Goal: Task Accomplishment & Management: Use online tool/utility

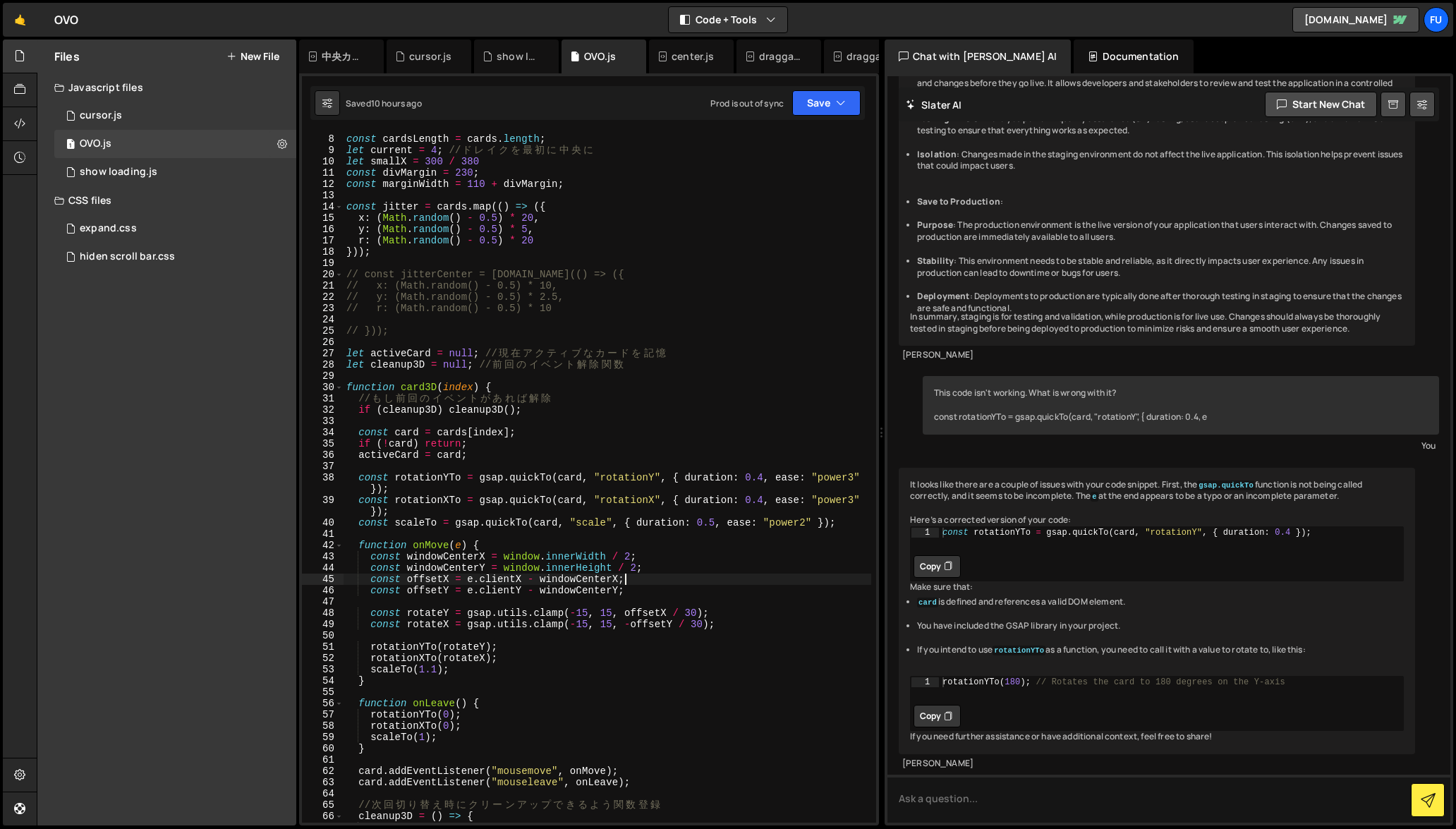
scroll to position [96, 0]
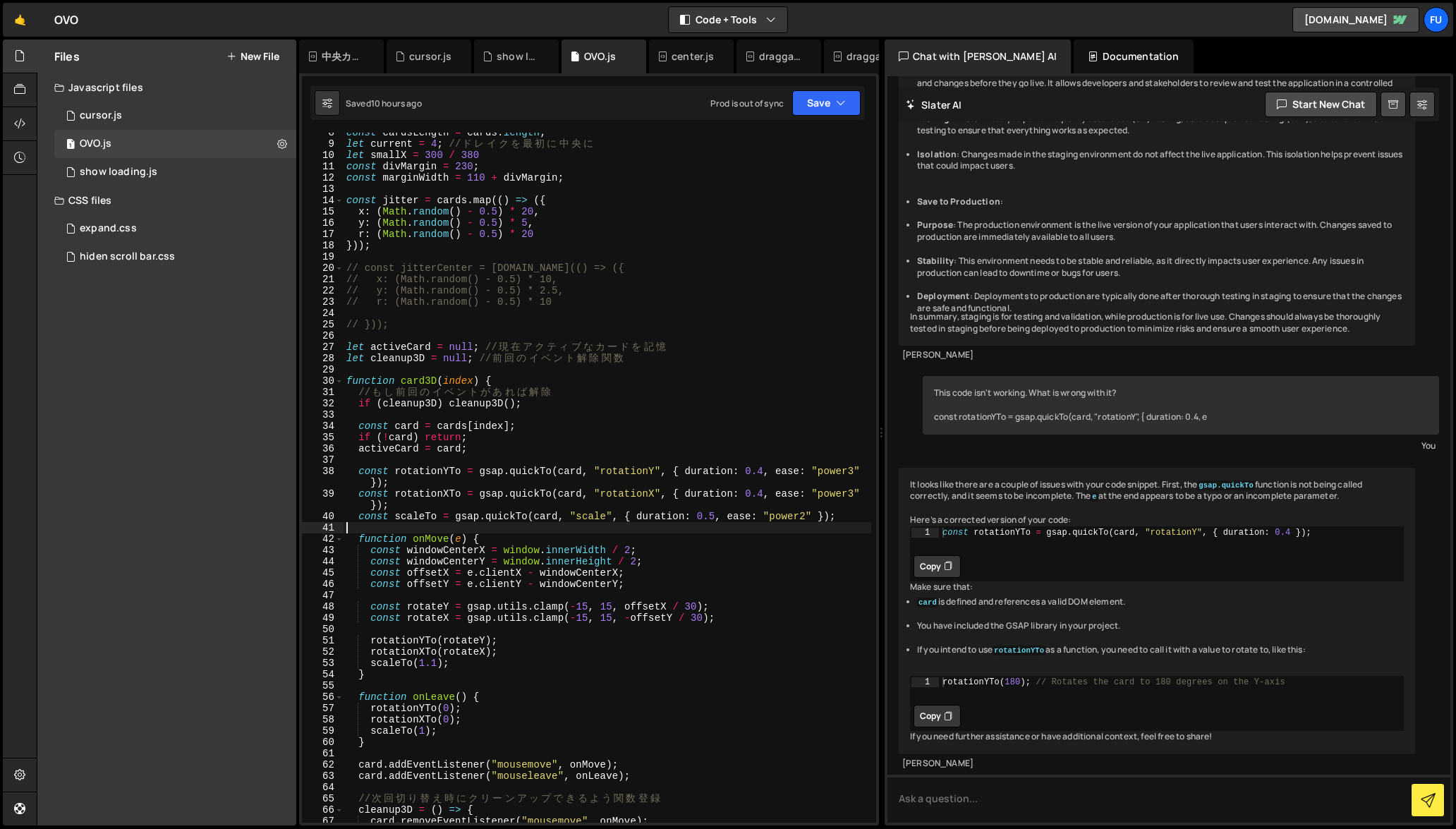
click at [854, 524] on div "const cardsLength = cards . length ; let current = 4 ; // ド レ イ ク を 最 初 に [PERS…" at bounding box center [607, 484] width 527 height 713
click at [805, 554] on div "const cardsLength = cards . length ; let current = 4 ; // ド レ イ ク を 最 初 に [PERS…" at bounding box center [607, 484] width 527 height 713
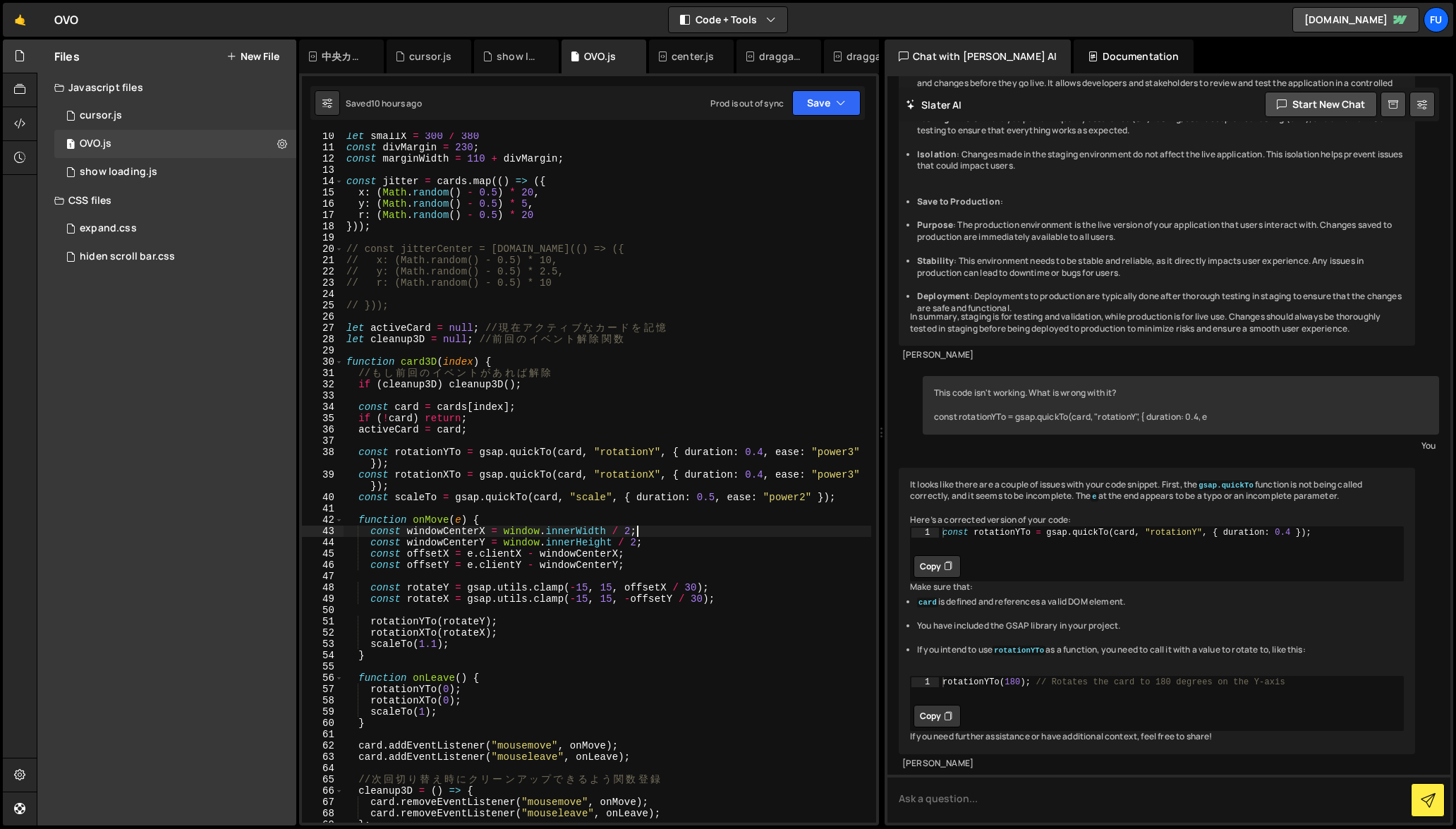
scroll to position [124, 0]
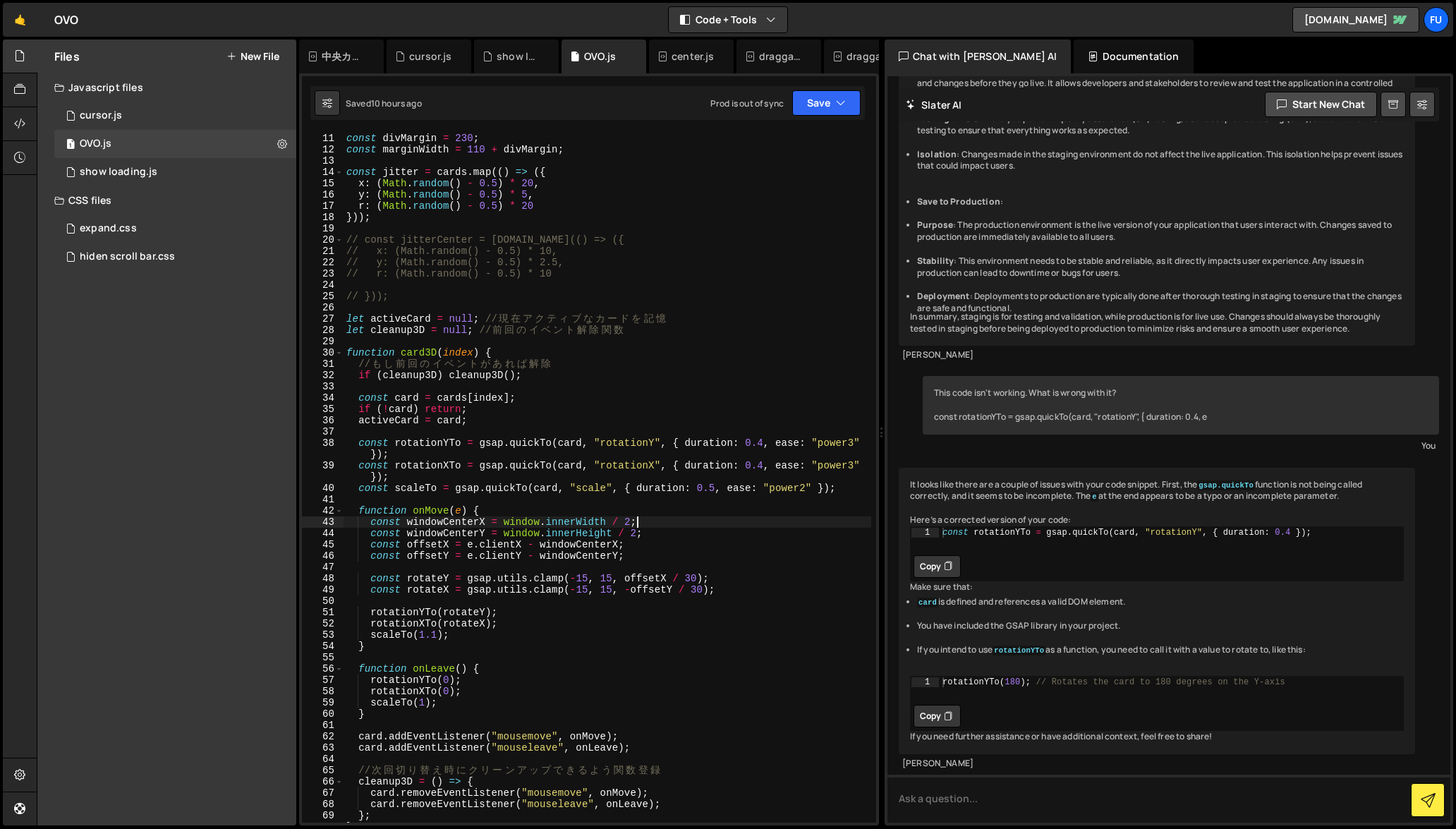
click at [562, 380] on div "const divMargin = 230 ; const marginWidth = 110 + divMargin ; const jitter = ca…" at bounding box center [607, 489] width 527 height 713
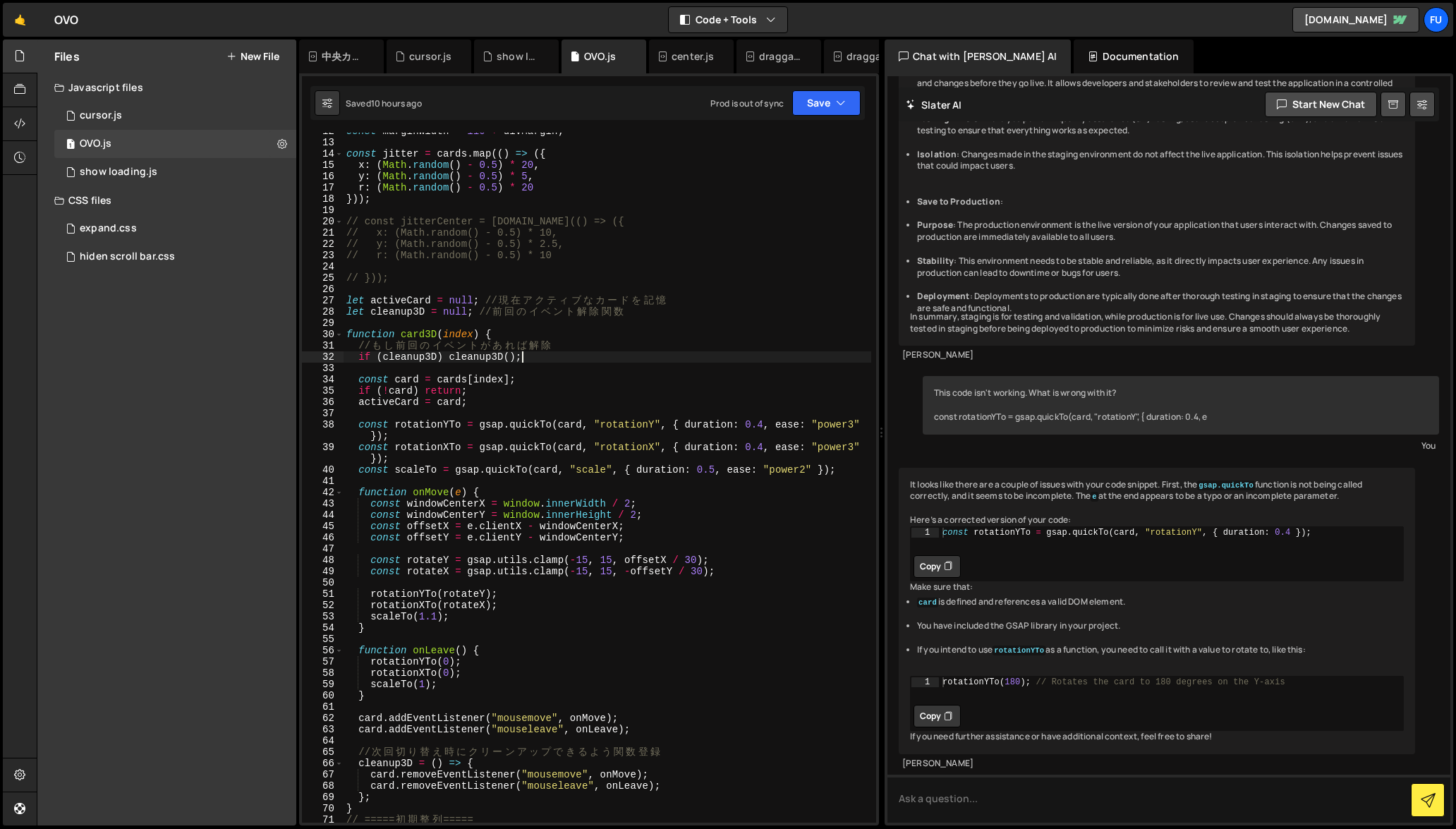
scroll to position [145, 0]
click at [548, 389] on div "const marginWidth = 110 + divMargin ; const jitter = cards . map (( ) => ({ x :…" at bounding box center [607, 479] width 527 height 713
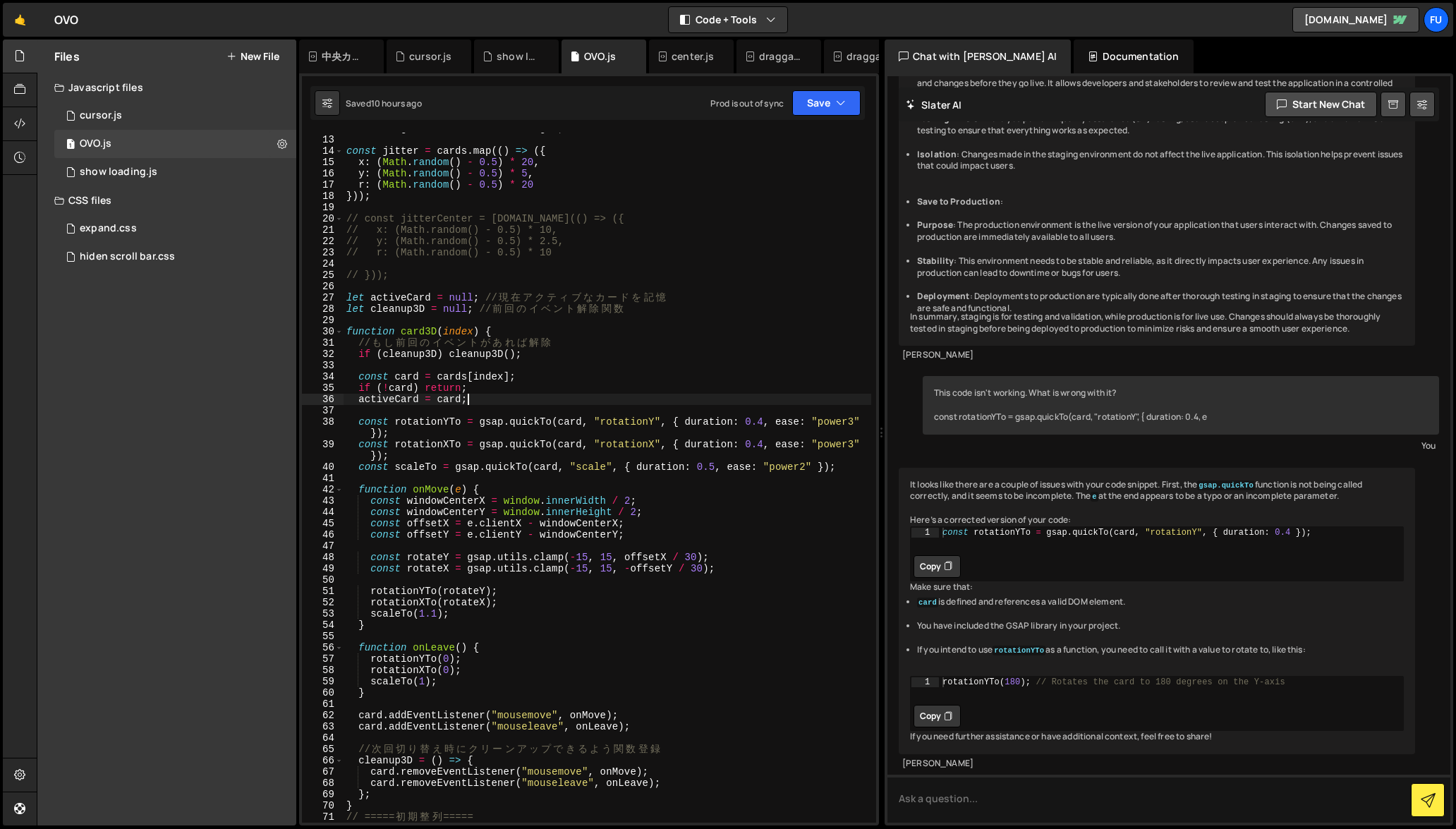
click at [533, 399] on div "const marginWidth = 110 + divMargin ; const jitter = cards . map (( ) => ({ x :…" at bounding box center [607, 479] width 527 height 713
drag, startPoint x: 527, startPoint y: 393, endPoint x: 519, endPoint y: 390, distance: 8.5
click at [528, 393] on div "const marginWidth = 110 + divMargin ; const jitter = cards . map (( ) => ({ x :…" at bounding box center [607, 479] width 527 height 713
click at [461, 374] on div "const marginWidth = 110 + divMargin ; const jitter = cards . map (( ) => ({ x :…" at bounding box center [607, 479] width 527 height 713
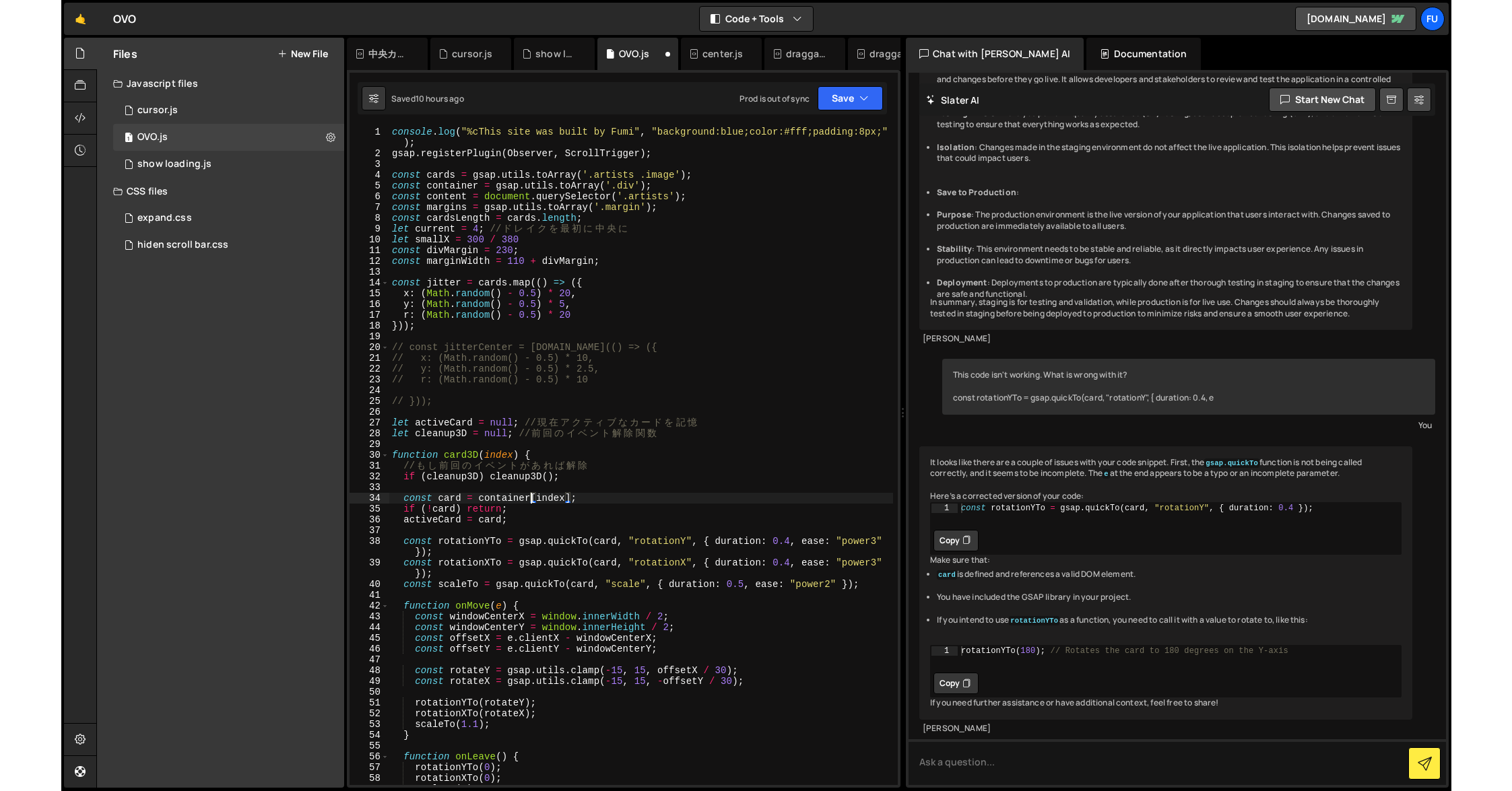
scroll to position [0, 0]
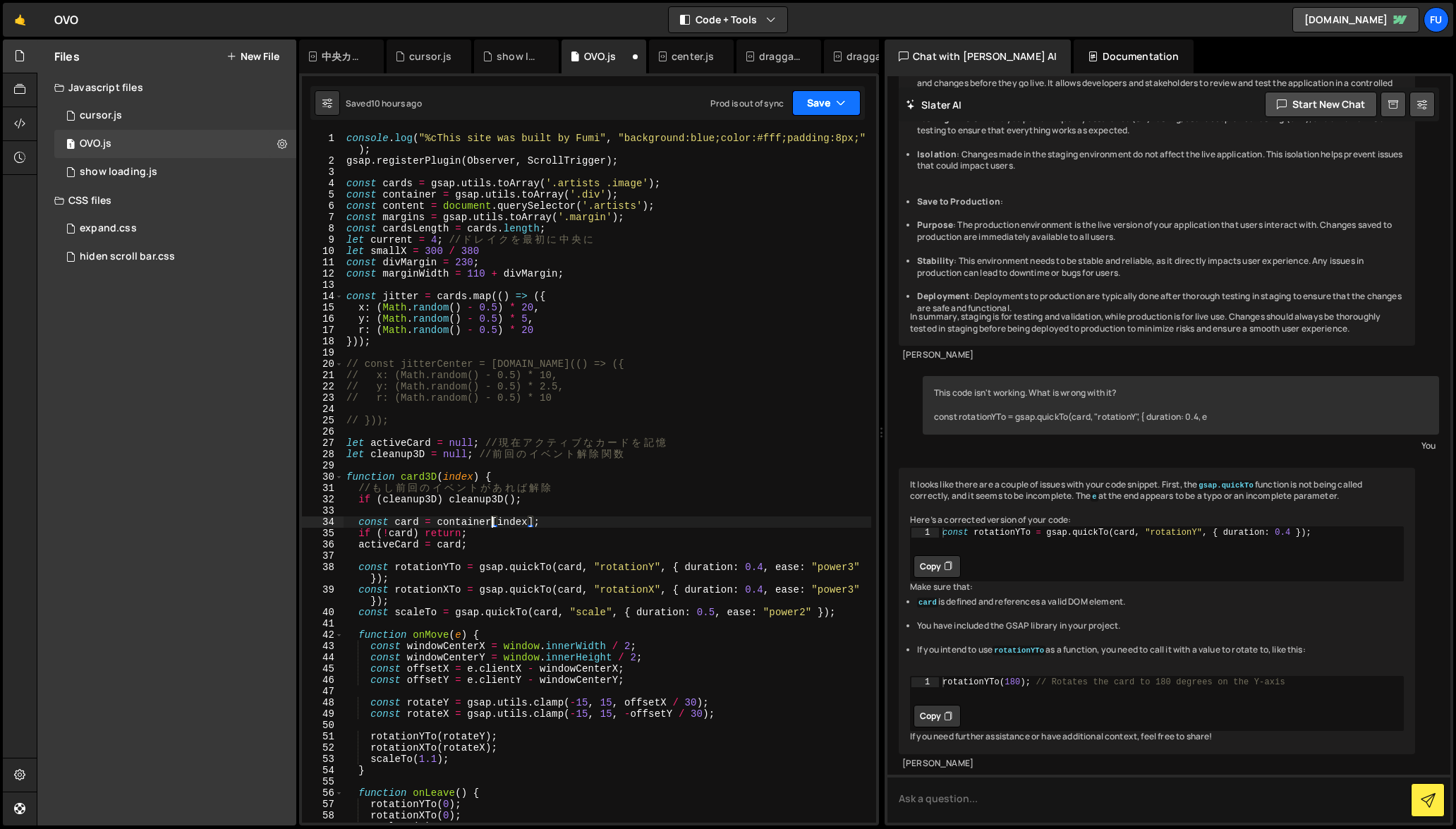
type textarea "const card = container[index];"
click at [844, 100] on icon "button" at bounding box center [840, 102] width 9 height 14
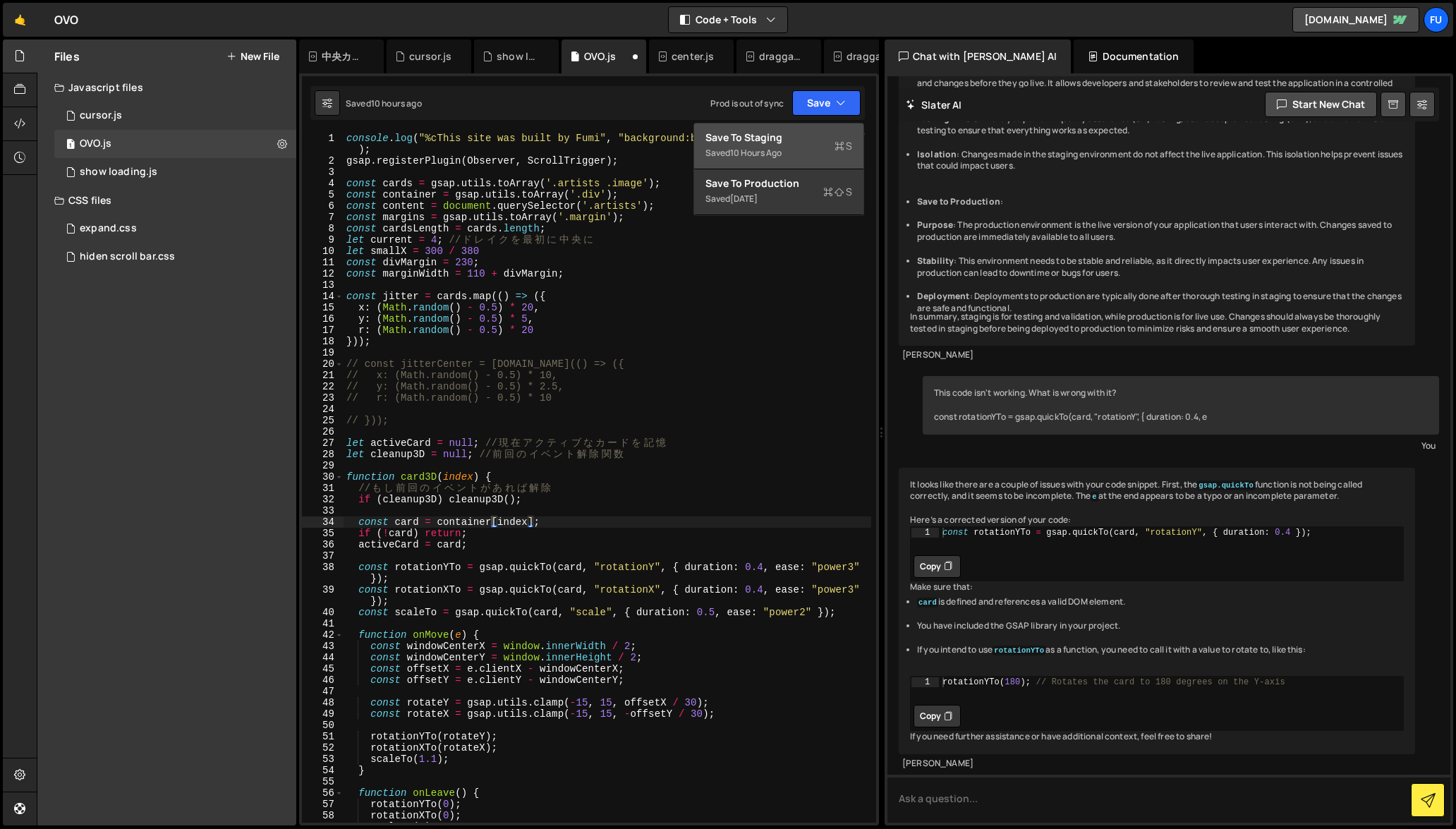
click at [840, 154] on div "Saved 10 hours ago" at bounding box center [779, 153] width 147 height 17
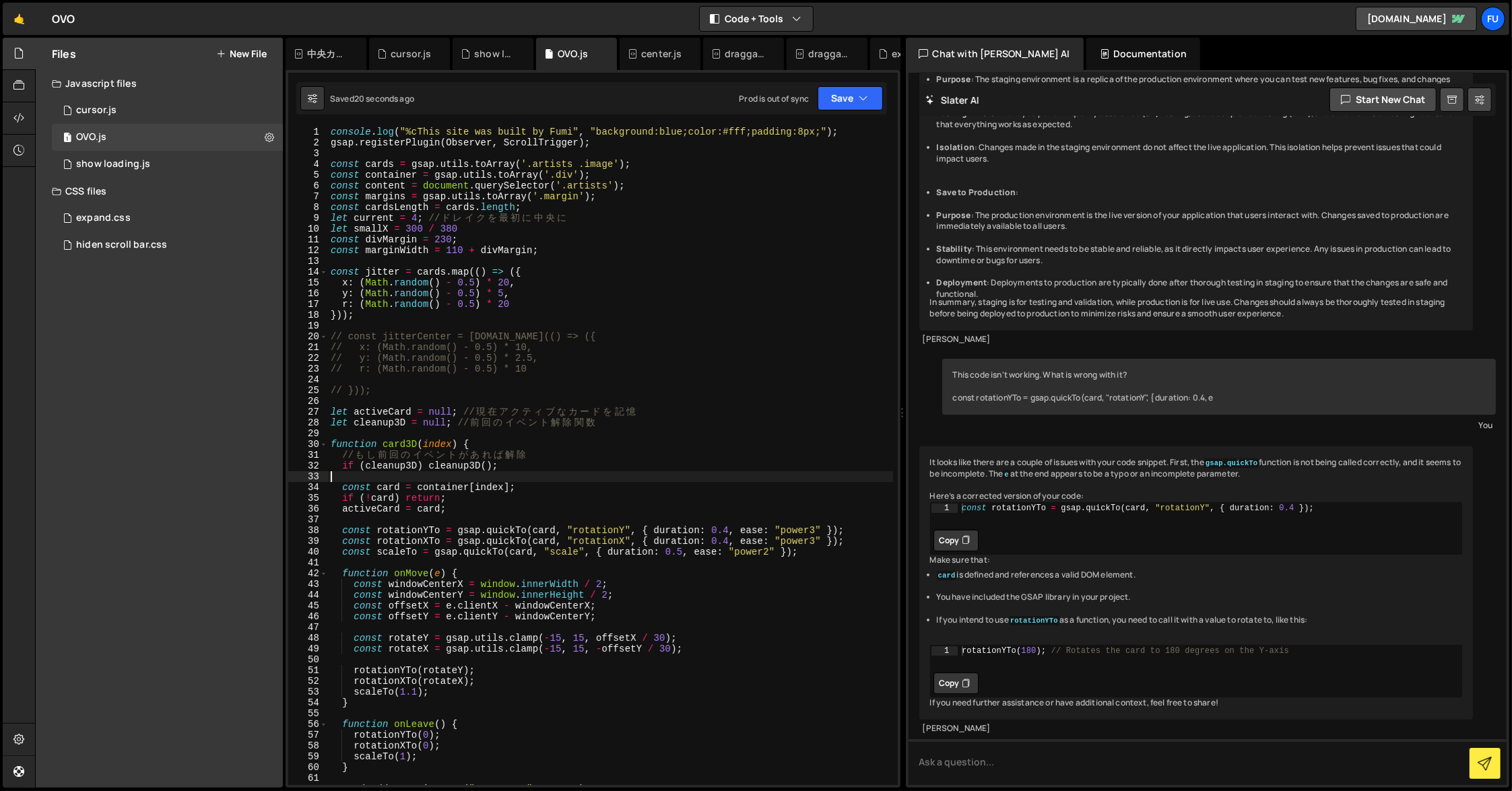
click at [529, 477] on div "console . log ( "%cThis site was built by [PERSON_NAME]" , "background:blue;col…" at bounding box center [611, 467] width 565 height 680
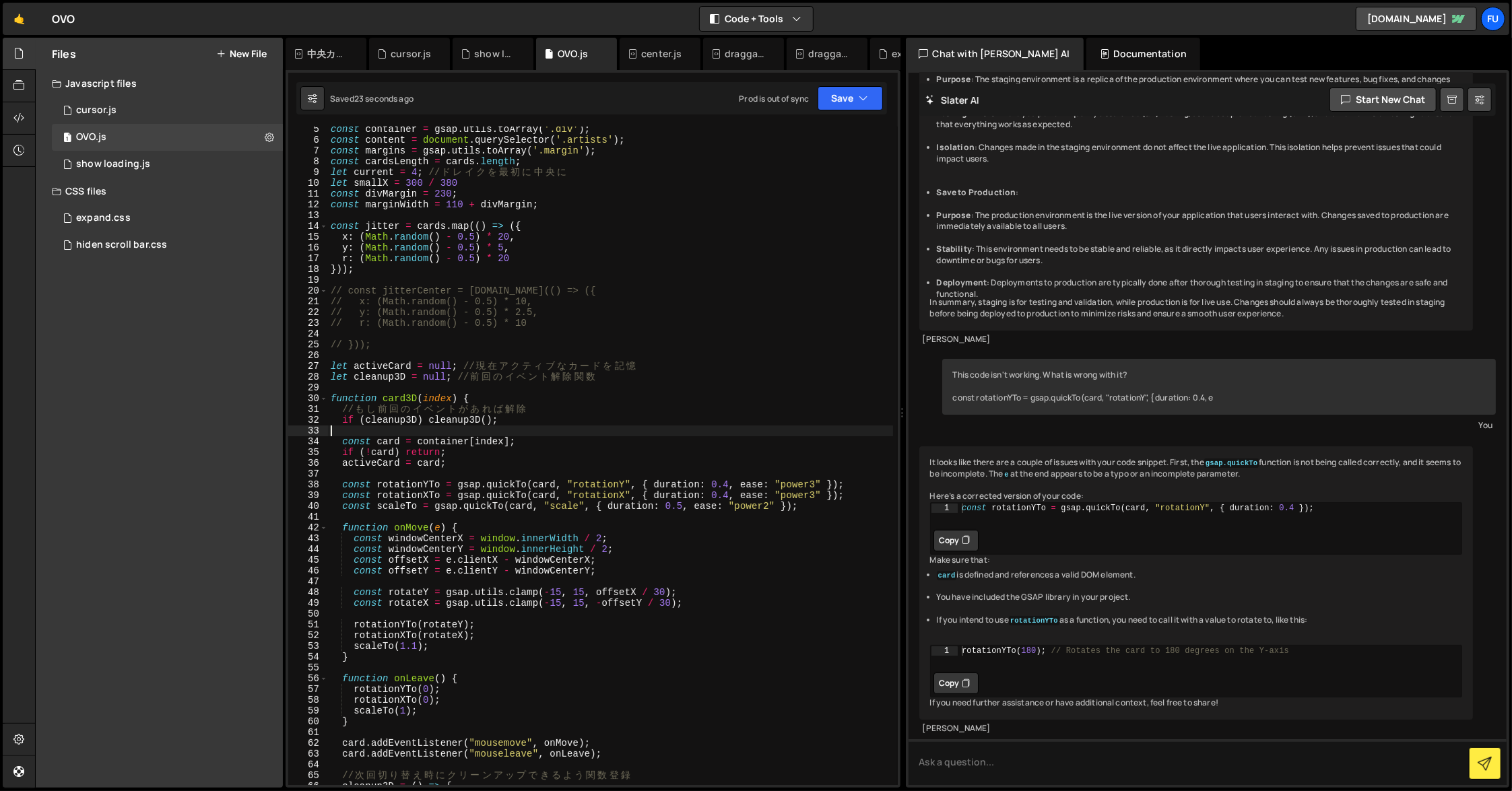
scroll to position [45, 0]
click at [472, 443] on div "const container = gsap . utils . toArray ( '.div' ) ; const content = document …" at bounding box center [611, 464] width 565 height 680
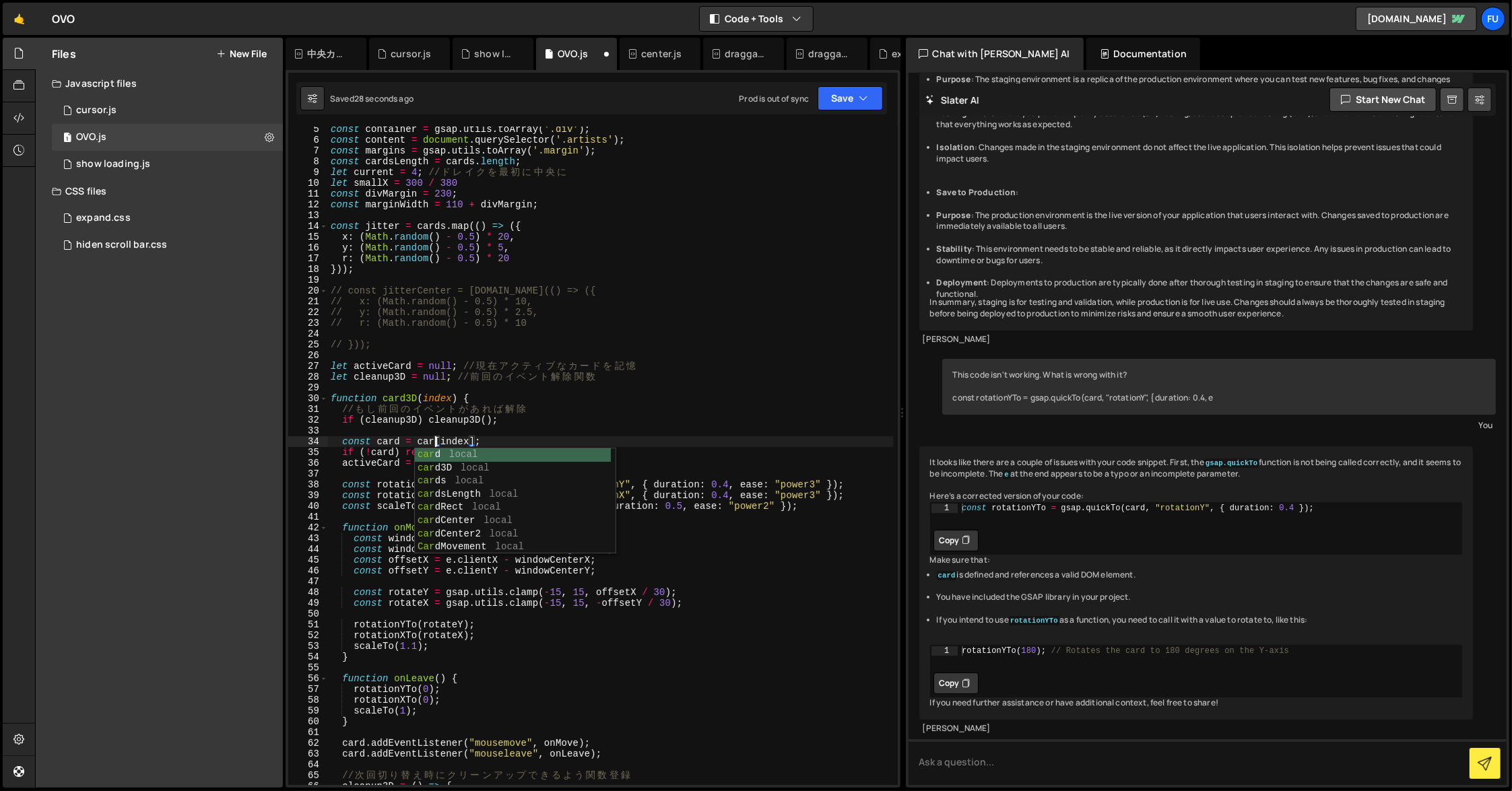
scroll to position [0, 8]
click at [652, 449] on div "const container = gsap . utils . toArray ( '.div' ) ; const content = document …" at bounding box center [611, 464] width 565 height 680
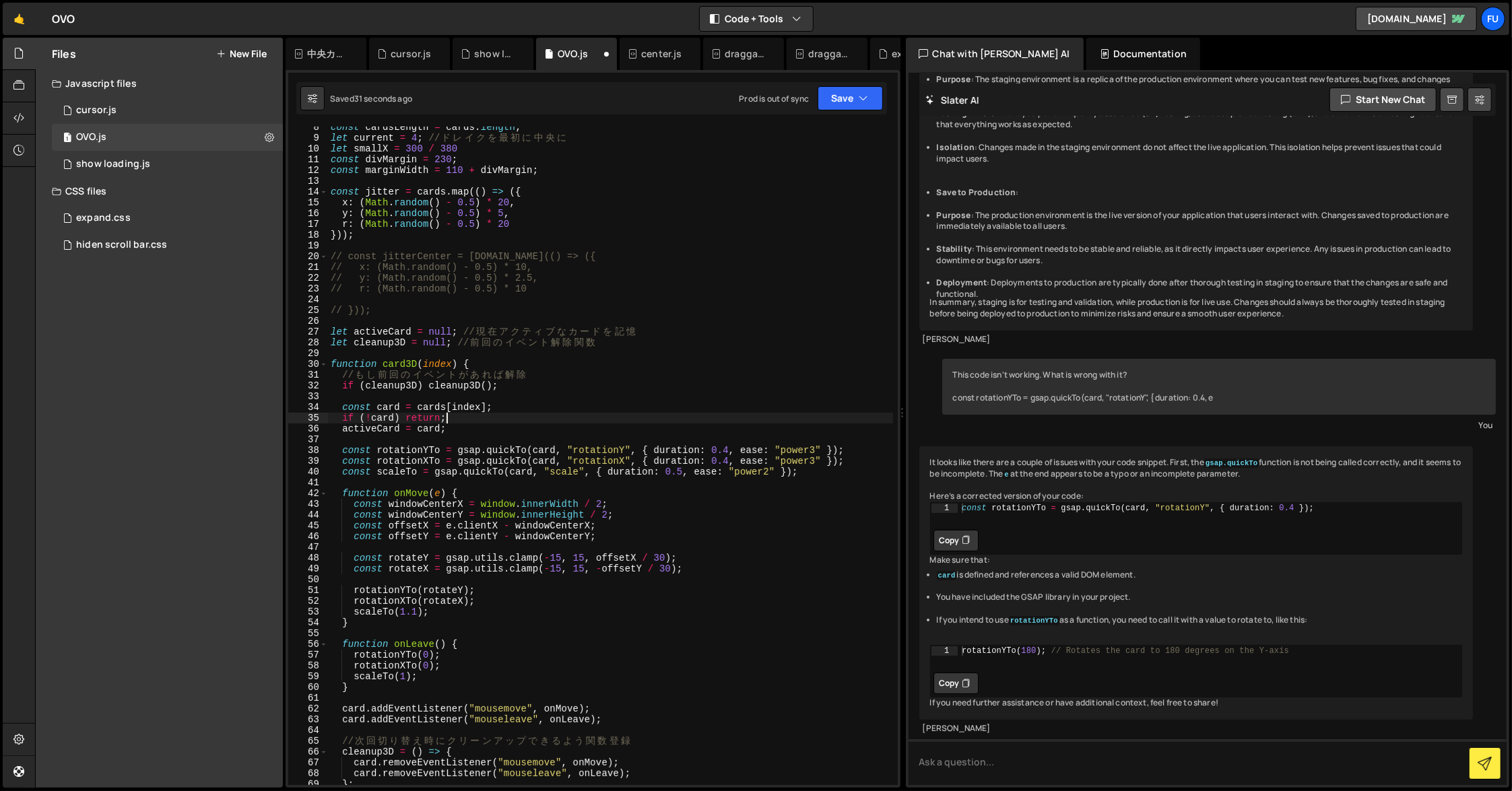
scroll to position [82, 0]
click at [484, 429] on div "const cardsLength = cards . length ; let current = 4 ; // ド レ イ ク を 最 初 に [PERS…" at bounding box center [611, 460] width 565 height 680
click at [820, 471] on div "const cardsLength = cards . length ; let current = 4 ; // ド レ イ ク を 最 初 に [PERS…" at bounding box center [611, 460] width 565 height 680
type textarea "const scaleTo = gsap.quickTo(card, "scale", { duration: 0.5, ease: "power2" });"
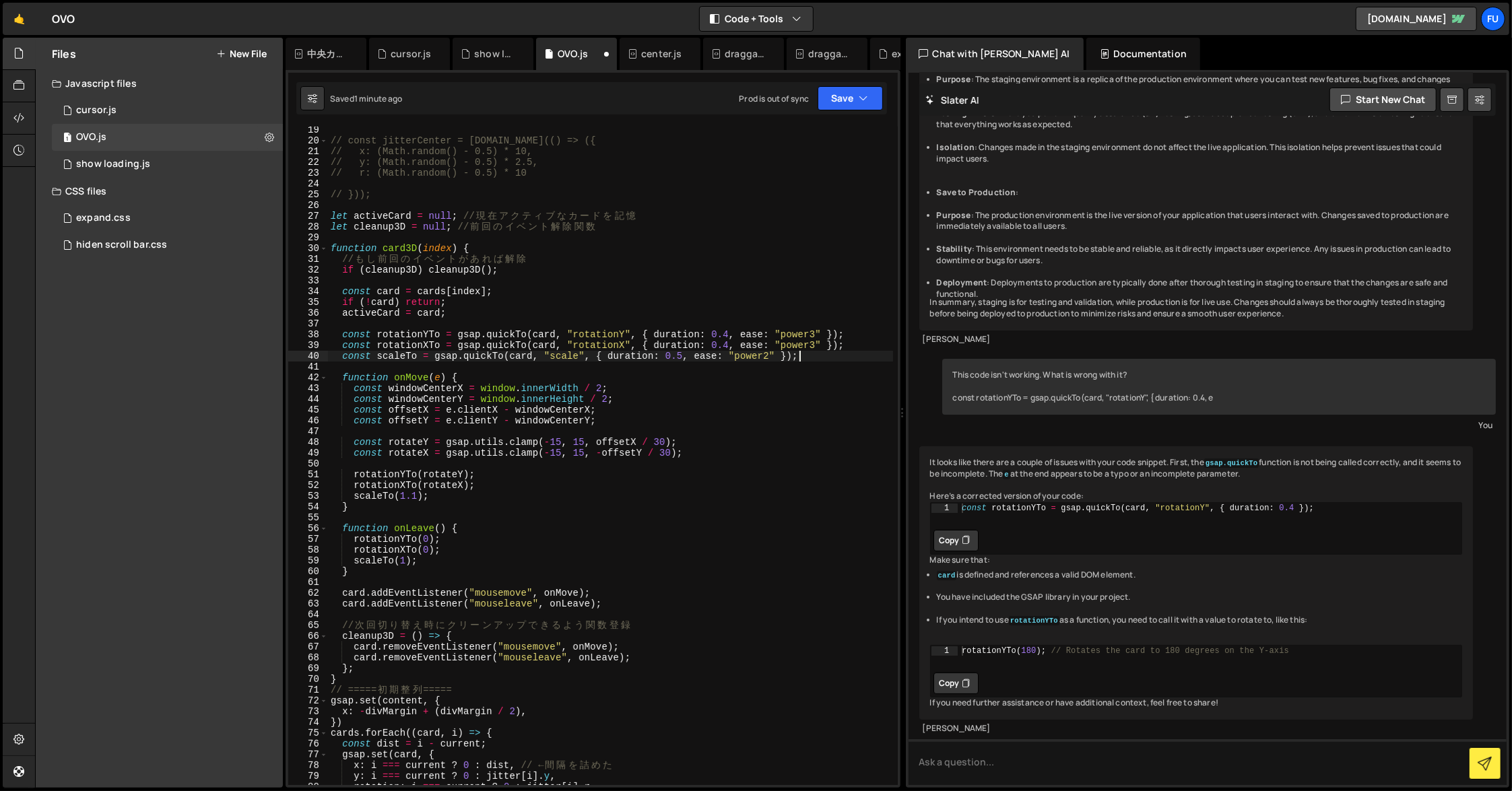
scroll to position [193, 0]
click at [754, 364] on div "})) ; // const jitterCenter = [DOMAIN_NAME](() => ({ // x: (Math.random() - 0.5…" at bounding box center [611, 457] width 565 height 680
click at [754, 368] on div "})) ; // const jitterCenter = [DOMAIN_NAME](() => ({ // x: (Math.random() - 0.5…" at bounding box center [611, 457] width 565 height 680
click at [753, 375] on div "})) ; // const jitterCenter = [DOMAIN_NAME](() => ({ // x: (Math.random() - 0.5…" at bounding box center [611, 457] width 565 height 680
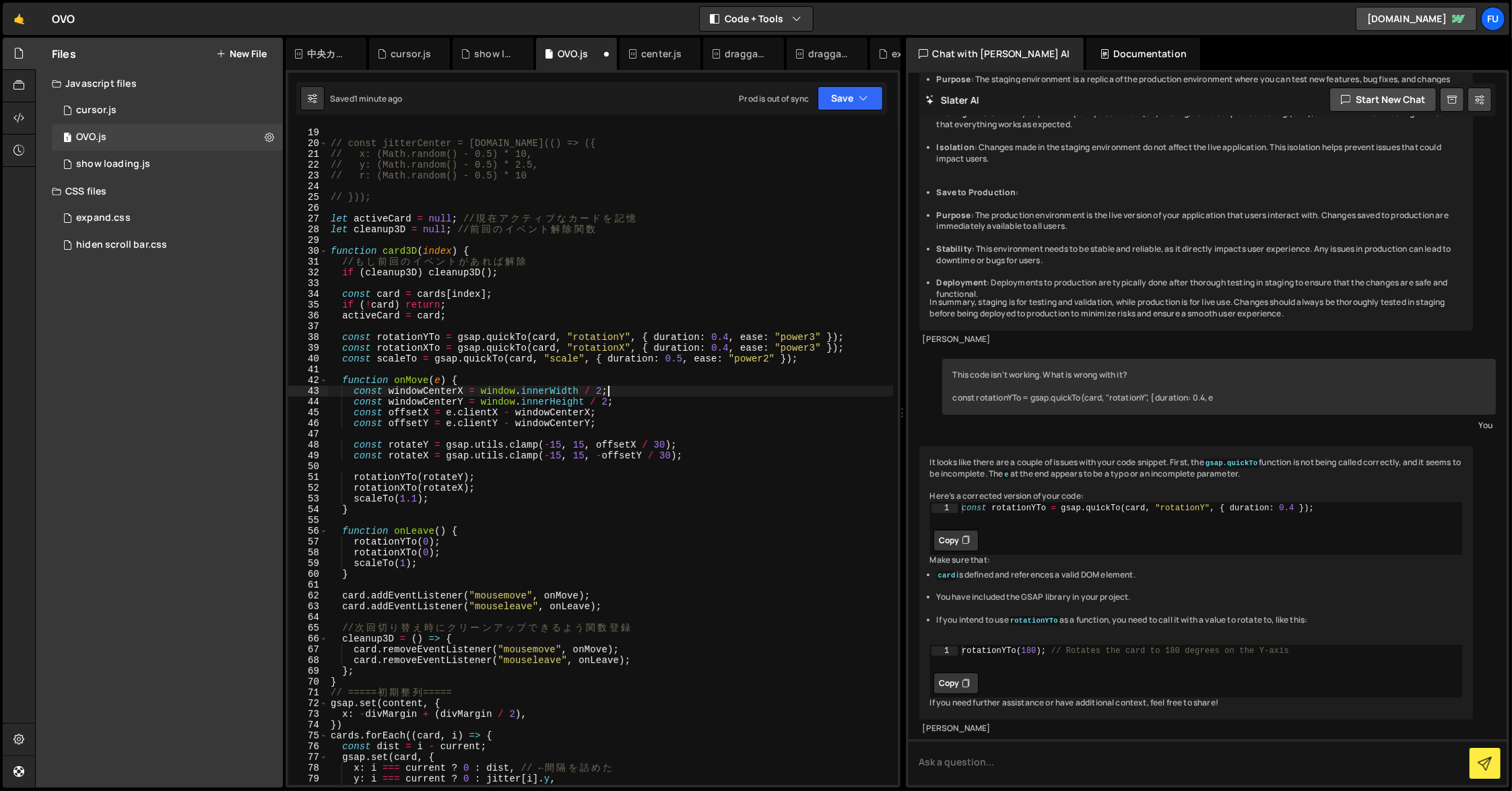
click at [751, 395] on div "})) ; // const jitterCenter = [DOMAIN_NAME](() => ({ // x: (Math.random() - 0.5…" at bounding box center [611, 457] width 565 height 680
click at [751, 392] on div "})) ; // const jitterCenter = [DOMAIN_NAME](() => ({ // x: (Math.random() - 0.5…" at bounding box center [611, 457] width 565 height 680
click at [751, 387] on div "})) ; // const jitterCenter = [DOMAIN_NAME](() => ({ // x: (Math.random() - 0.5…" at bounding box center [611, 457] width 565 height 680
click at [721, 440] on div "})) ; // const jitterCenter = [DOMAIN_NAME](() => ({ // x: (Math.random() - 0.5…" at bounding box center [611, 457] width 565 height 680
type textarea "const rotateY = gsap.utils.clamp(-15, 15, offsetX / 30);"
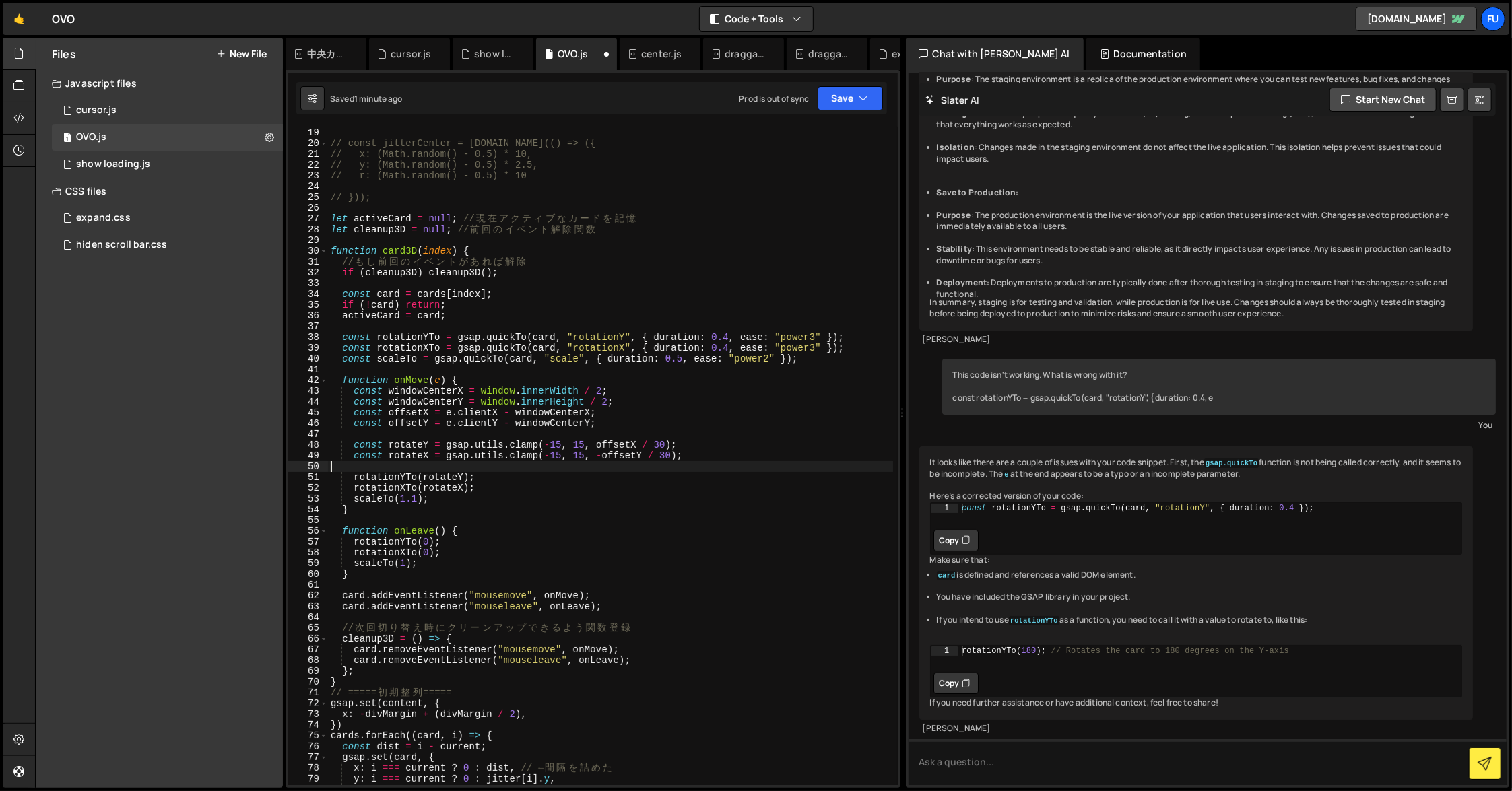
click at [720, 469] on div "})) ; // const jitterCenter = [DOMAIN_NAME](() => ({ // x: (Math.random() - 0.5…" at bounding box center [611, 457] width 565 height 680
click at [720, 450] on div "})) ; // const jitterCenter = [DOMAIN_NAME](() => ({ // x: (Math.random() - 0.5…" at bounding box center [611, 457] width 565 height 680
type textarea "const rotateY = gsap.utils.clamp(-15, 15, offsetX / 30);"
click at [737, 462] on div "})) ; // const jitterCenter = [DOMAIN_NAME](() => ({ // x: (Math.random() - 0.5…" at bounding box center [611, 457] width 565 height 680
click at [725, 451] on div "})) ; // const jitterCenter = [DOMAIN_NAME](() => ({ // x: (Math.random() - 0.5…" at bounding box center [611, 457] width 565 height 680
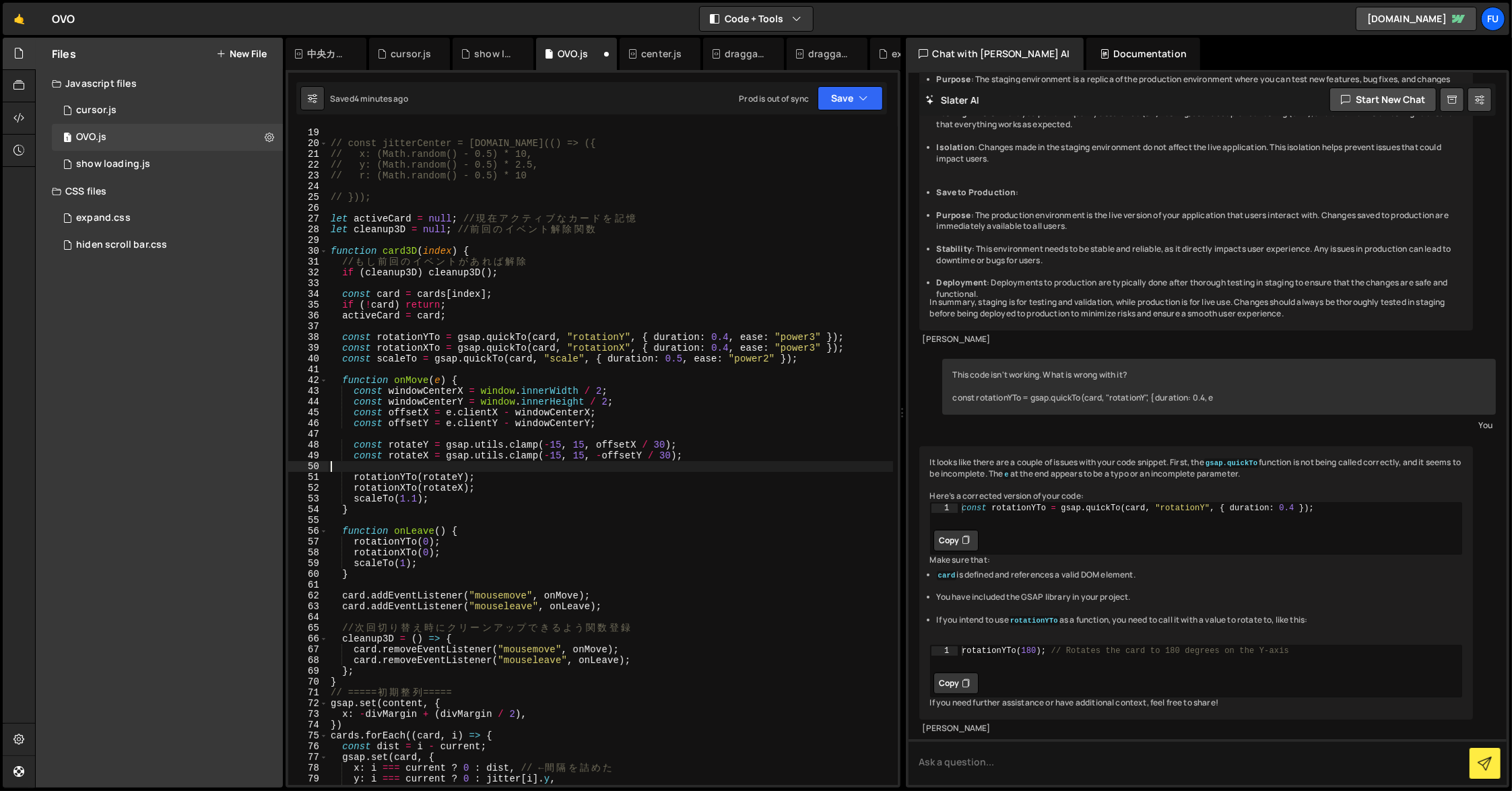
type textarea "const rotateX = gsap.utils.clamp(-15, 15, -offsetY / 30);"
click at [708, 431] on div "})) ; // const jitterCenter = [DOMAIN_NAME](() => ({ // x: (Math.random() - 0.5…" at bounding box center [611, 457] width 565 height 680
click at [703, 418] on div "})) ; // const jitterCenter = [DOMAIN_NAME](() => ({ // x: (Math.random() - 0.5…" at bounding box center [611, 457] width 565 height 680
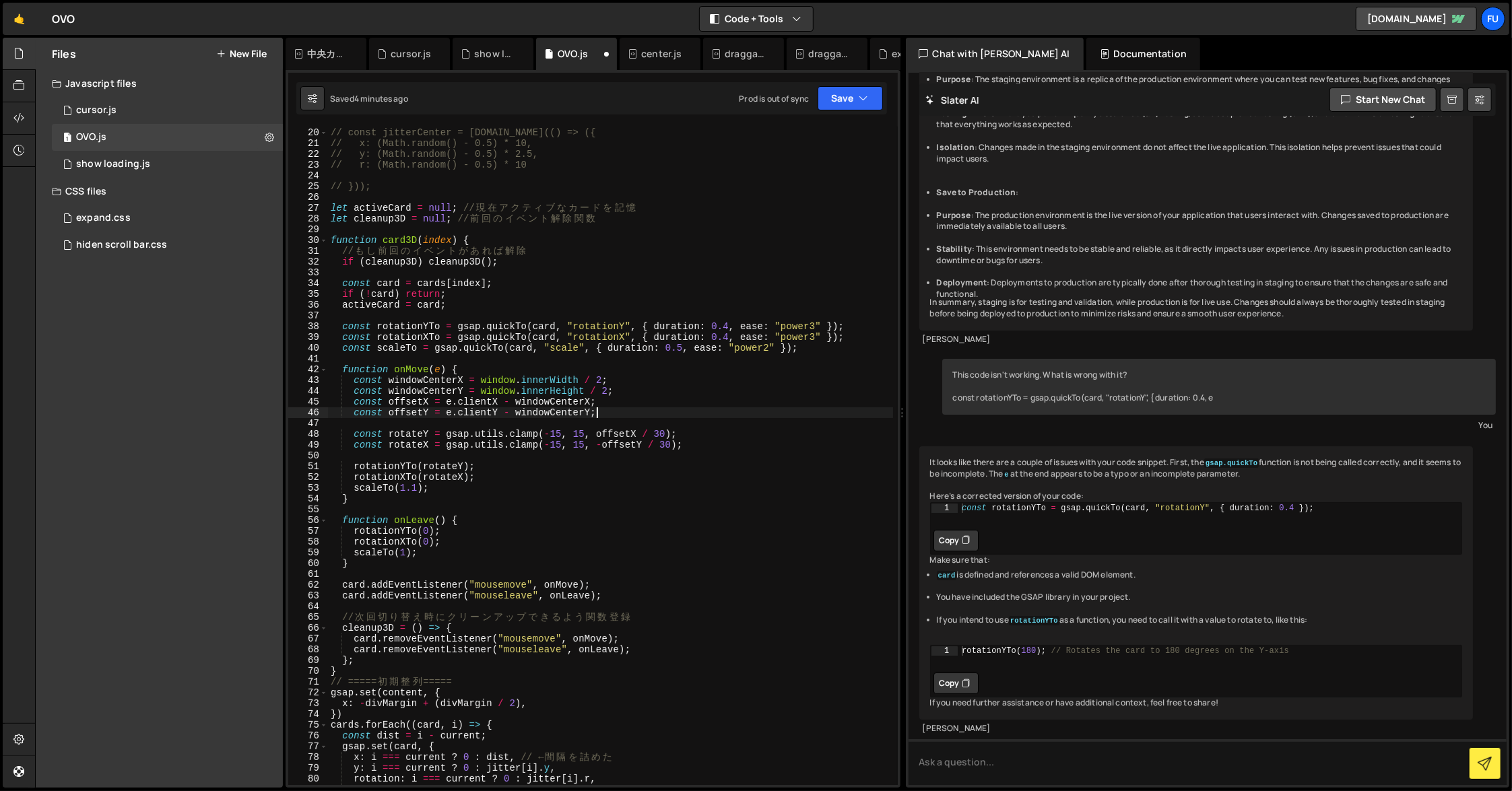
click at [687, 447] on div "// const jitterCenter = [DOMAIN_NAME](() => ({ // x: (Math.random() - 0.5) * 10…" at bounding box center [611, 457] width 565 height 680
type textarea "const rotateX = gsap.utils.clamp(-15, 15, -offsetY / 30);"
click at [686, 458] on div "// const jitterCenter = [DOMAIN_NAME](() => ({ // x: (Math.random() - 0.5) * 10…" at bounding box center [611, 457] width 565 height 680
click at [686, 466] on div "// const jitterCenter = [DOMAIN_NAME](() => ({ // x: (Math.random() - 0.5) * 10…" at bounding box center [611, 457] width 565 height 680
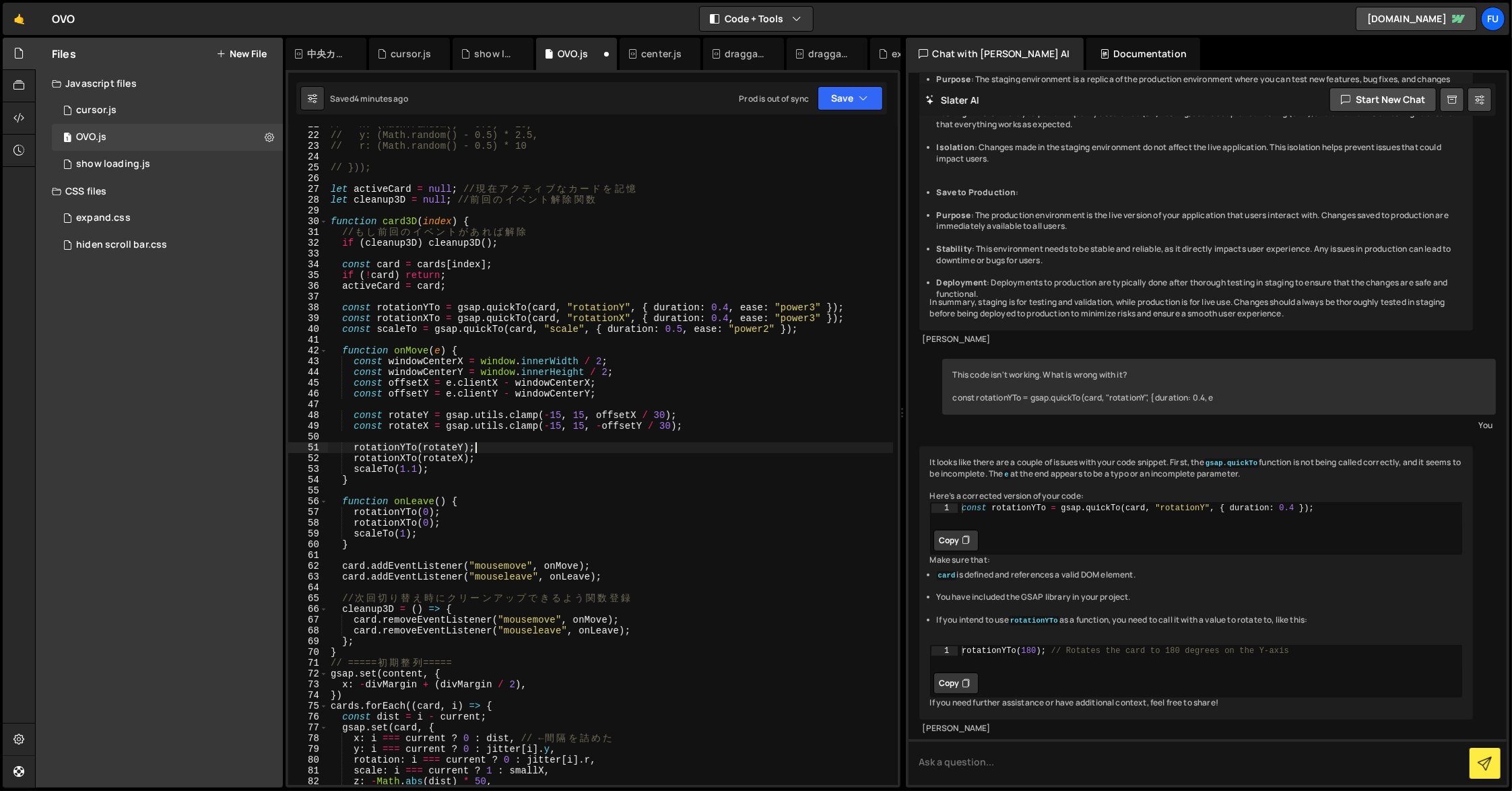
scroll to position [223, 0]
click at [501, 455] on div "// x: (Math.random() - 0.5) * 10, // y: (Math.random() - 0.5) * 2.5, // r: (Mat…" at bounding box center [611, 459] width 565 height 680
type textarea "rotationXTo(rotateX);"
click at [899, 418] on div "XXXXXXXXXXXXXXXXXXXXXXXXXXXXXXXXXXXXXXXXXXXXXXXXXXXXXXXXXXXXXXXXXXXXXXXXXXXXXXX…" at bounding box center [593, 429] width 615 height 718
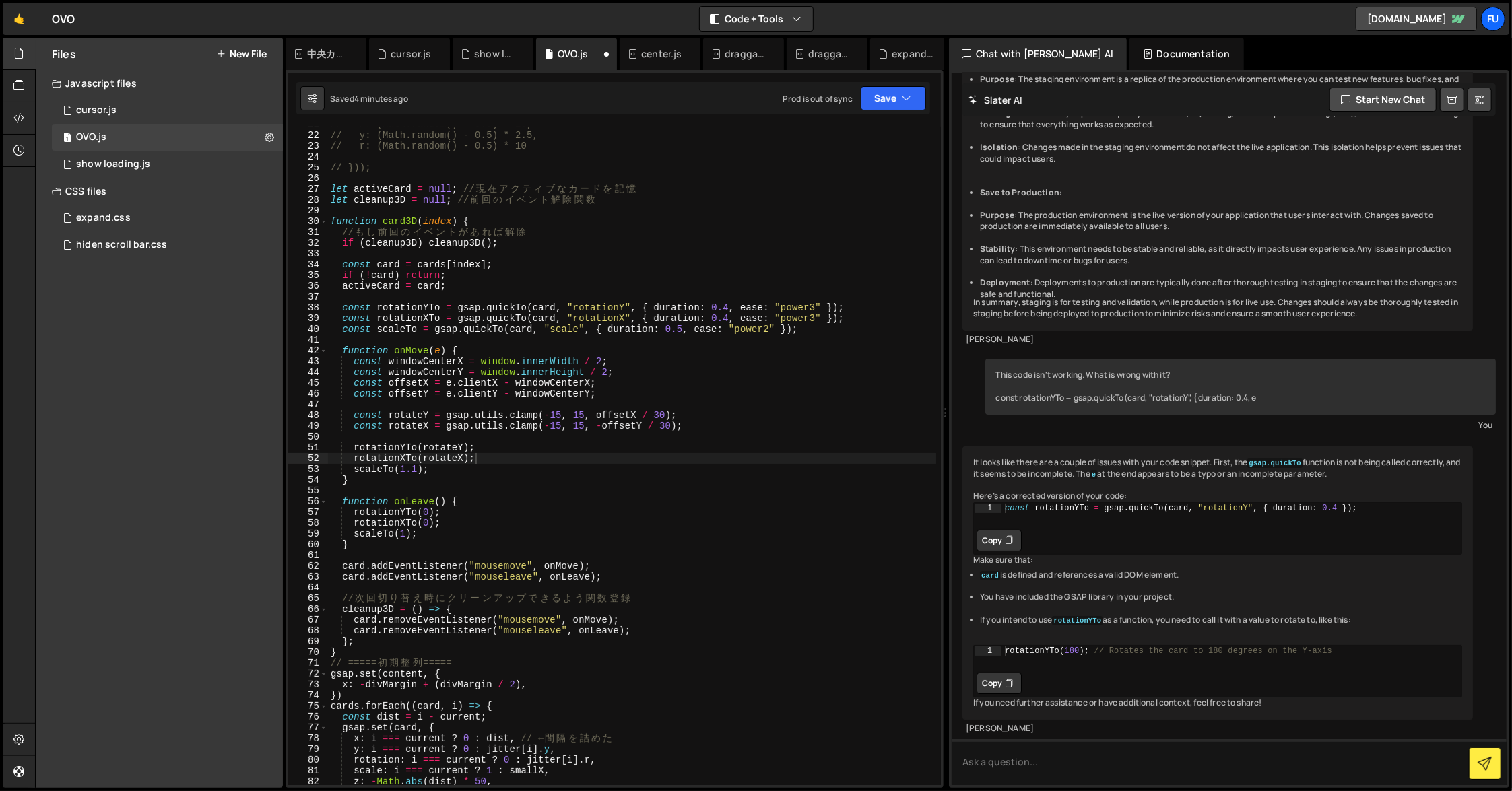
scroll to position [287, 0]
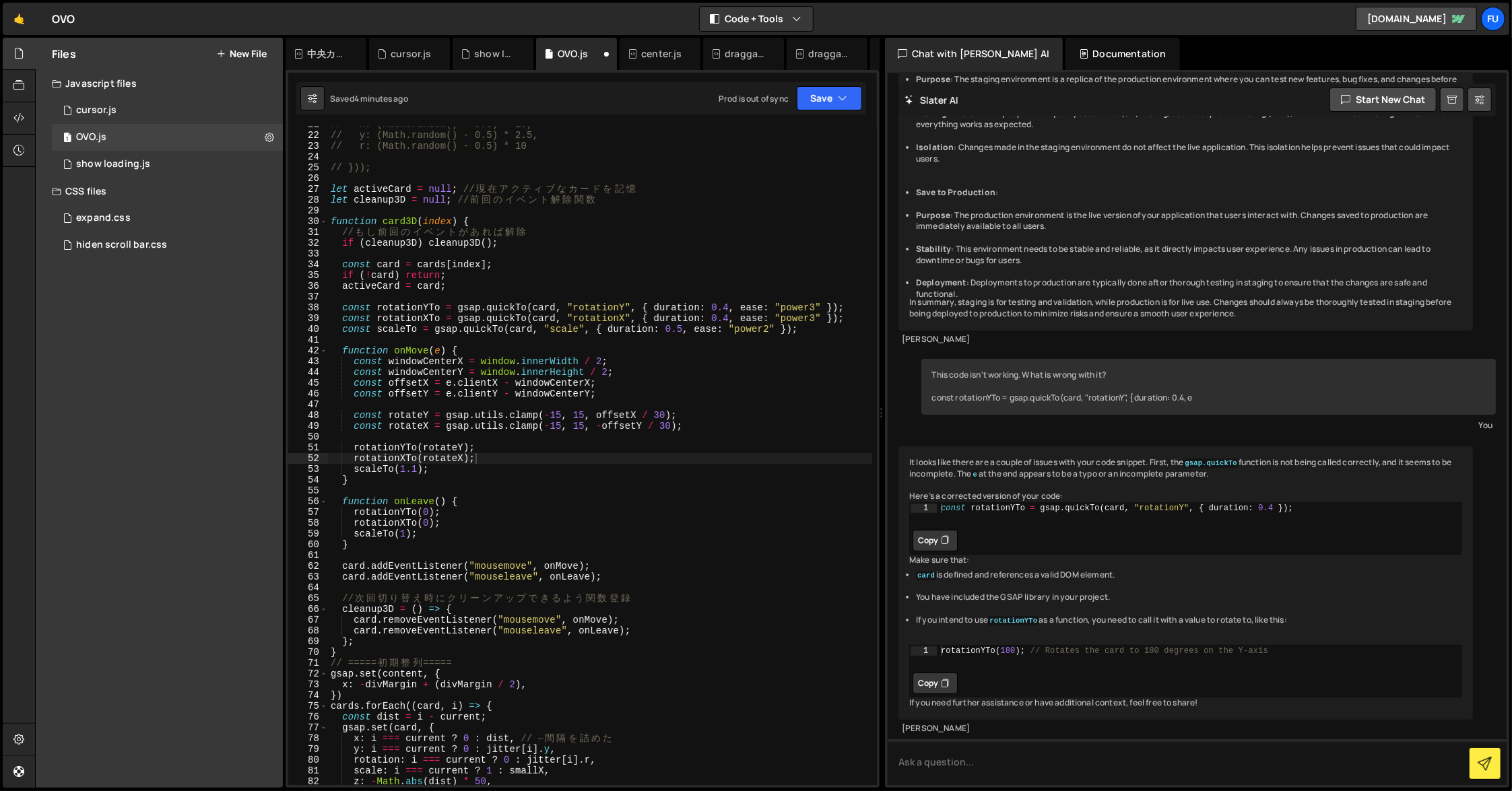
drag, startPoint x: 906, startPoint y: 412, endPoint x: 869, endPoint y: 394, distance: 41.1
click at [869, 394] on div "Files New File Javascript files 1 cursor.js 0 1 OVO.js 0 1 show loading.js 0" at bounding box center [774, 413] width 1477 height 751
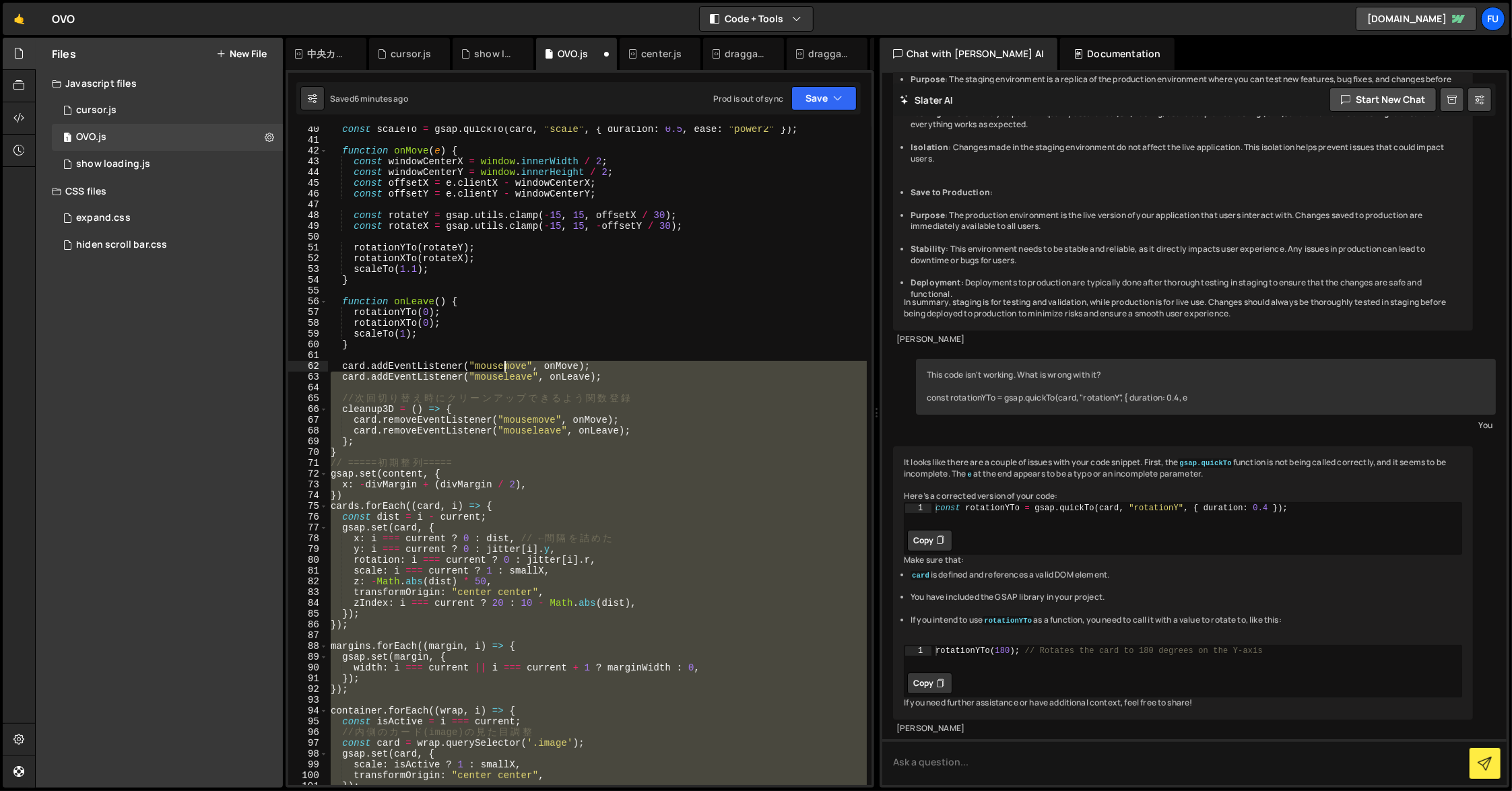
scroll to position [0, 0]
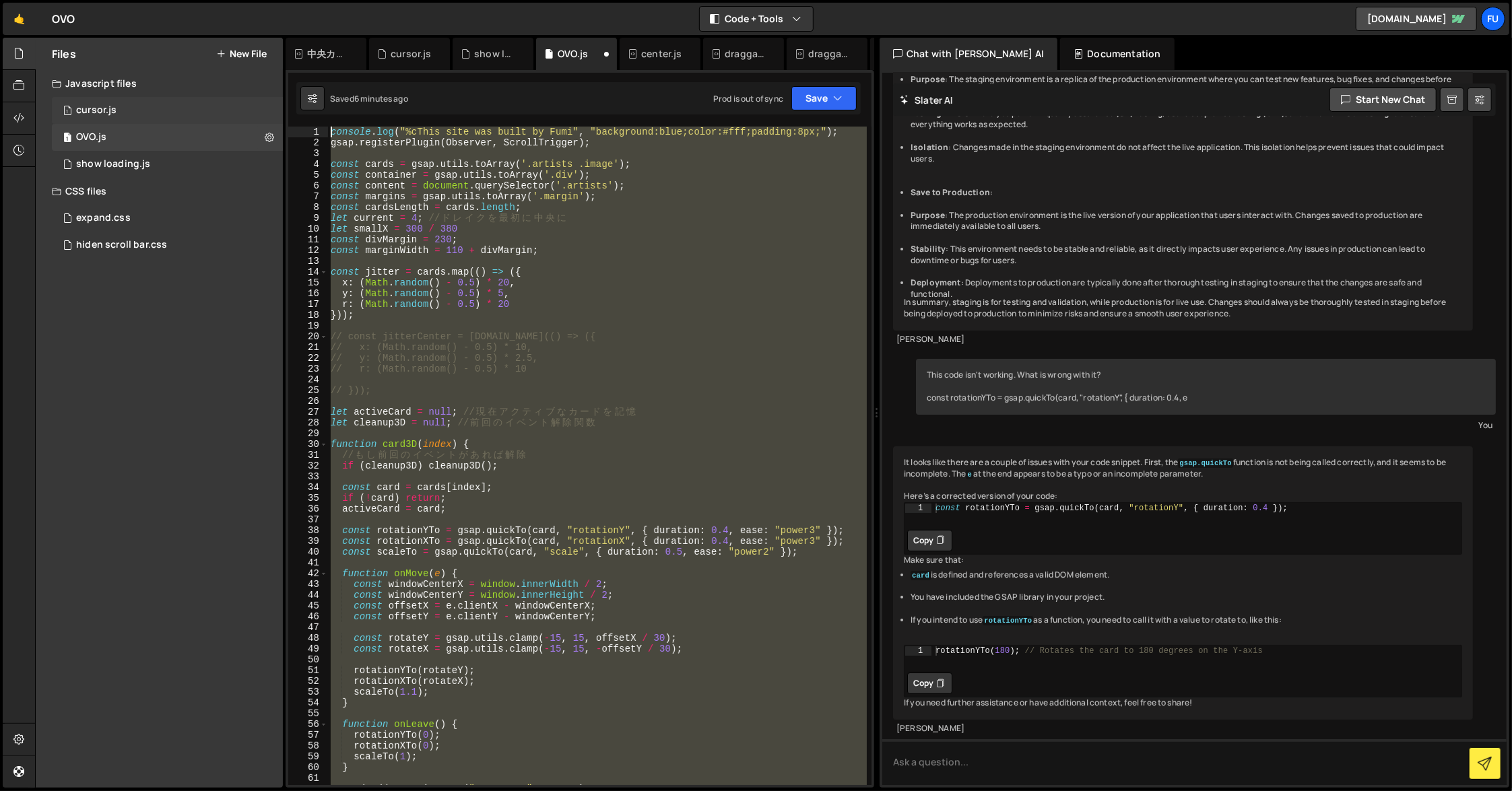
drag, startPoint x: 574, startPoint y: 467, endPoint x: 218, endPoint y: 113, distance: 502.0
click at [218, 113] on div "Files New File Javascript files 1 cursor.js 0 1 OVO.js 0 1 show loading.js 0" at bounding box center [774, 413] width 1477 height 751
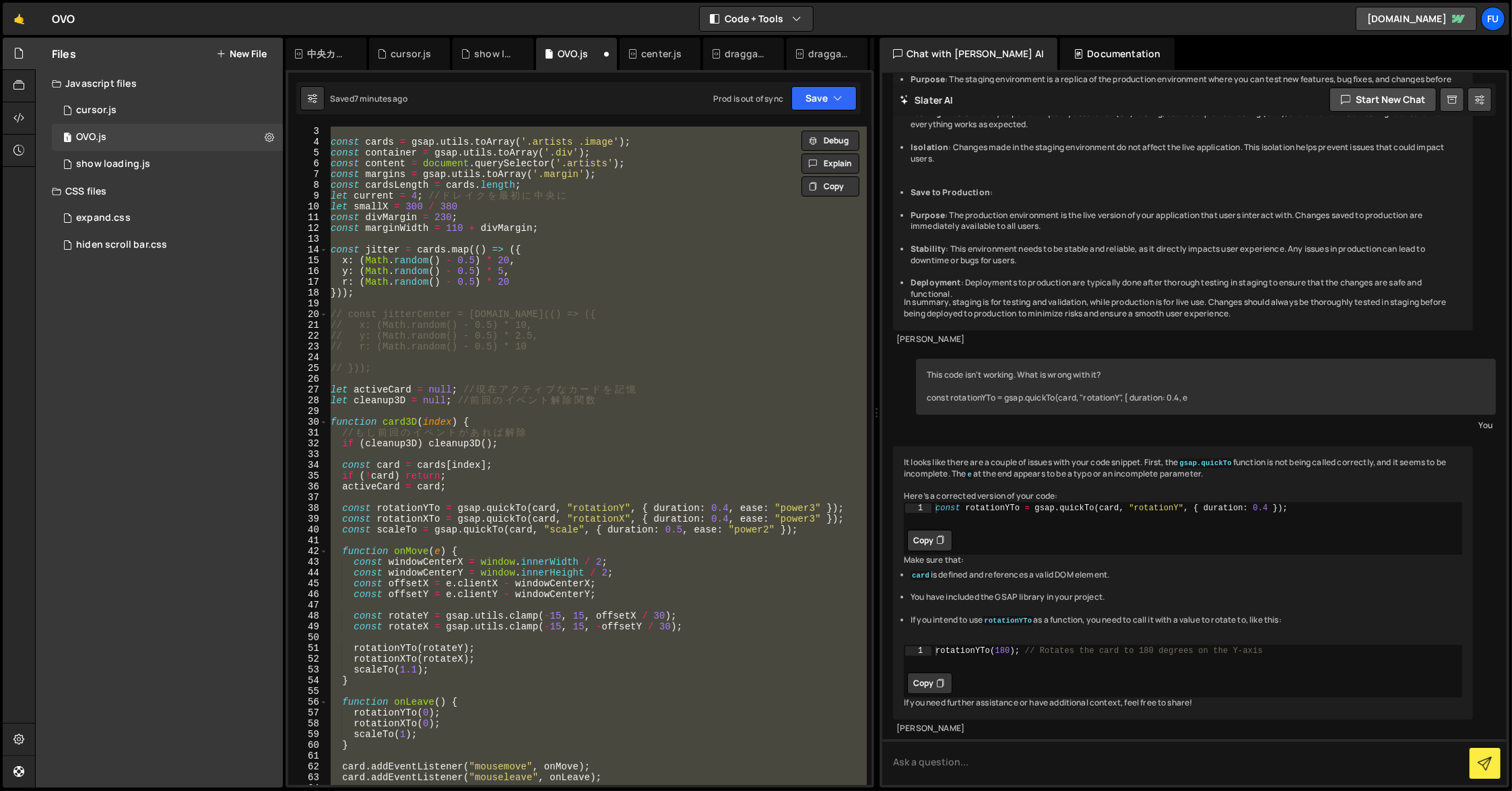
scroll to position [214, 0]
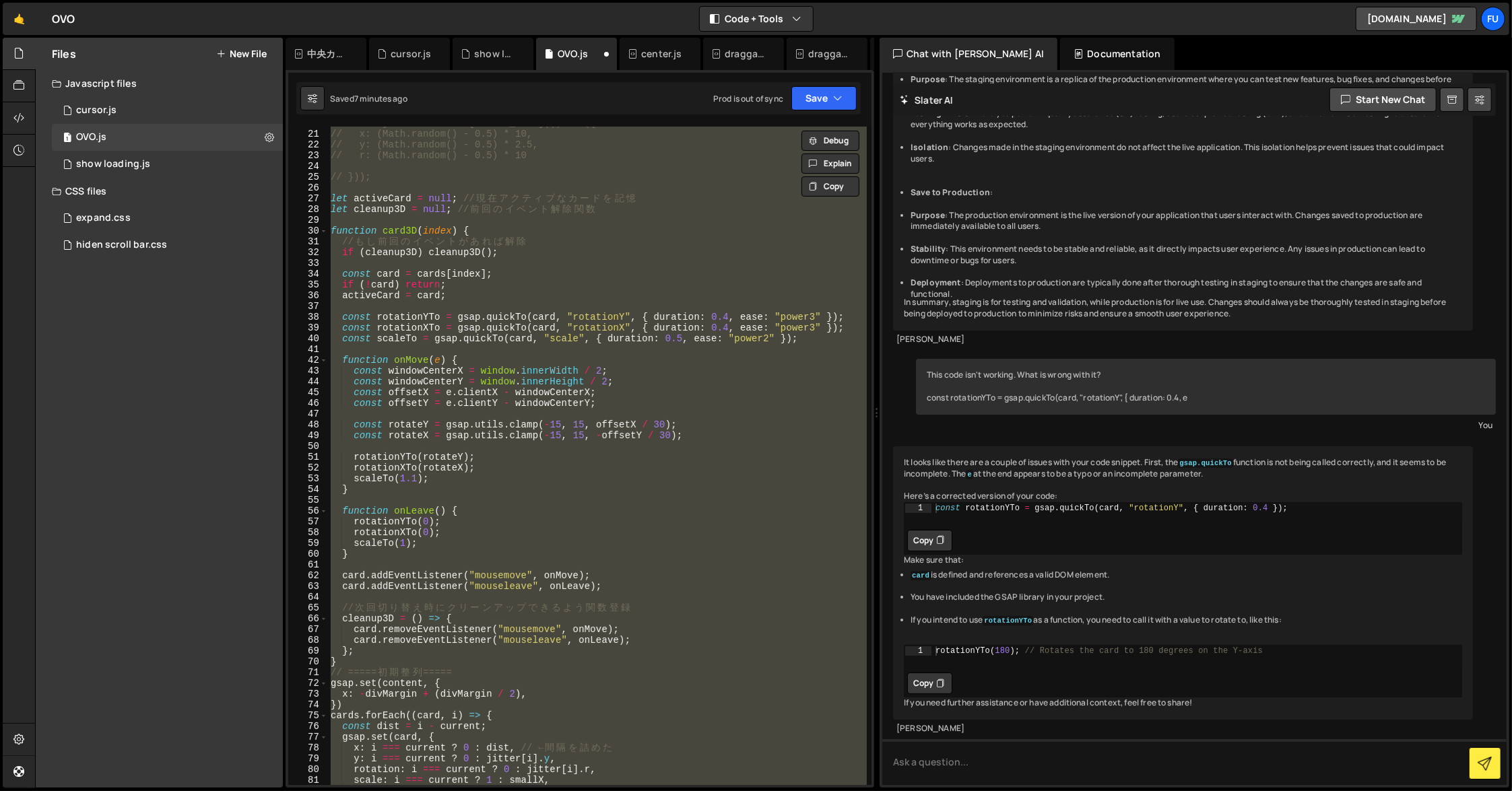
click at [534, 485] on div "// const jitterCenter = [DOMAIN_NAME](() => ({ // x: (Math.random() - 0.5) * 10…" at bounding box center [597, 456] width 539 height 659
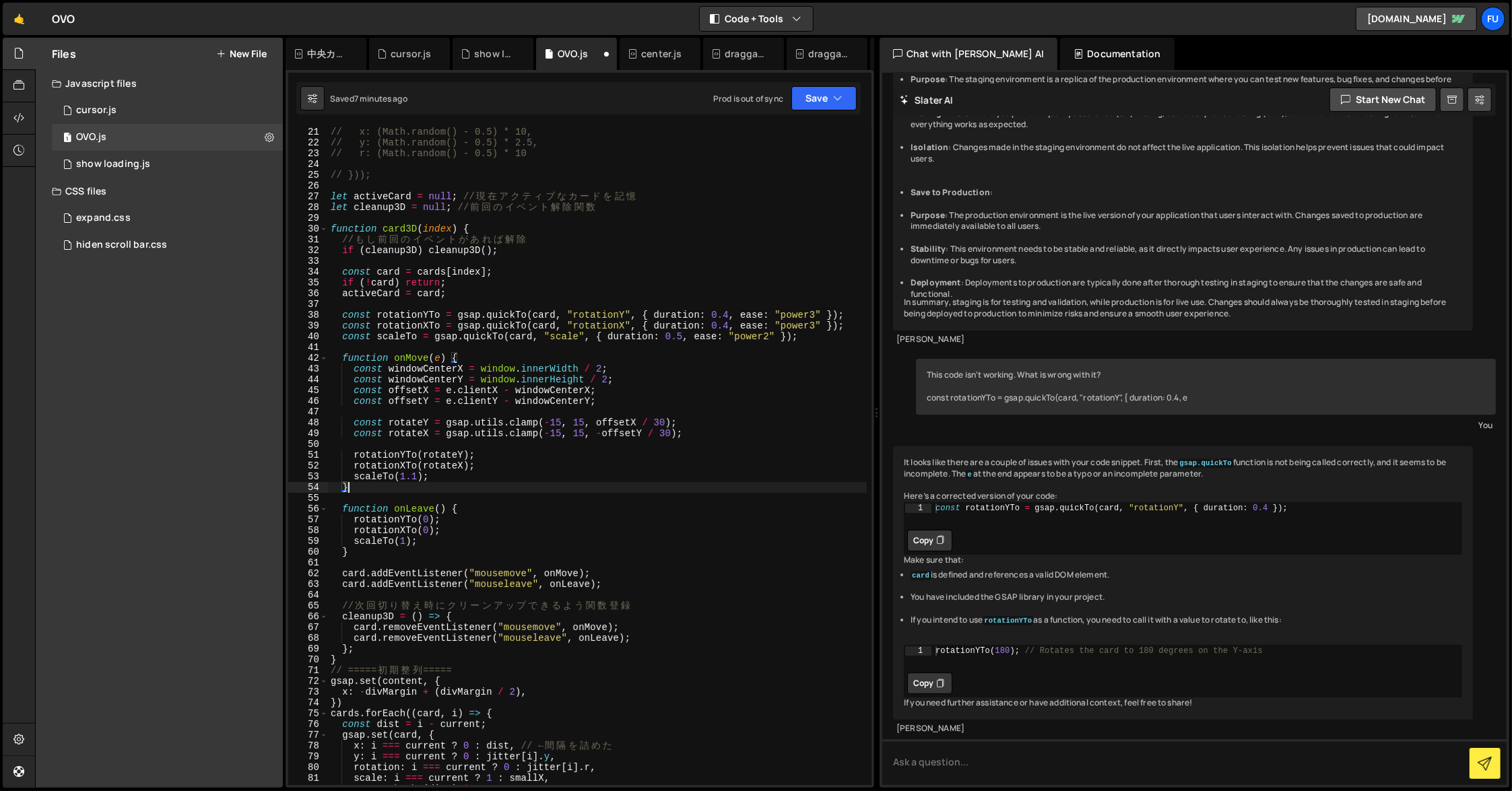
scroll to position [444, 0]
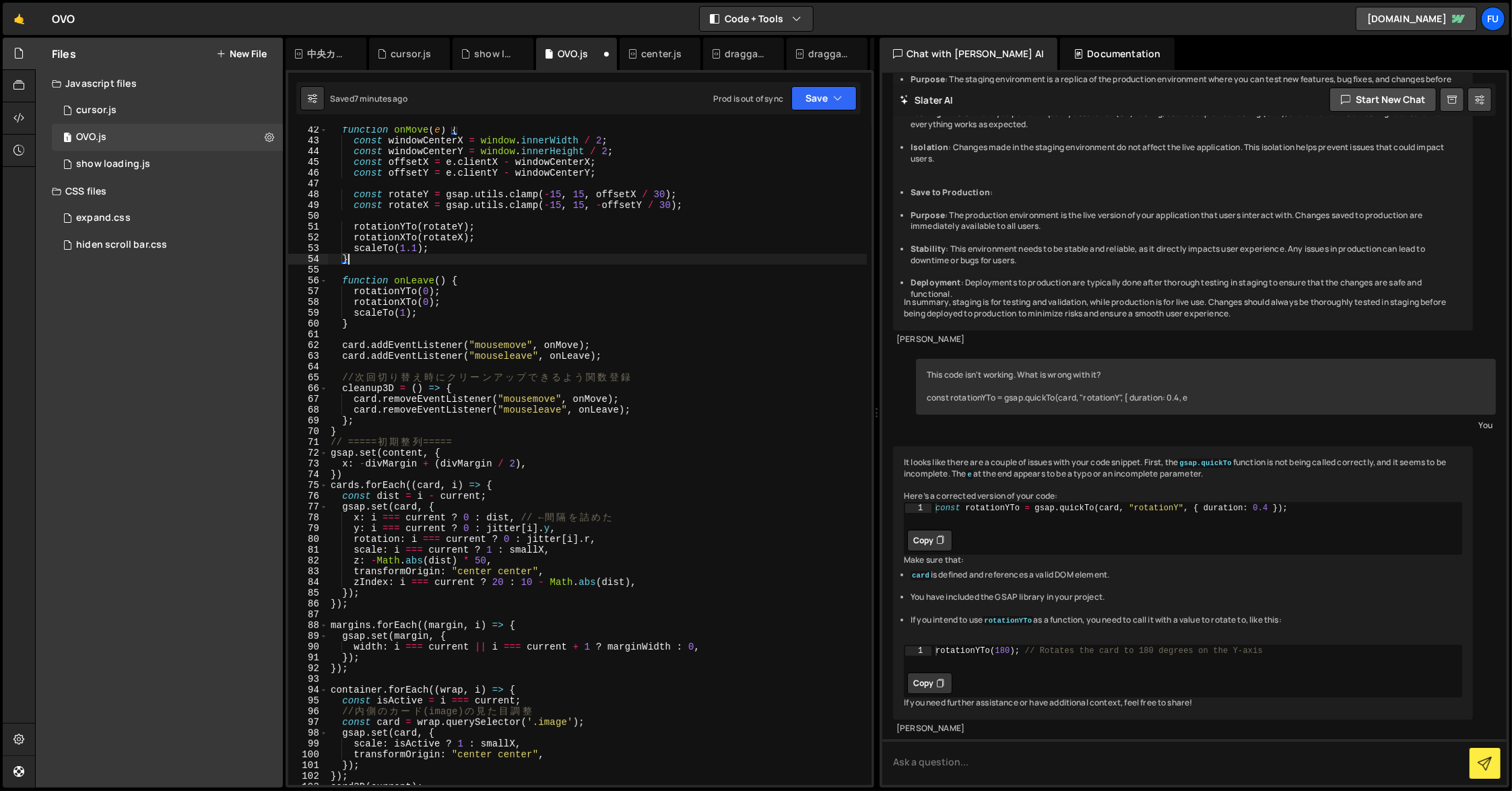
click at [456, 435] on div "function onMove ( e ) { const windowCenterX = window . innerWidth / 2 ; const w…" at bounding box center [597, 465] width 539 height 680
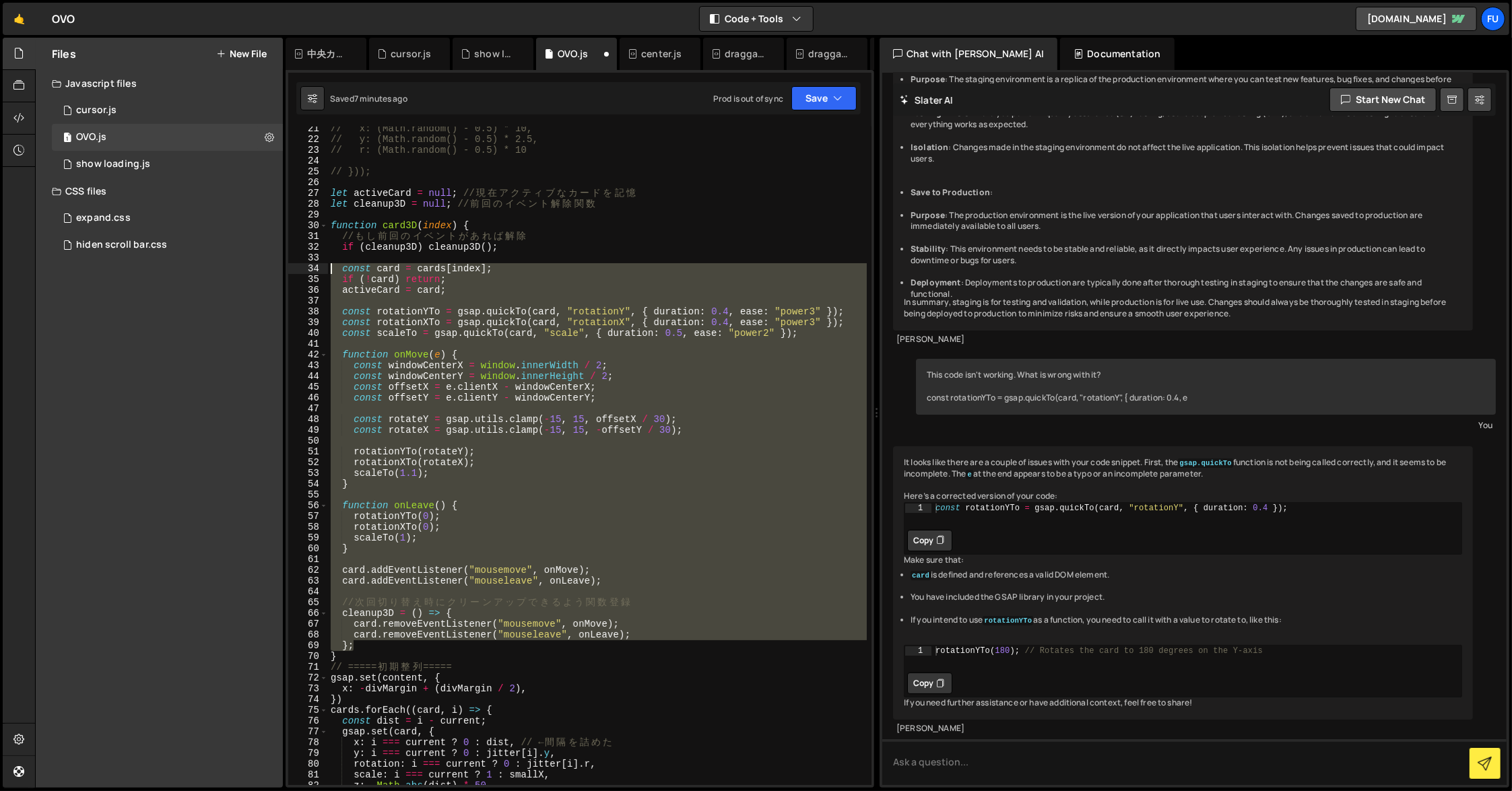
scroll to position [218, 0]
drag, startPoint x: 456, startPoint y: 421, endPoint x: 316, endPoint y: 268, distance: 207.4
click at [316, 268] on div "} 21 22 23 24 25 26 27 28 29 30 31 32 33 34 35 36 37 38 39 40 41 42 43 44 45 46…" at bounding box center [580, 456] width 583 height 659
click at [408, 481] on div "// x: (Math.random() - 0.5) * 10, // y: (Math.random() - 0.5) * 2.5, // r: (Mat…" at bounding box center [597, 456] width 539 height 659
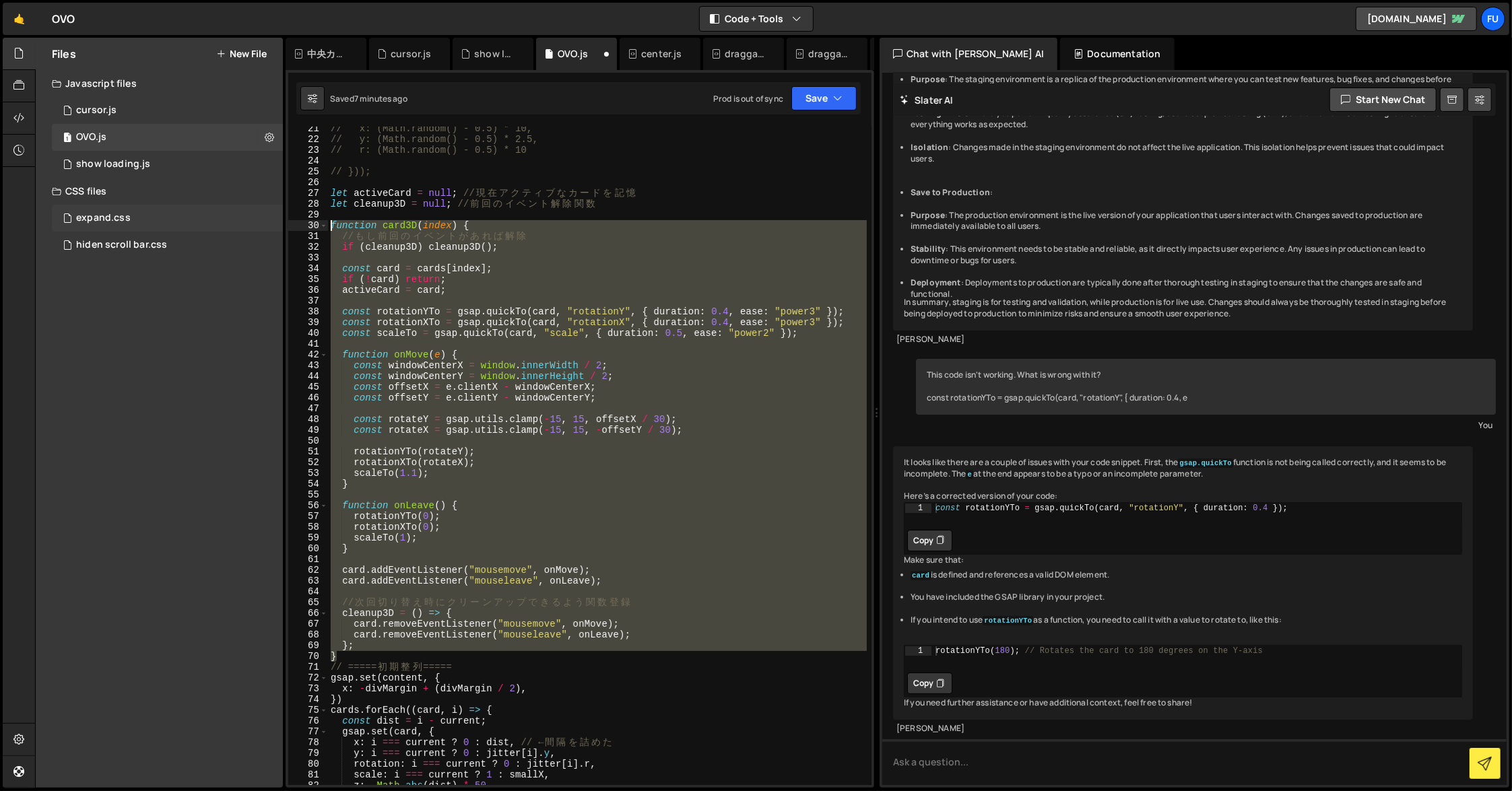
drag, startPoint x: 394, startPoint y: 652, endPoint x: 265, endPoint y: 226, distance: 445.1
click at [265, 226] on div "Files New File Javascript files 1 cursor.js 0 1 OVO.js 0 1 show loading.js 0" at bounding box center [774, 413] width 1477 height 751
click at [419, 320] on div "// x: (Math.random() - 0.5) * 10, // y: (Math.random() - 0.5) * 2.5, // r: (Mat…" at bounding box center [597, 456] width 539 height 659
drag, startPoint x: 368, startPoint y: 659, endPoint x: 274, endPoint y: 229, distance: 440.2
click at [274, 229] on div "Files New File Javascript files 1 cursor.js 0 1 OVO.js 0 1 show loading.js 0" at bounding box center [774, 413] width 1477 height 751
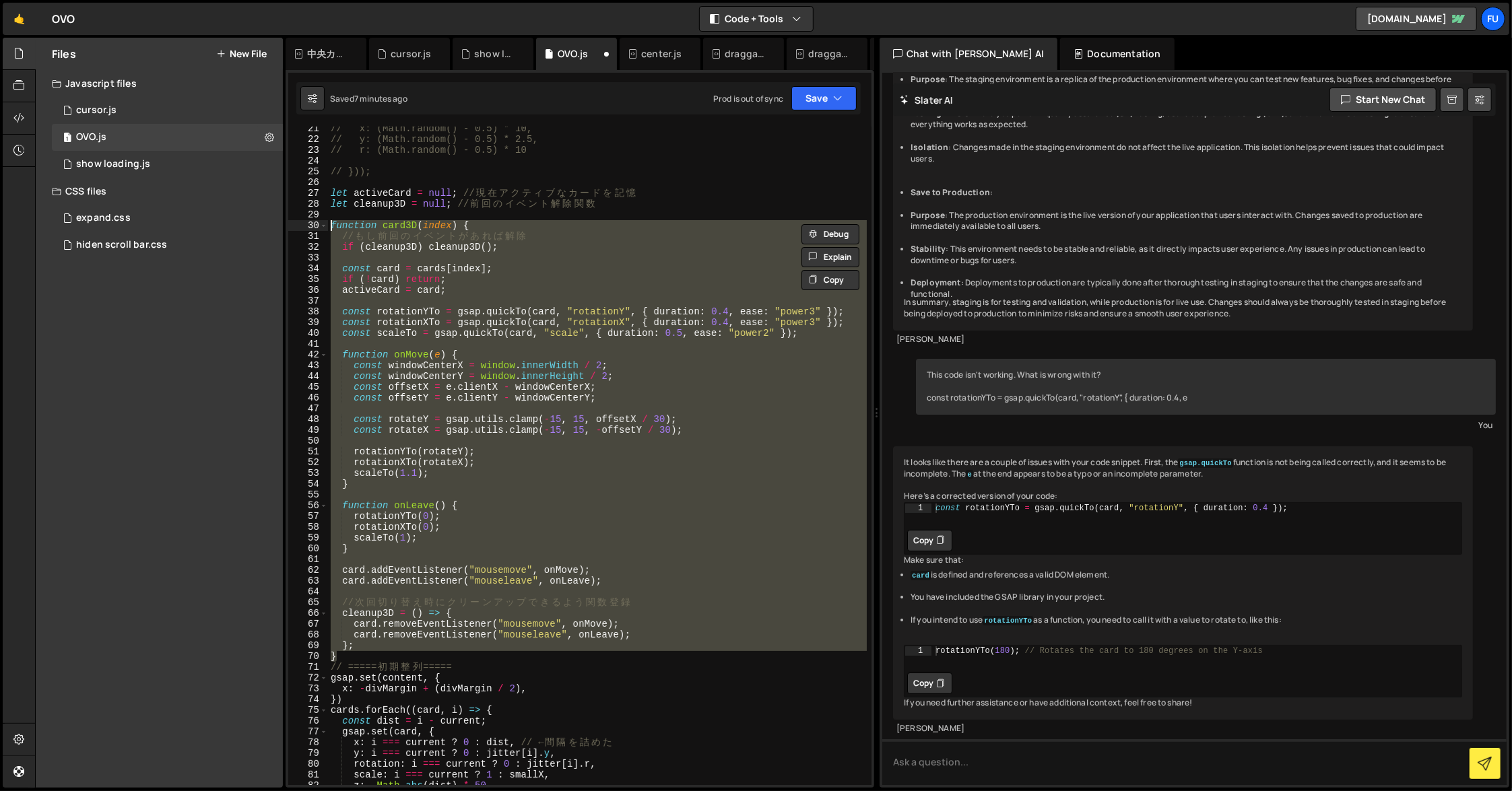
paste textarea "}"
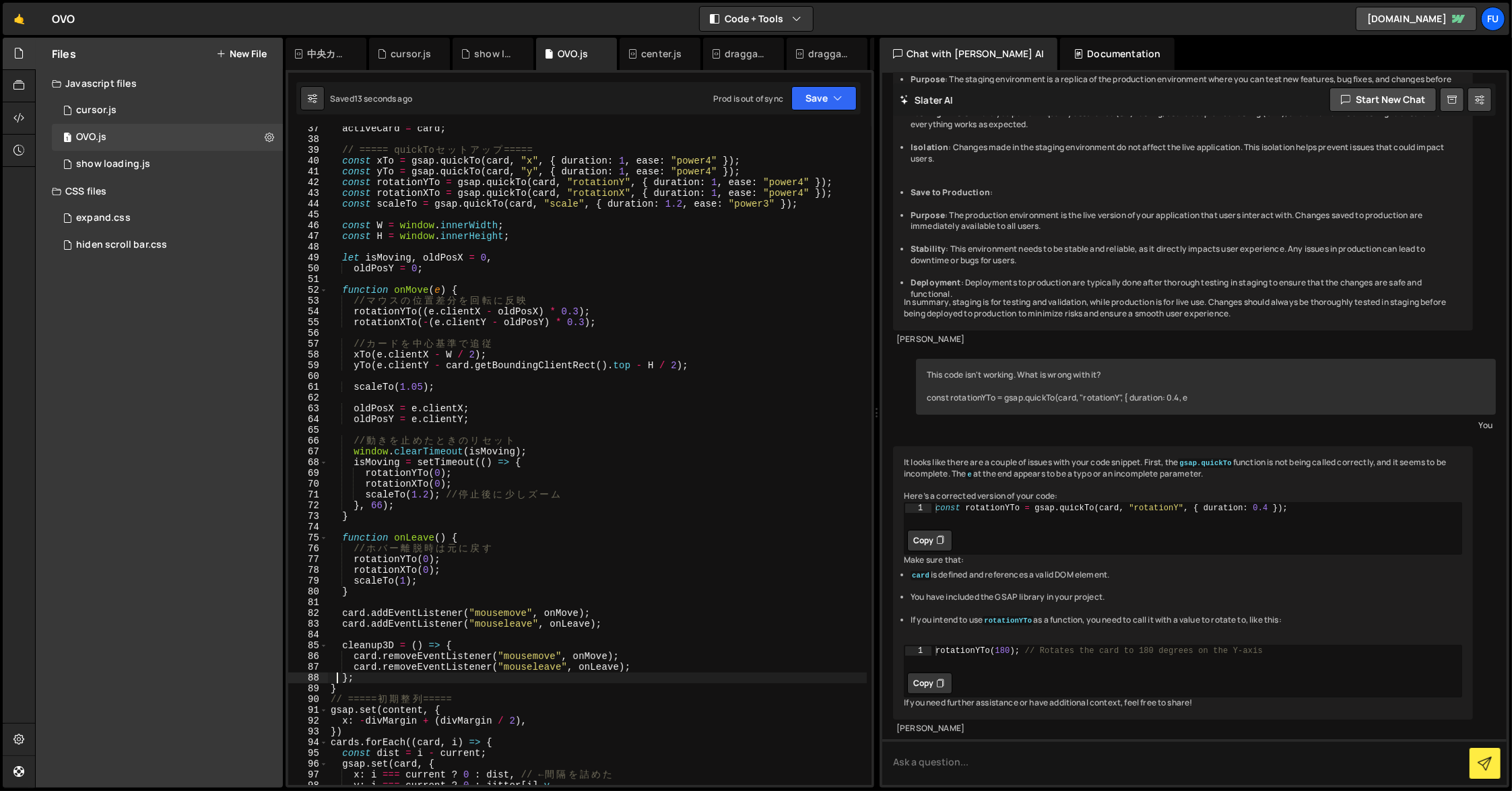
scroll to position [393, 0]
click at [569, 676] on div "activeCard = card ; // ===== quickTo セ ッ ト ア ッ プ ===== const xTo = gsap . quick…" at bounding box center [597, 462] width 539 height 680
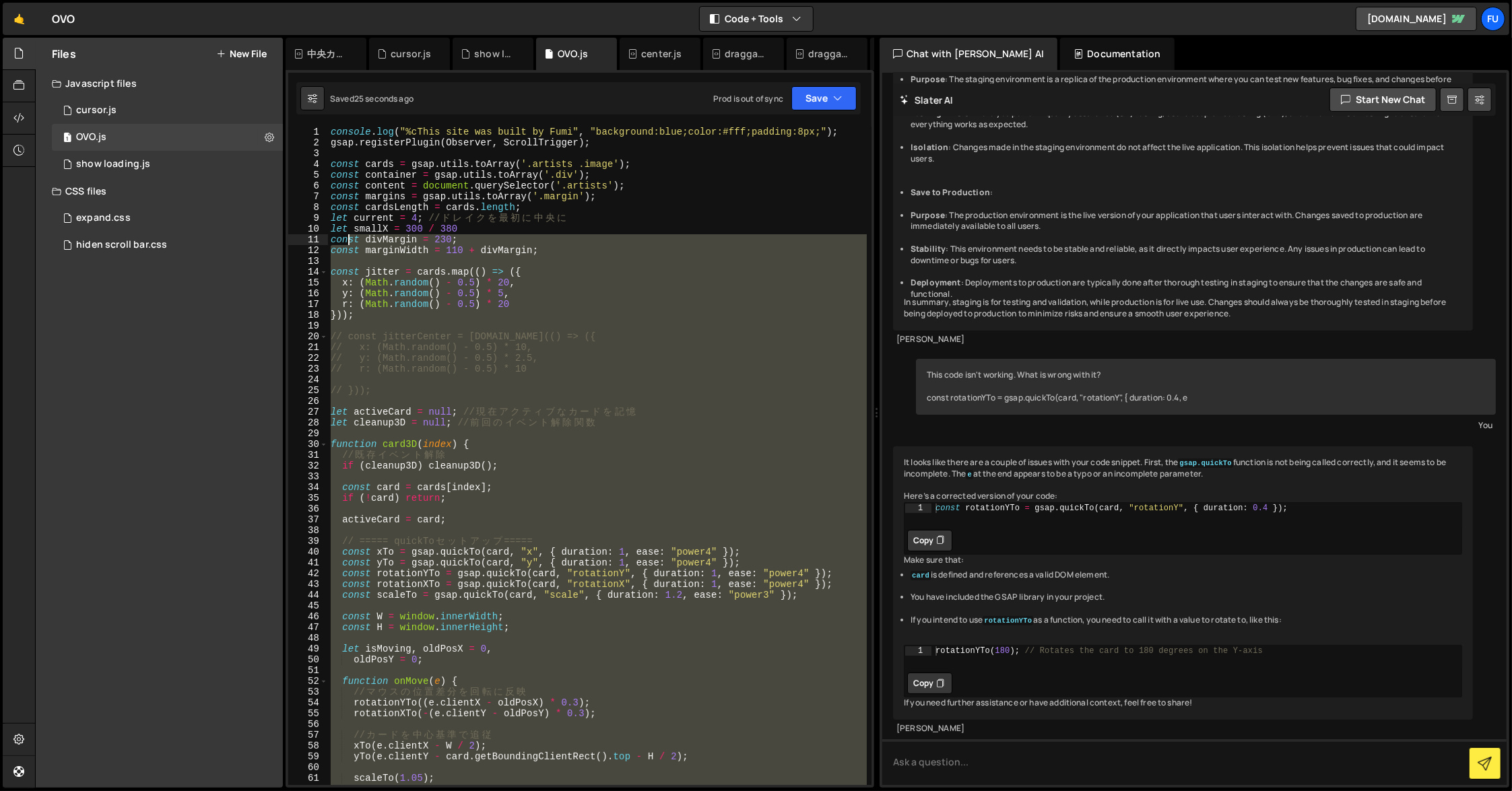
scroll to position [0, 0]
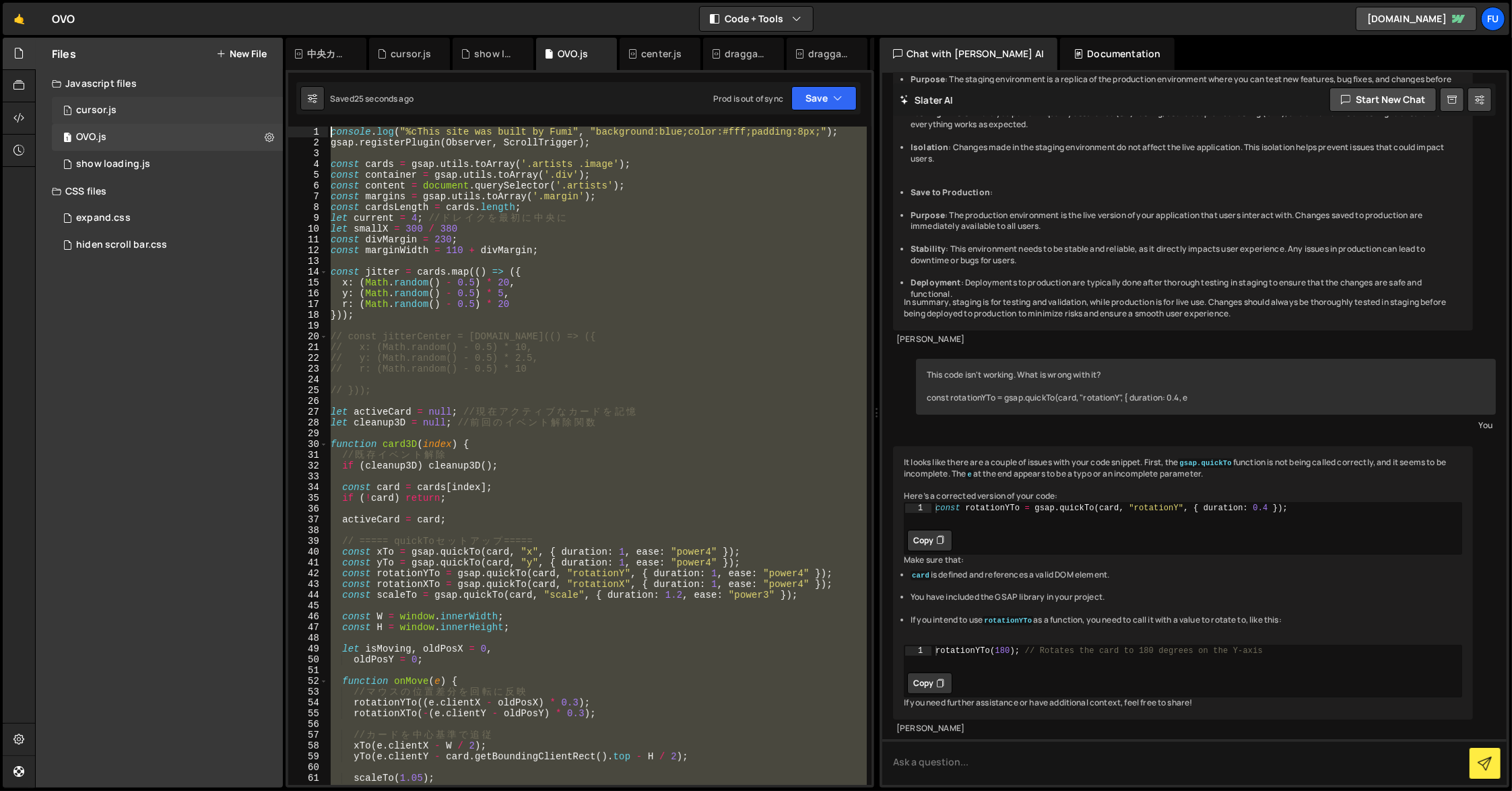
drag, startPoint x: 473, startPoint y: 571, endPoint x: 256, endPoint y: 114, distance: 505.9
click at [256, 114] on div "Files New File Javascript files 1 cursor.js 0 1 OVO.js 0 1 show loading.js 0" at bounding box center [774, 413] width 1477 height 751
type textarea "console.log("%cThis site was built by Fumi", "background:blue;color:#fff;paddin…"
click at [166, 225] on div "expand.css 0" at bounding box center [167, 218] width 231 height 27
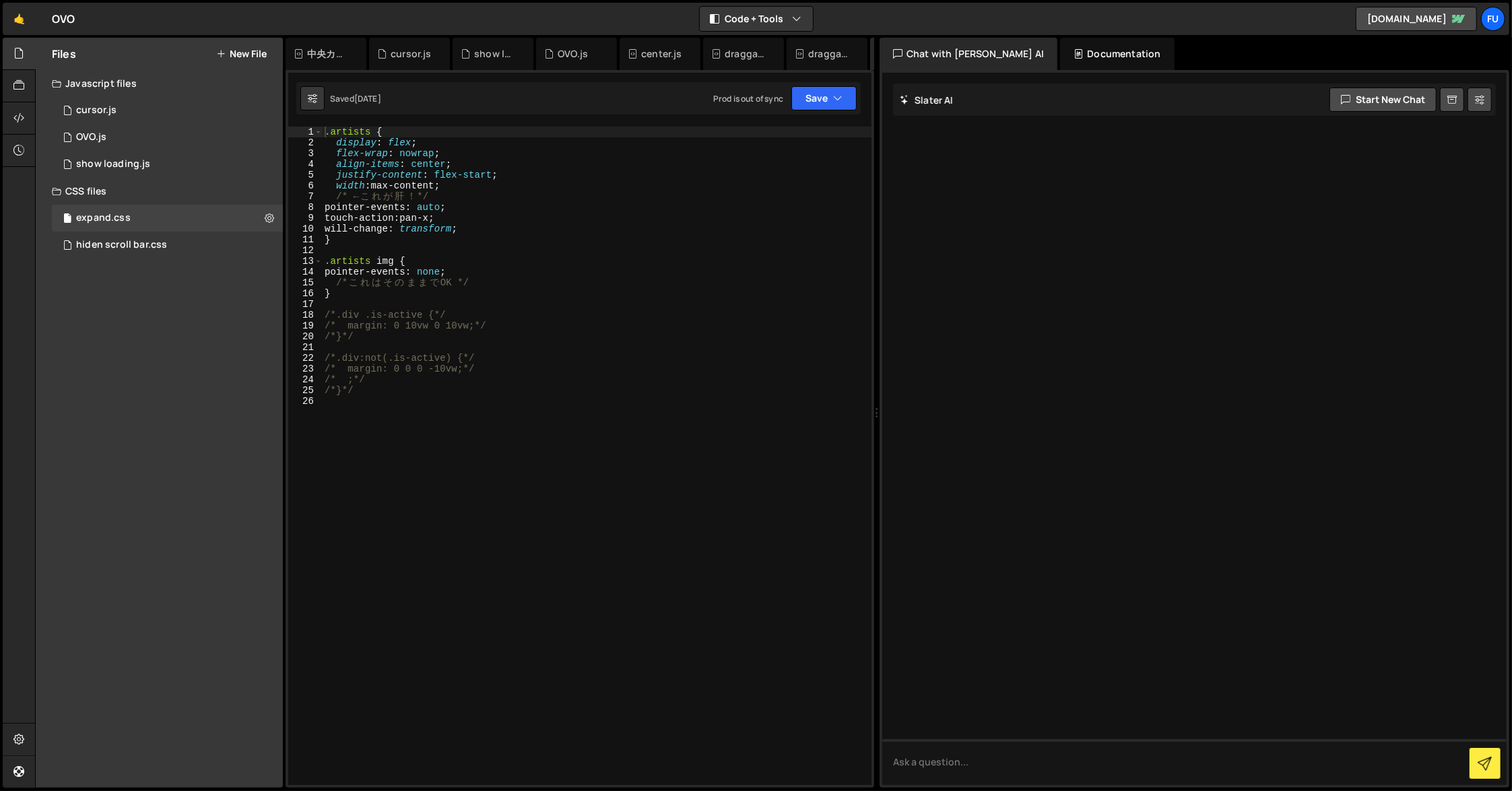
type textarea "will-change: transform;"
click at [488, 231] on div ".artists { display : flex ; flex-wrap : nowrap ; align-items : center ; justify…" at bounding box center [597, 467] width 550 height 680
type textarea "will-change: transform;"
click at [426, 247] on div ".artists { display : flex ; flex-wrap : nowrap ; align-items : center ; justify…" at bounding box center [597, 467] width 550 height 680
paste textarea "}"
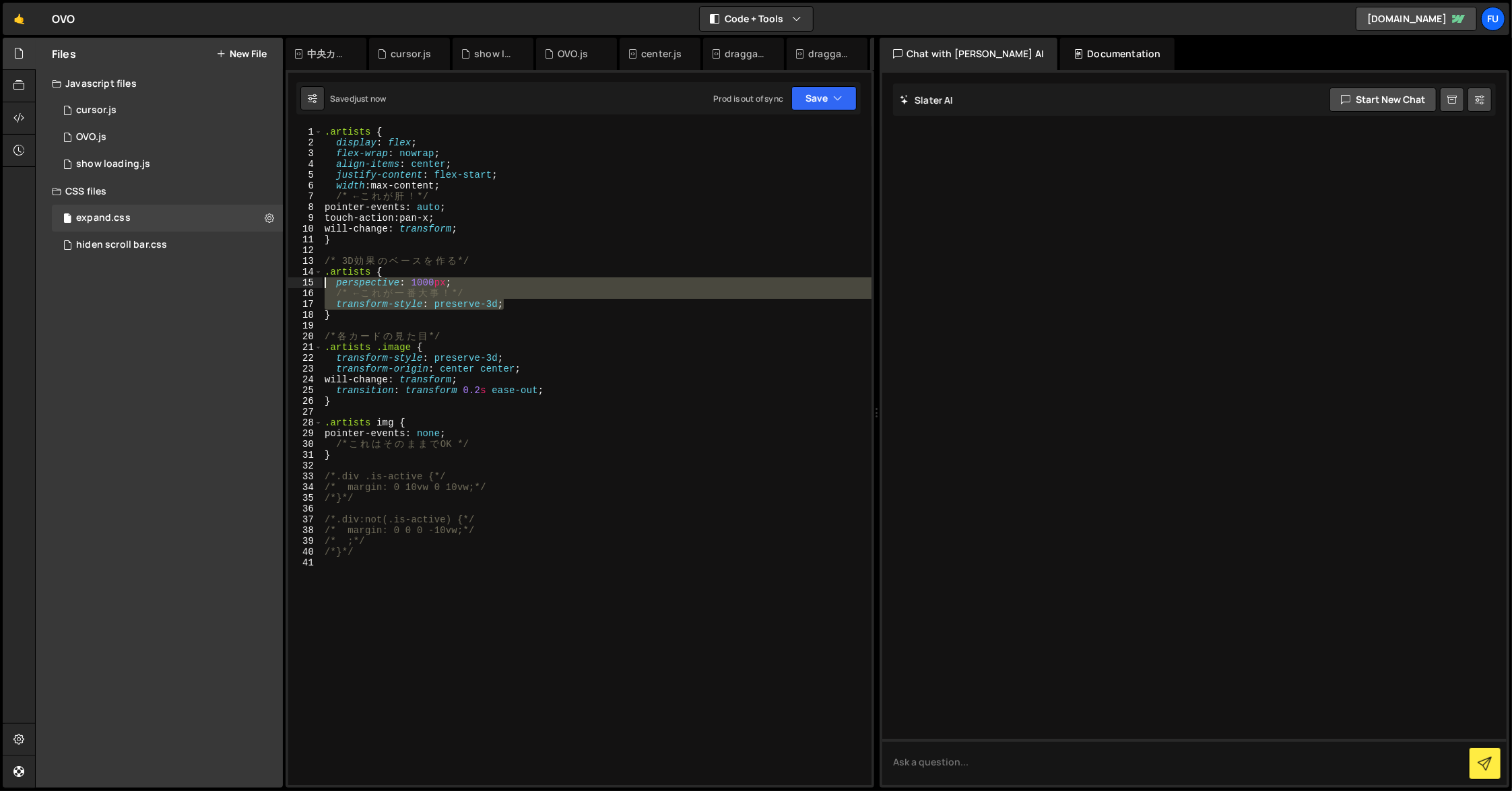
drag, startPoint x: 522, startPoint y: 307, endPoint x: 301, endPoint y: 287, distance: 221.9
click at [301, 287] on div "transition: transform 0.2s ease-out; 1 2 3 4 5 6 7 8 9 10 11 12 13 14 15 16 17 …" at bounding box center [580, 456] width 583 height 659
type textarea "perspective: 1000px; /* ← これが一番大事！ */"
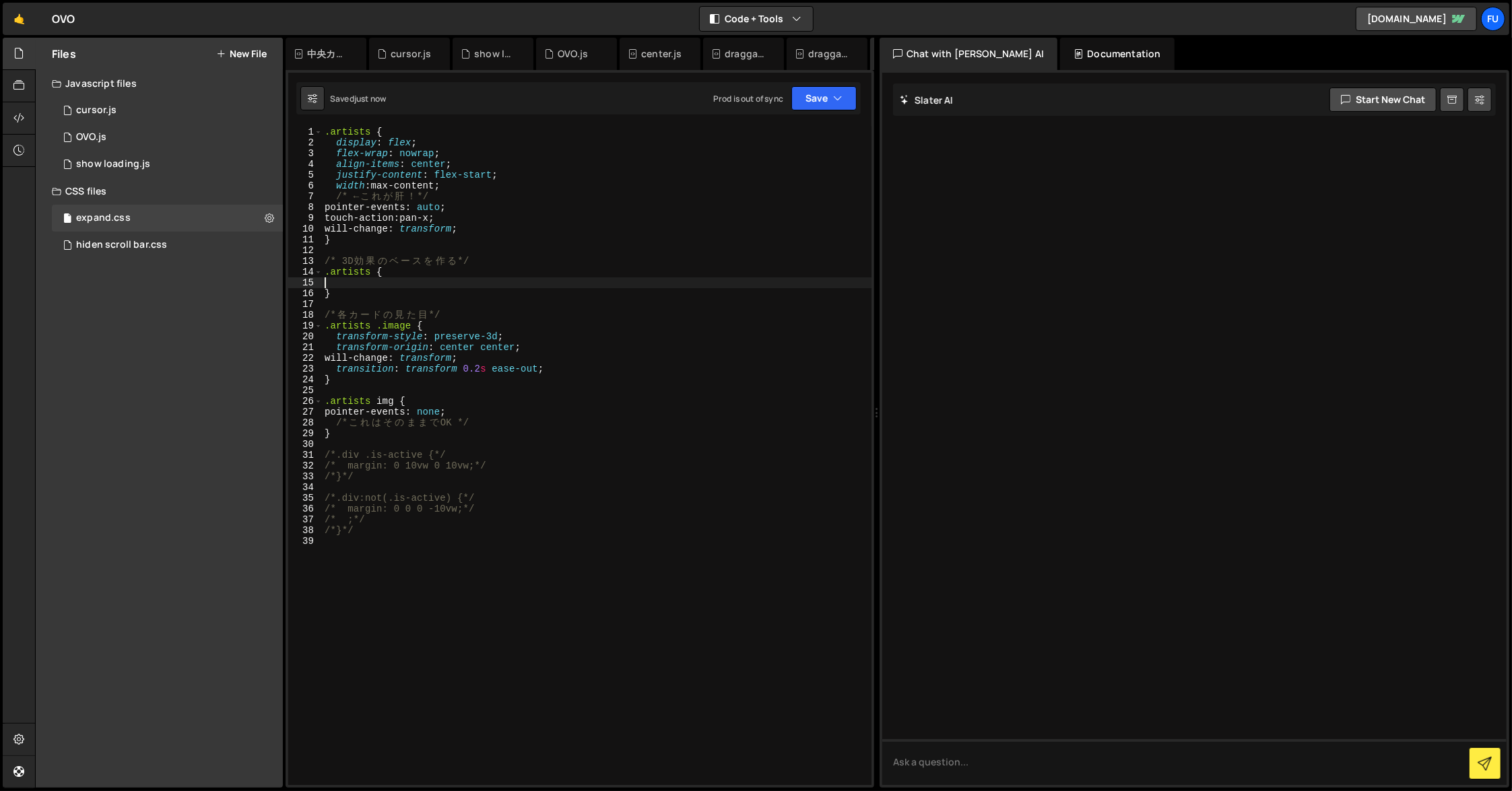
click at [484, 232] on div ".artists { display : flex ; flex-wrap : nowrap ; align-items : center ; justify…" at bounding box center [597, 467] width 550 height 680
type textarea "will-change: transform;"
paste textarea "transform-style: preserve-3d;"
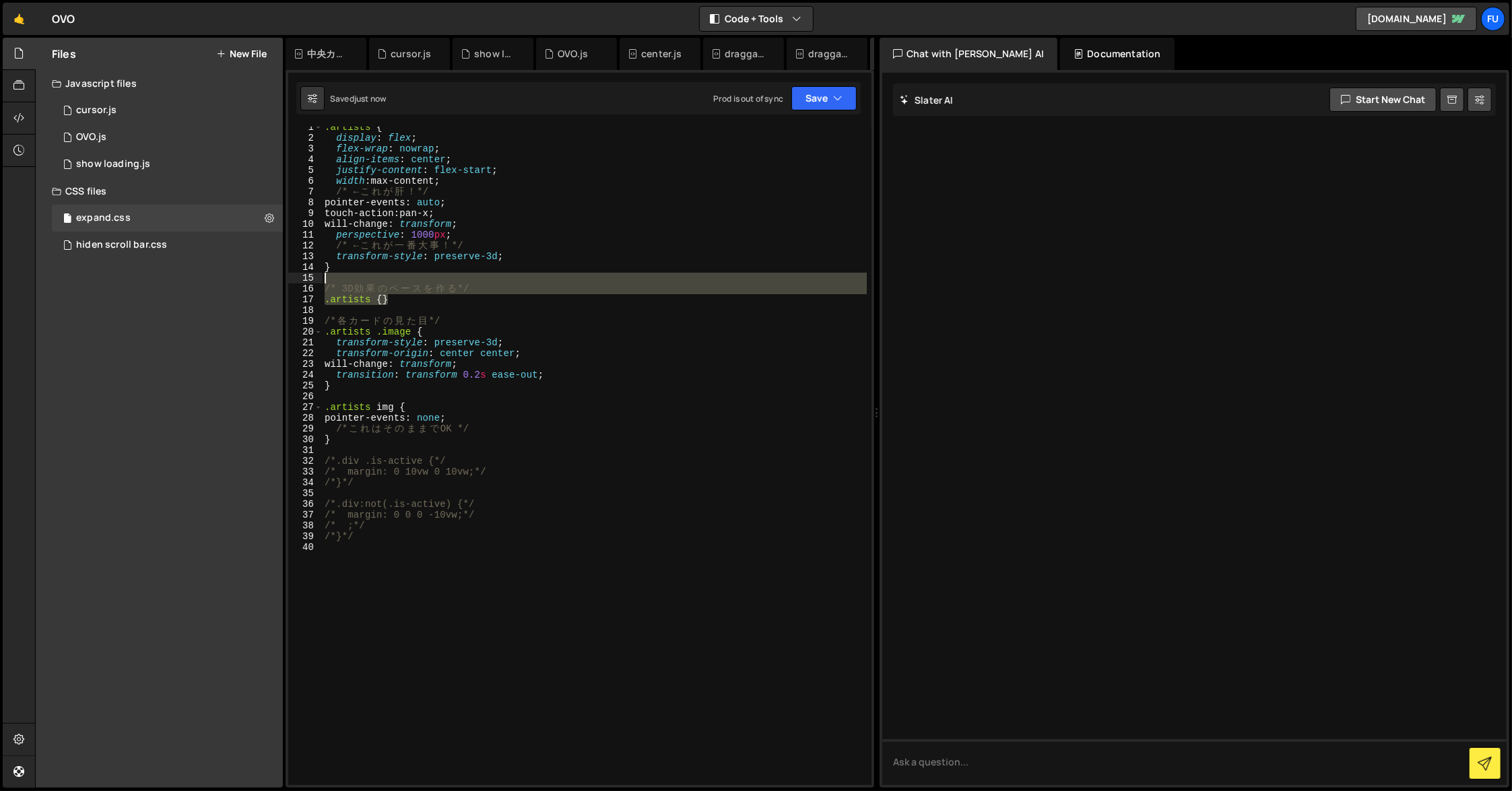
drag, startPoint x: 421, startPoint y: 301, endPoint x: 290, endPoint y: 282, distance: 132.4
click at [290, 282] on div "transform-style: preserve-3d; 1 2 3 4 5 6 7 8 9 10 11 12 13 14 15 16 17 18 19 2…" at bounding box center [580, 456] width 583 height 659
type textarea "/* 3D効果のベースを作る */"
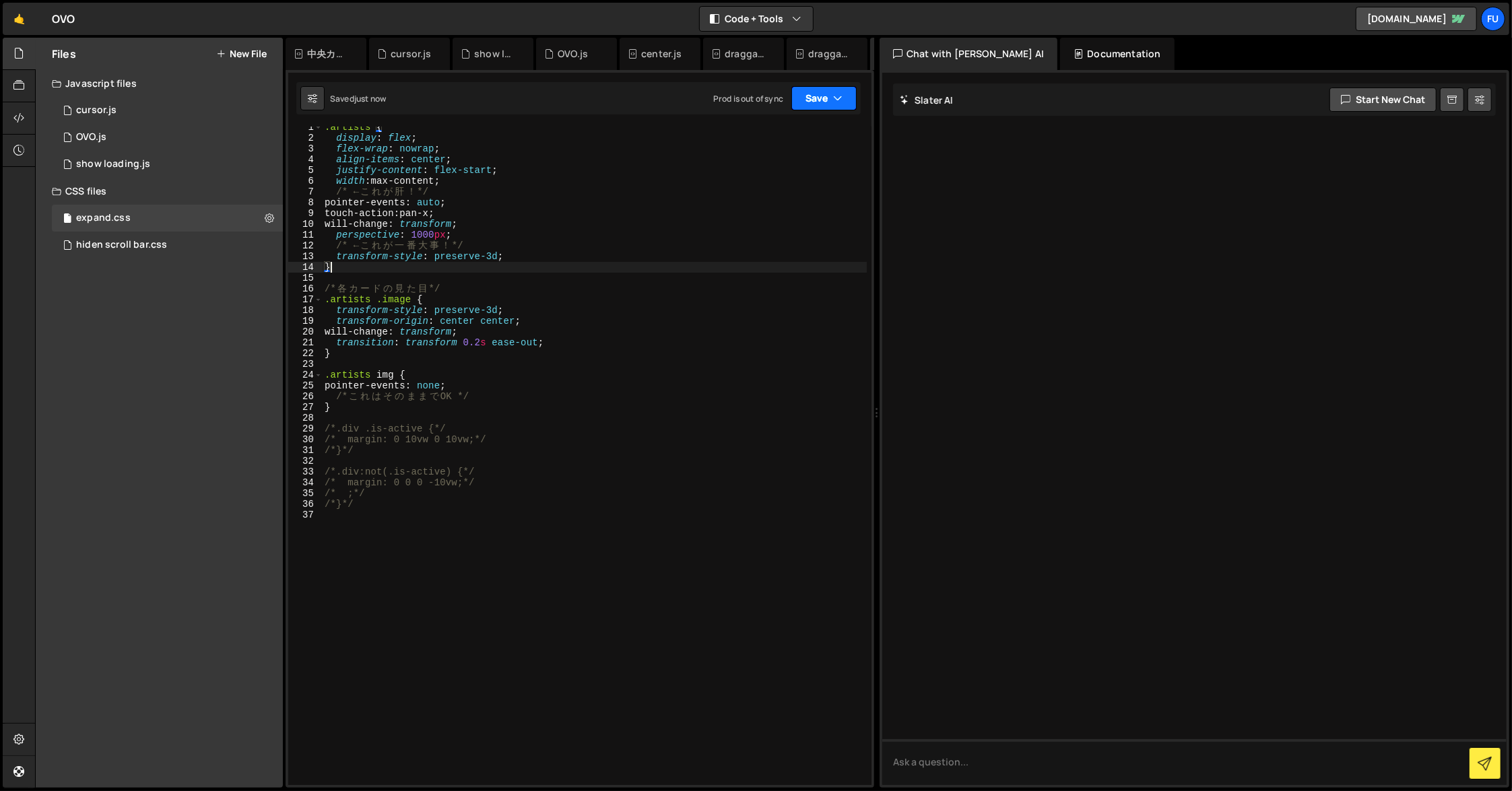
type textarea "}"
click at [811, 103] on button "Save" at bounding box center [824, 99] width 66 height 25
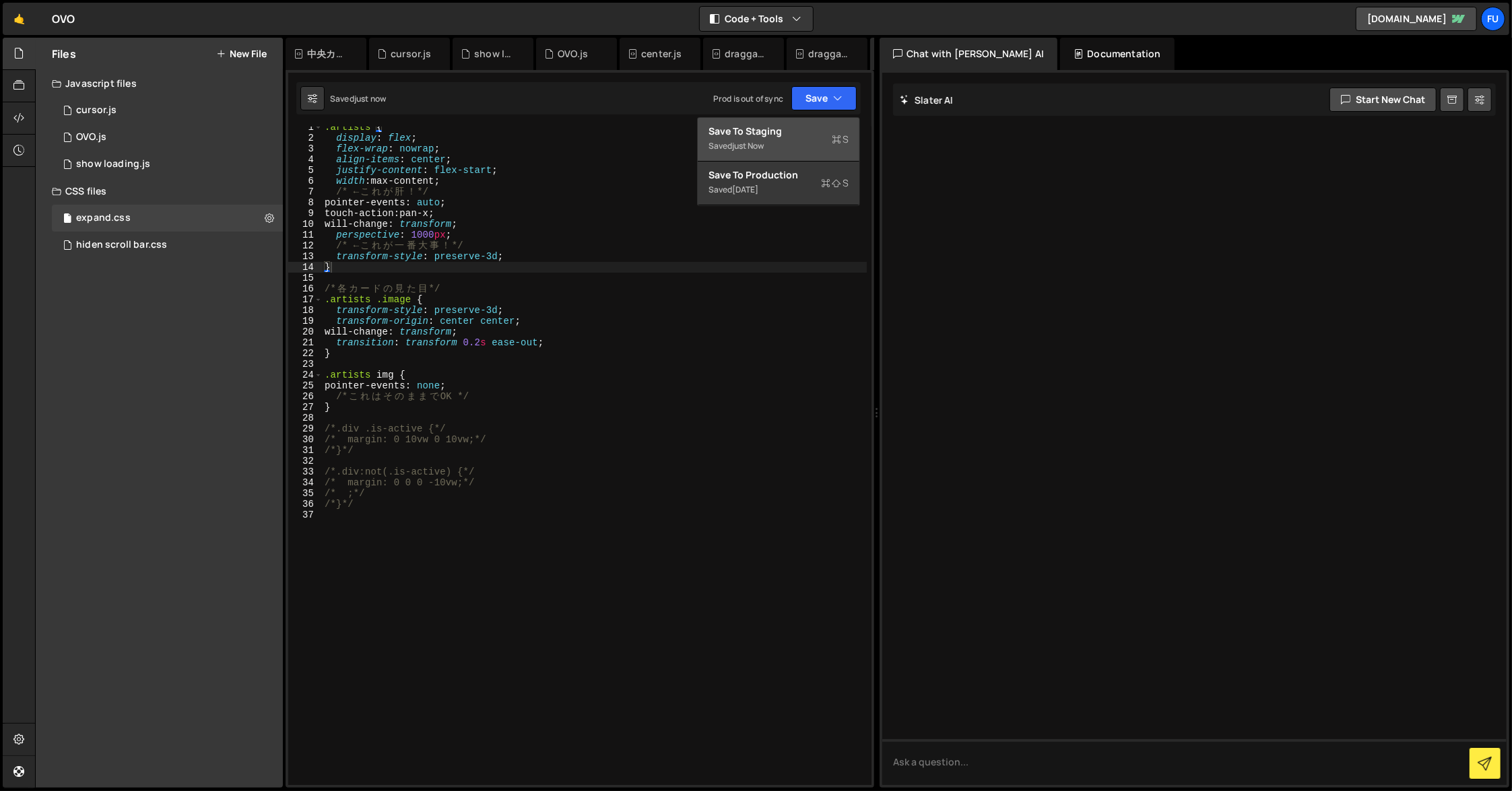
click at [809, 131] on div "Save to Staging S" at bounding box center [778, 131] width 141 height 13
click at [101, 107] on div "cursor.js" at bounding box center [96, 110] width 40 height 12
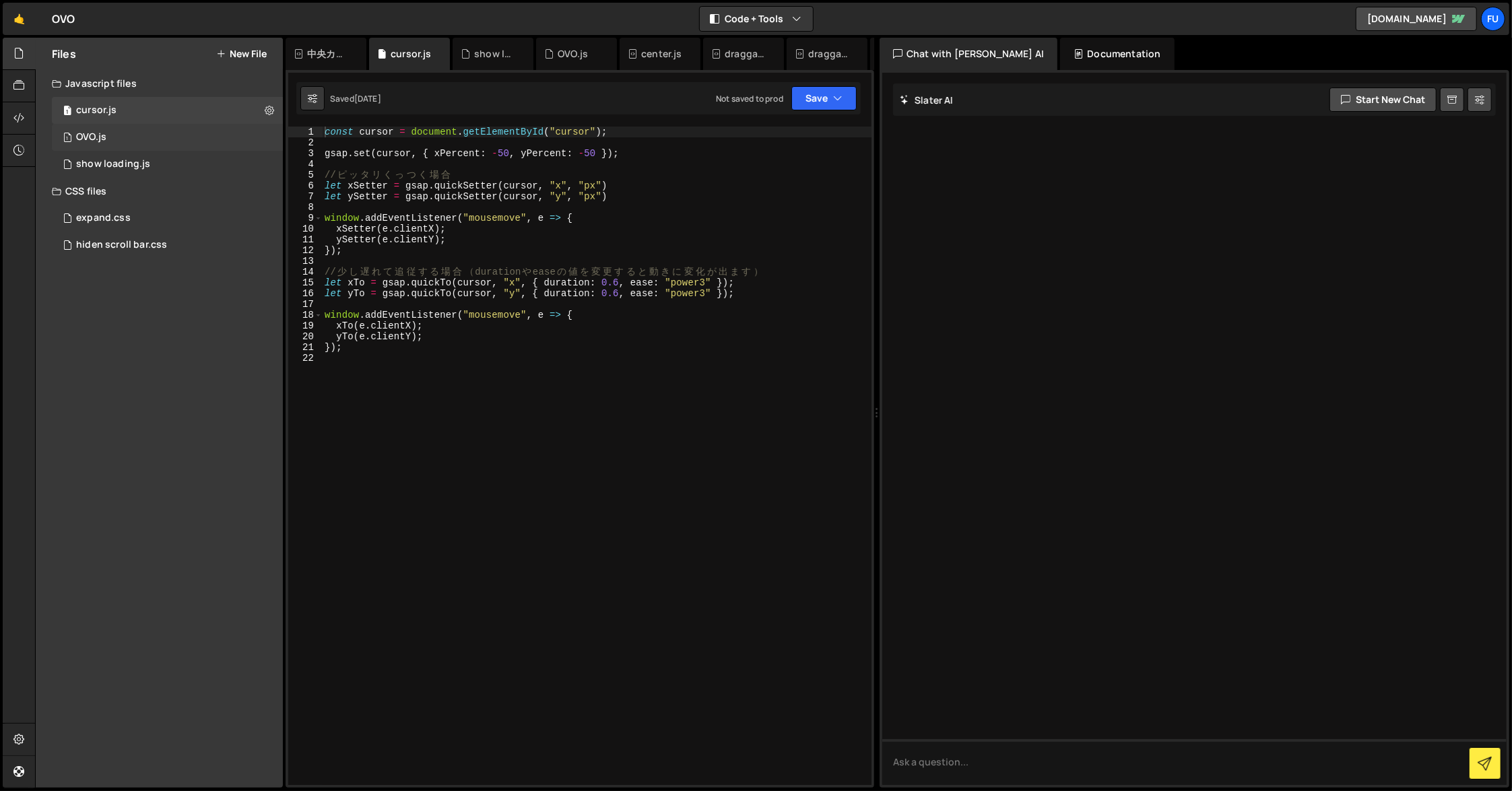
click at [123, 139] on div "1 OVO.js 0" at bounding box center [167, 137] width 231 height 27
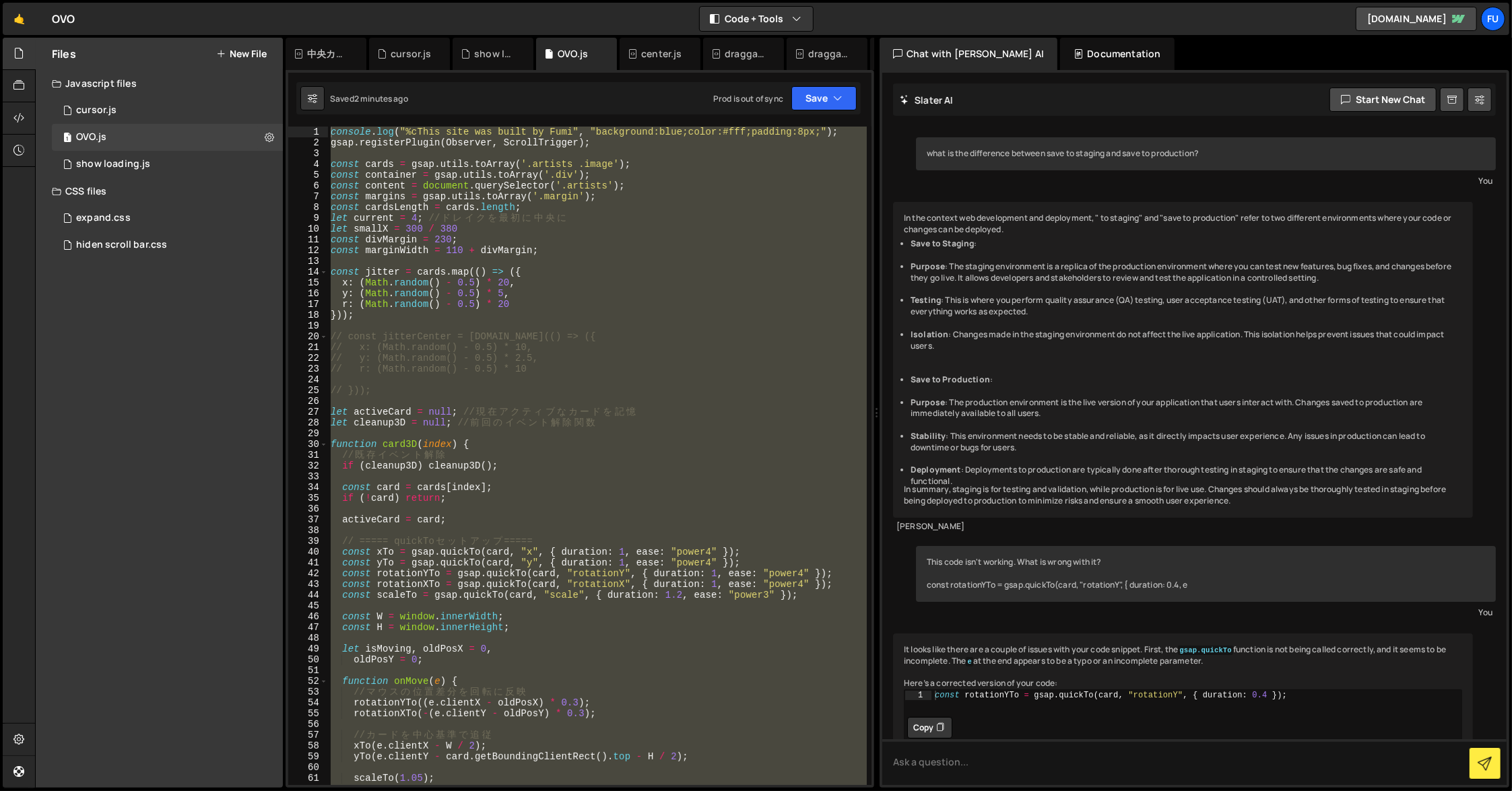
scroll to position [287, 0]
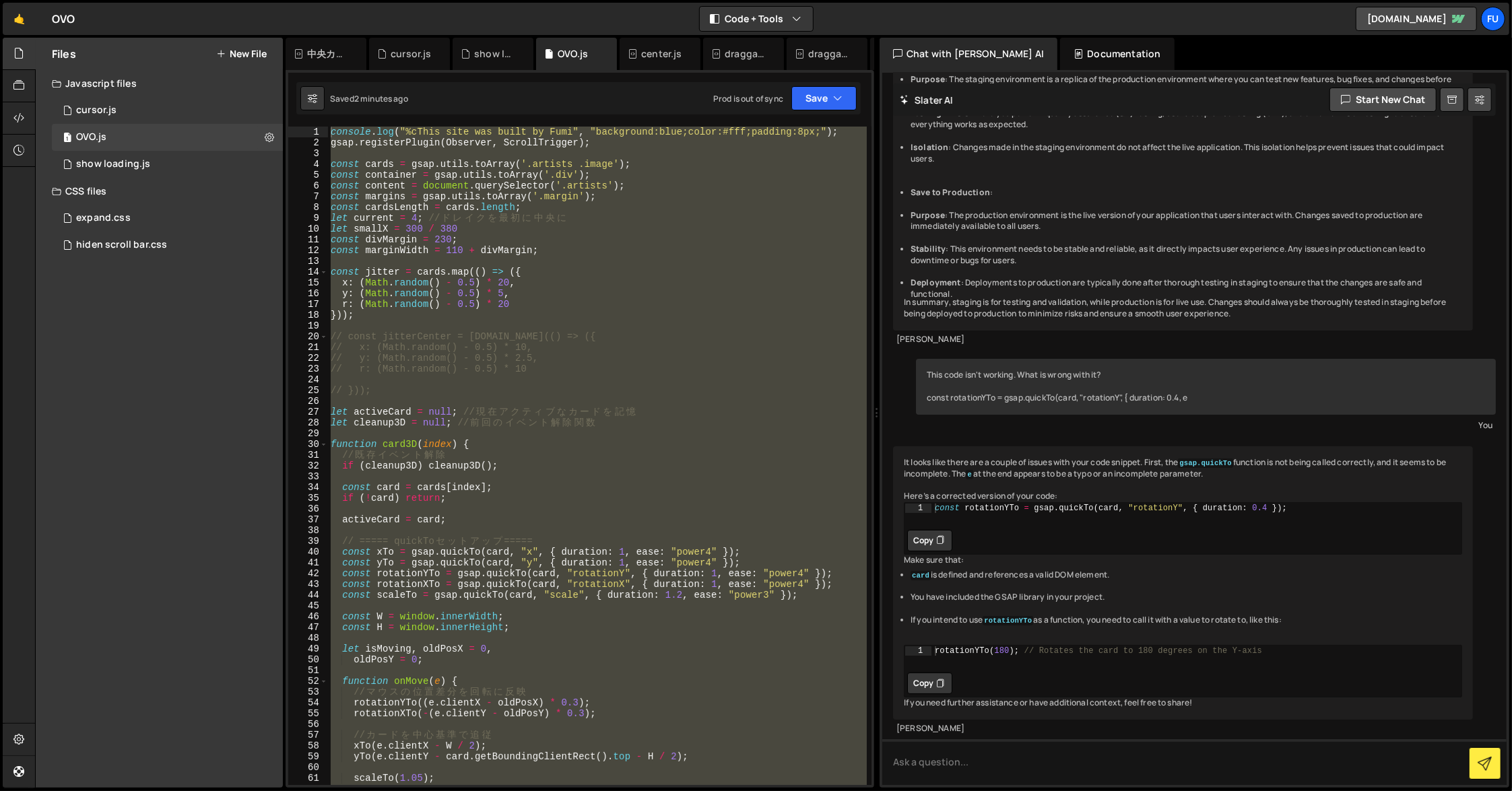
click at [642, 187] on div "console . log ( "%cThis site was built by [PERSON_NAME]" , "background:blue;col…" at bounding box center [597, 456] width 539 height 659
type textarea "const content = document.querySelector('.artists');"
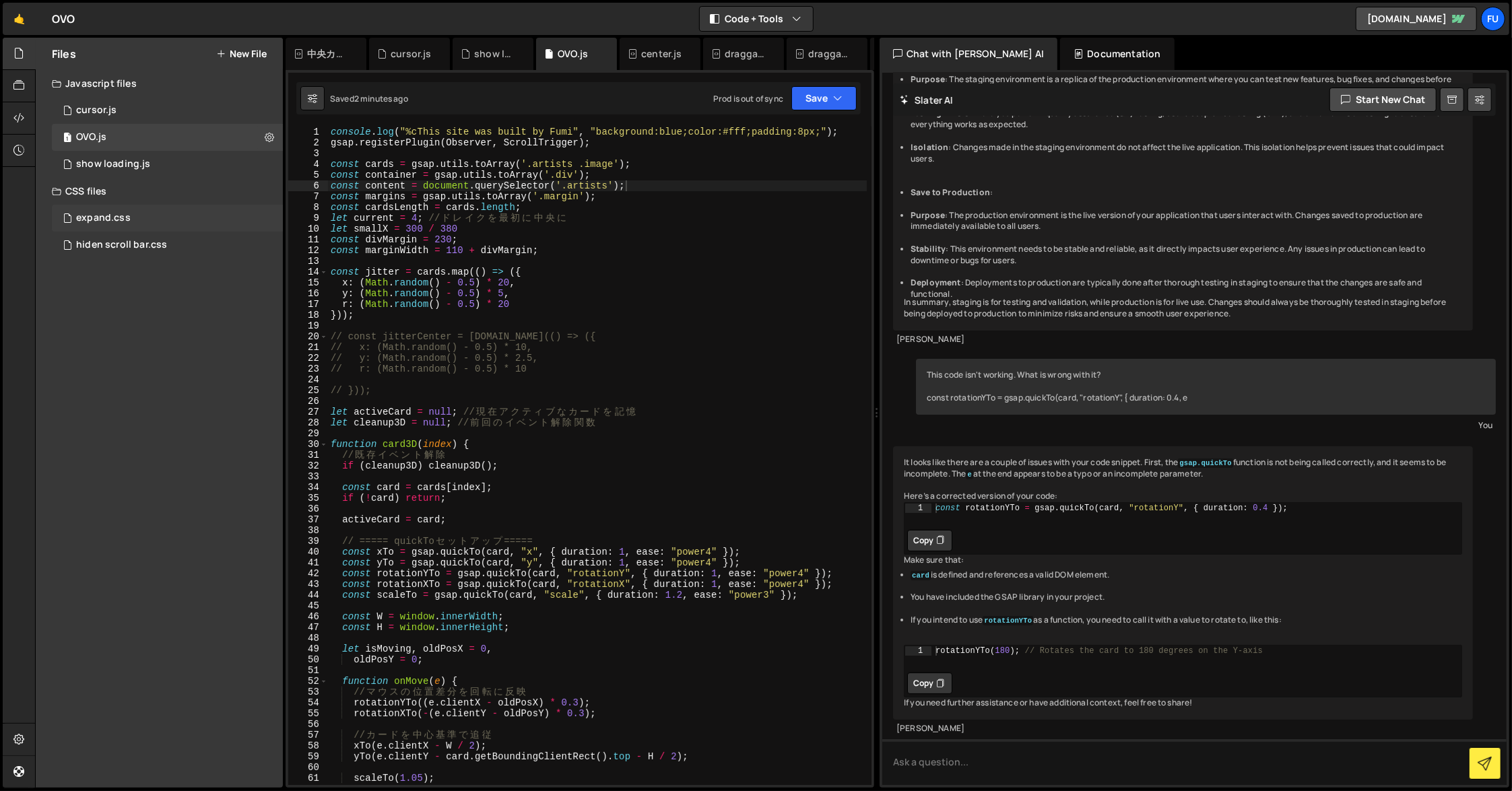
click at [231, 215] on div "expand.css 0" at bounding box center [167, 218] width 231 height 27
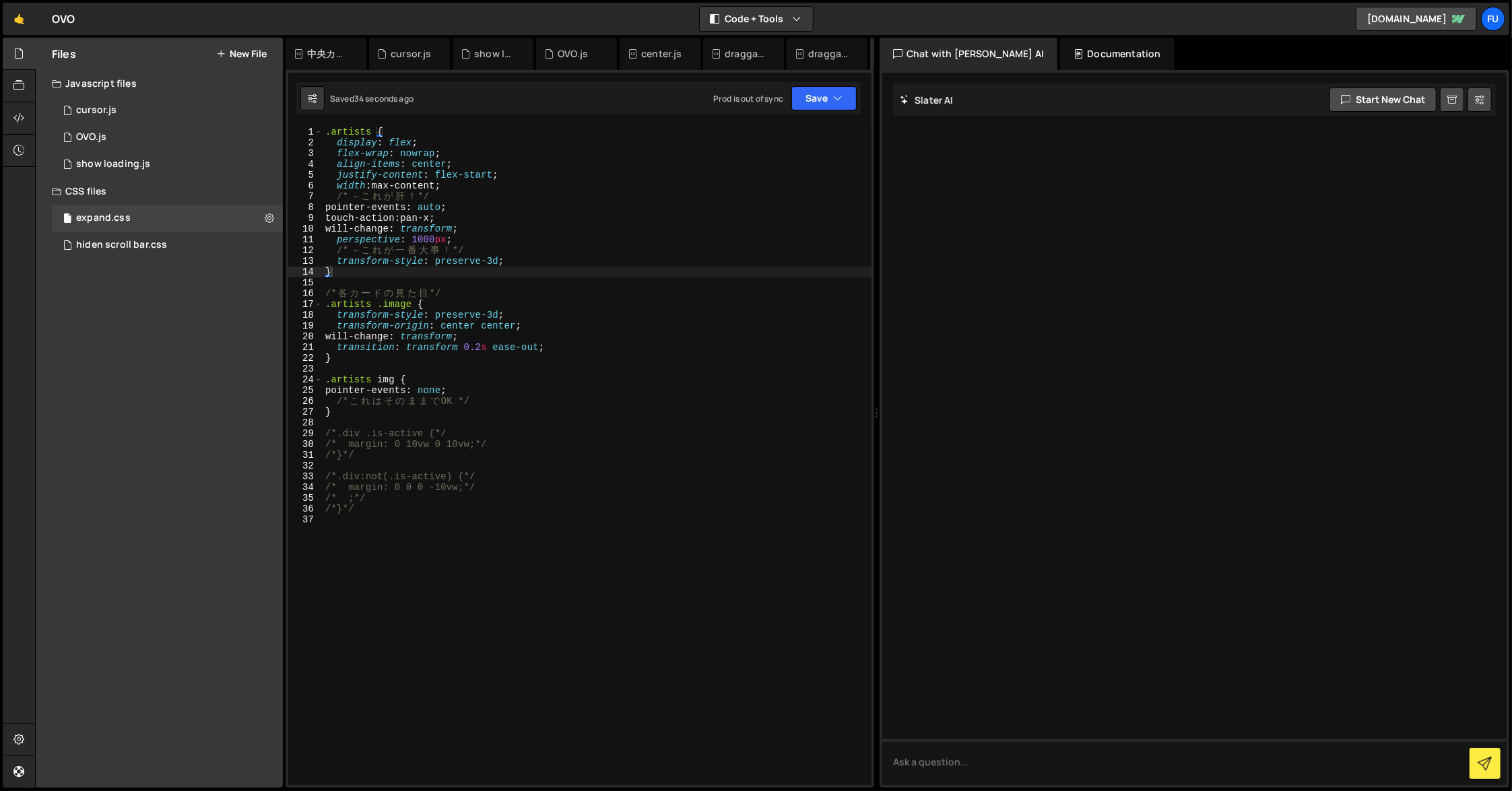
scroll to position [0, 0]
click at [435, 241] on div ".artists { display : flex ; flex-wrap : nowrap ; align-items : center ; justify…" at bounding box center [597, 467] width 549 height 680
type textarea "perspective: 100vw;"
click at [138, 133] on div "1 OVO.js 0" at bounding box center [167, 137] width 231 height 27
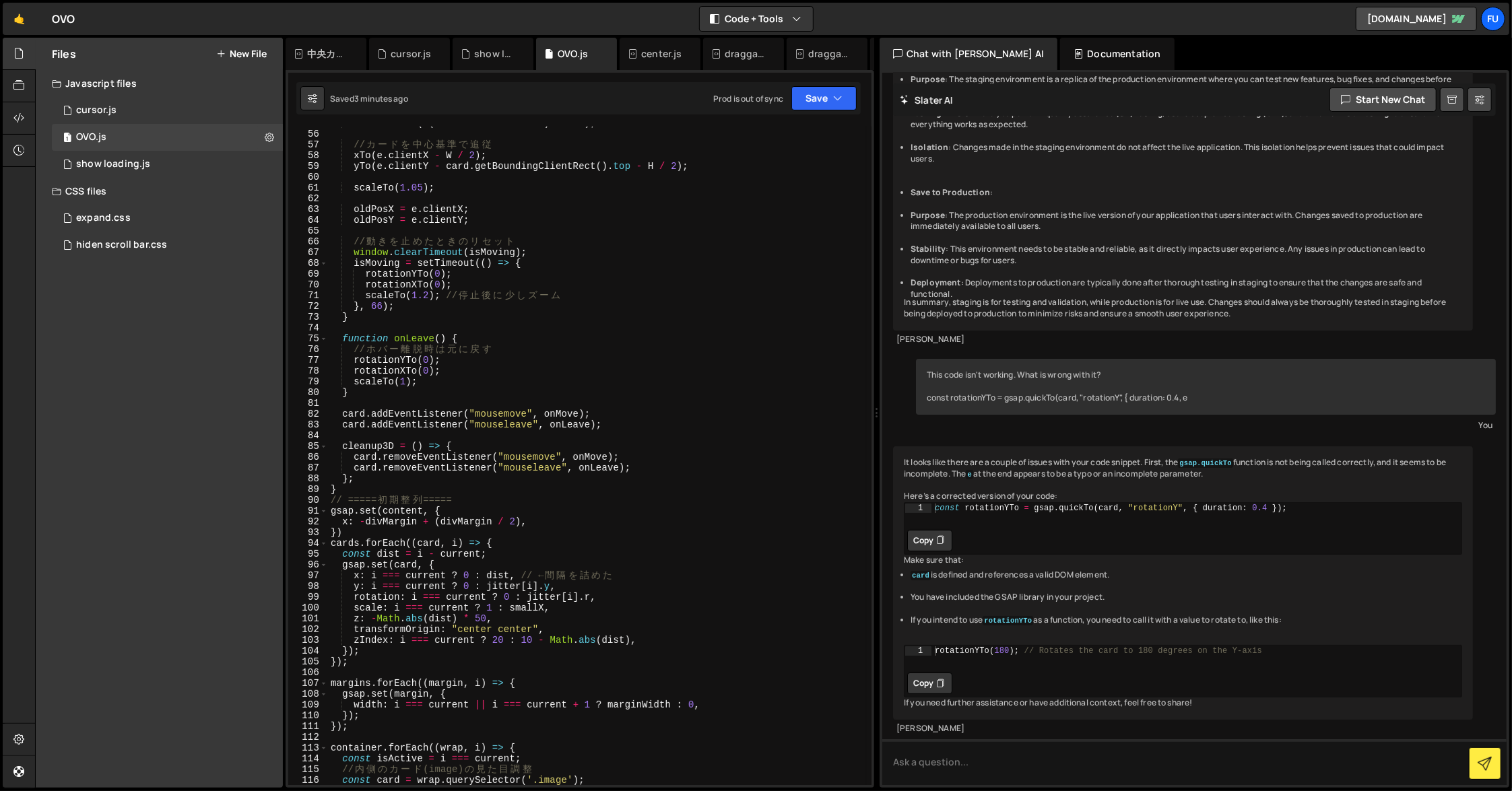
scroll to position [588, 0]
click at [495, 323] on div "rotationXTo ( - ( e . clientY - oldPosY ) * 0.3 ) ; // カ ー ド を 中 心 基 準 で 追 従 xT…" at bounding box center [597, 460] width 539 height 680
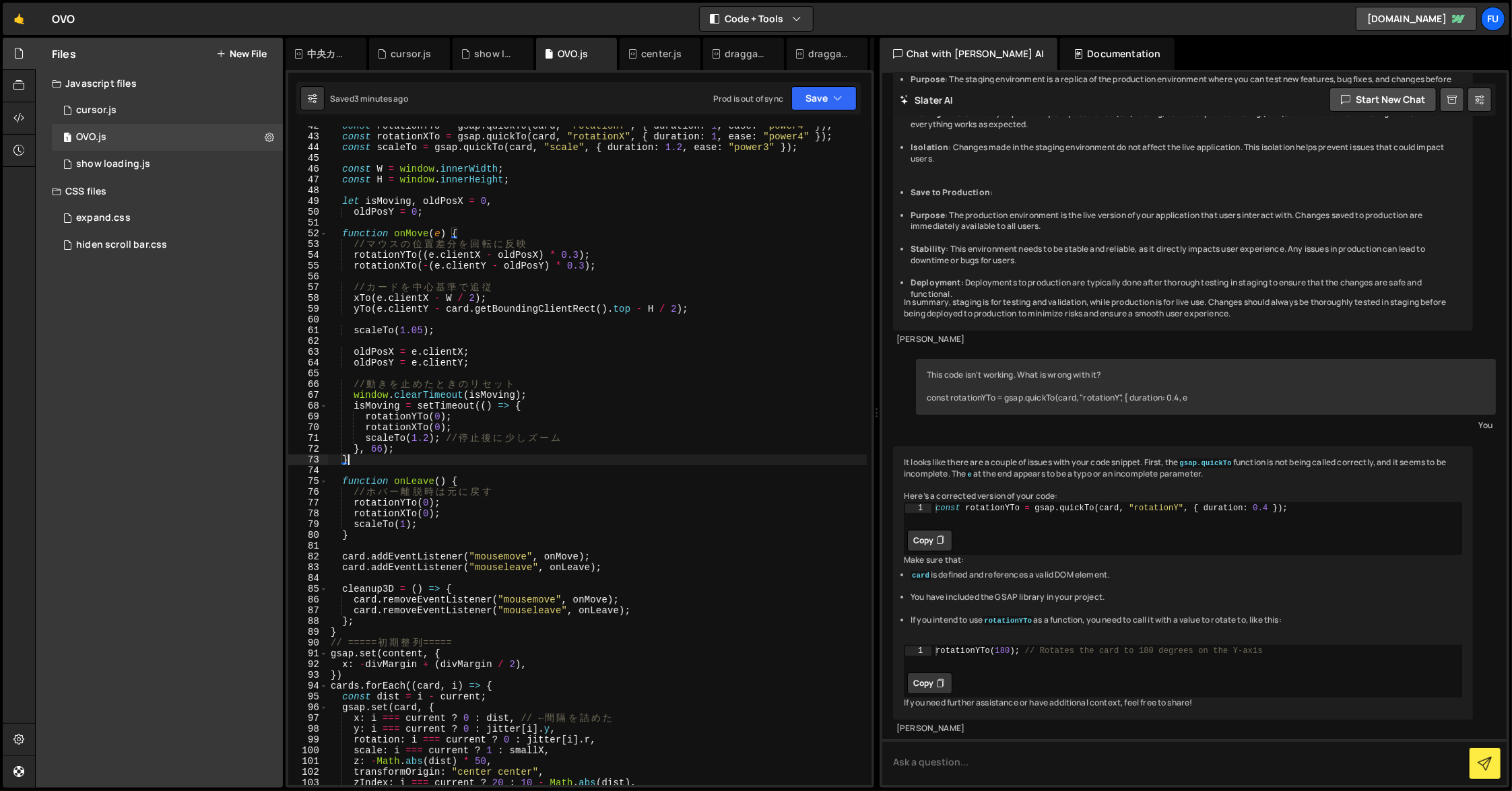
scroll to position [465, 0]
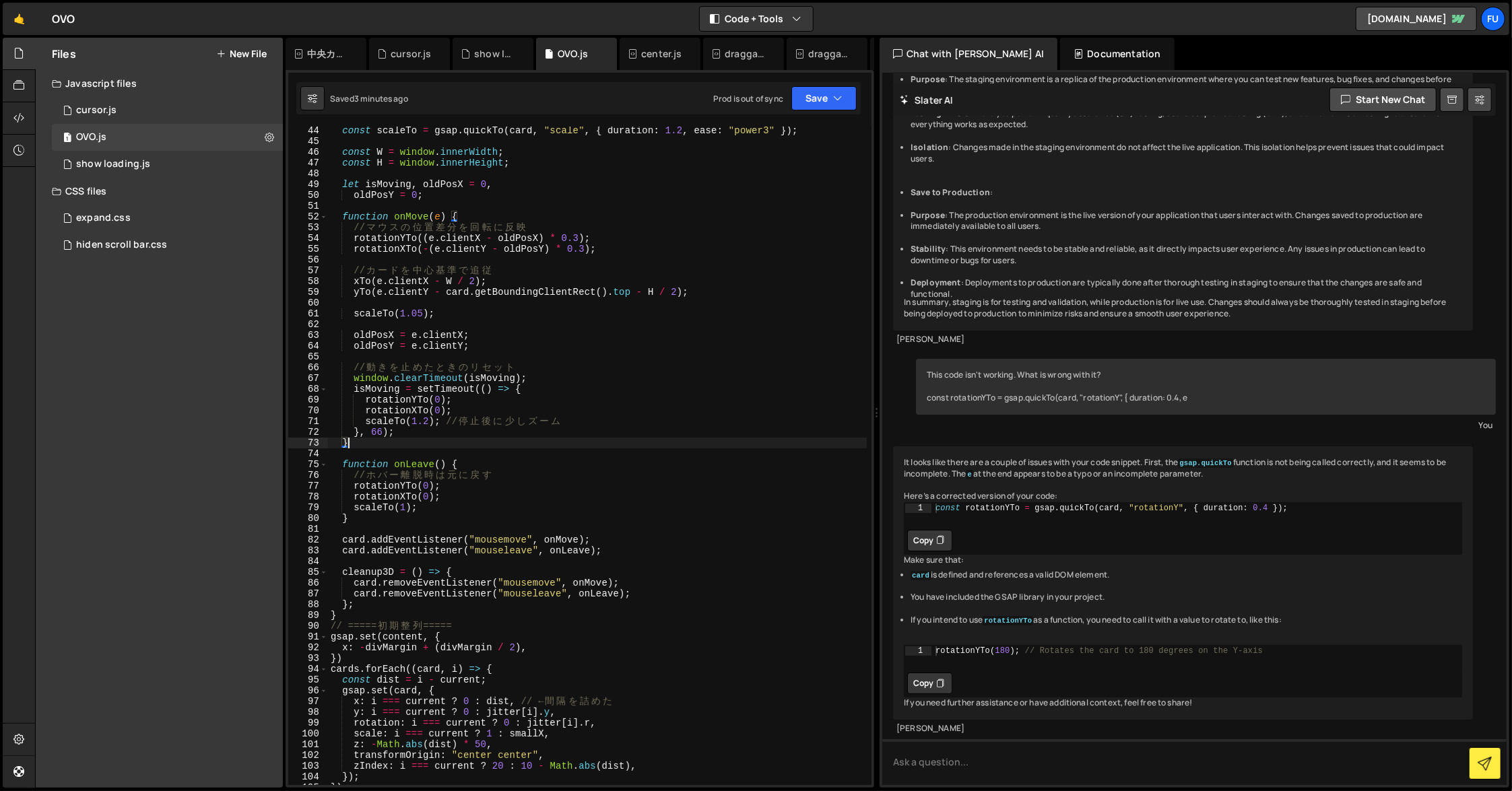
click at [428, 614] on div "const scaleTo = gsap . quickTo ( card , "scale" , { duration : 1.2 , ease : "po…" at bounding box center [597, 465] width 539 height 680
type textarea "}"
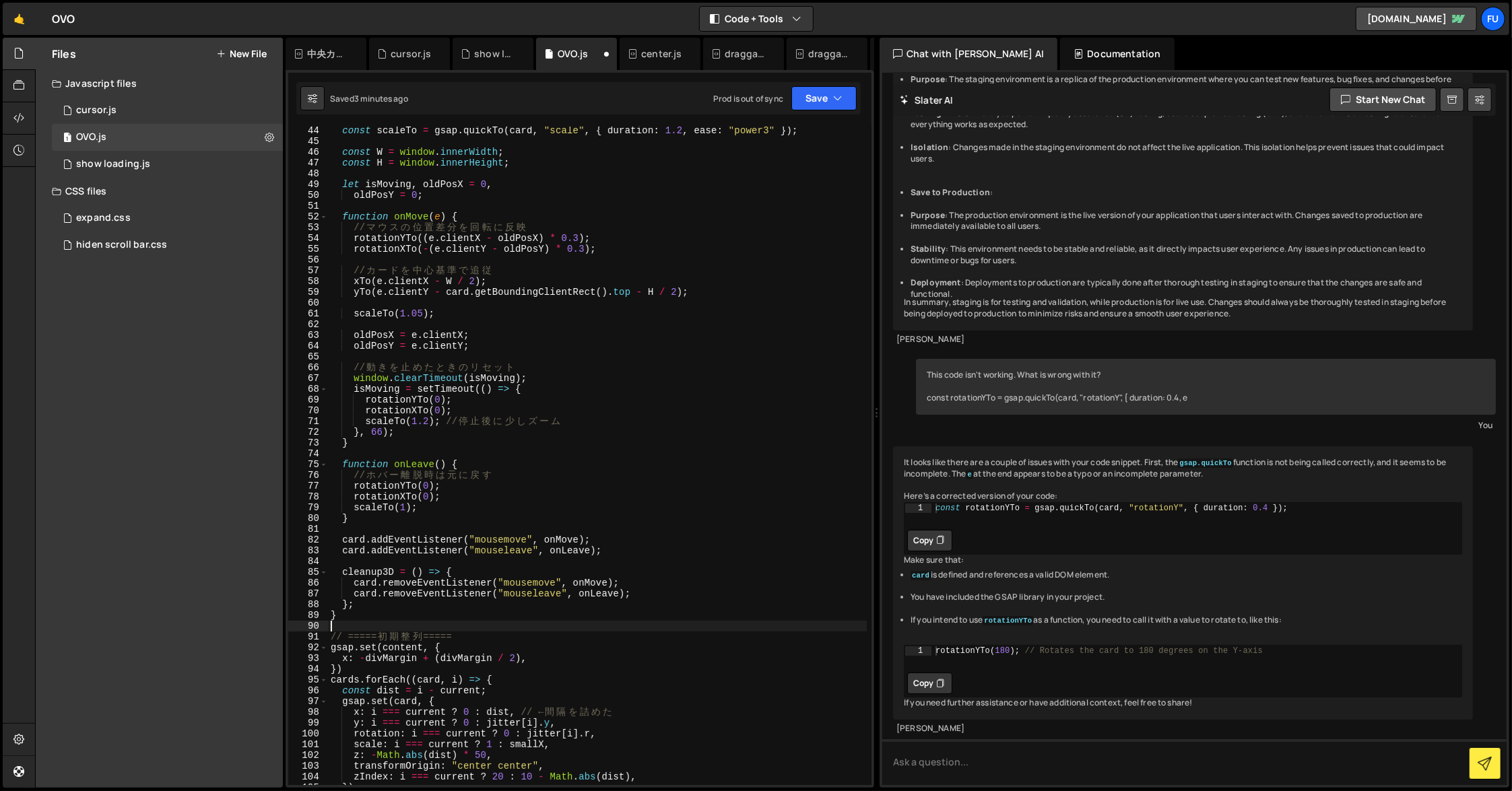
paste textarea "console.log(gsap.getProperty(cards[current], "rotationY"))"
type textarea "console.log(gsap.getProperty(cards[current], "rotationY"))"
click at [840, 97] on icon "button" at bounding box center [837, 98] width 9 height 13
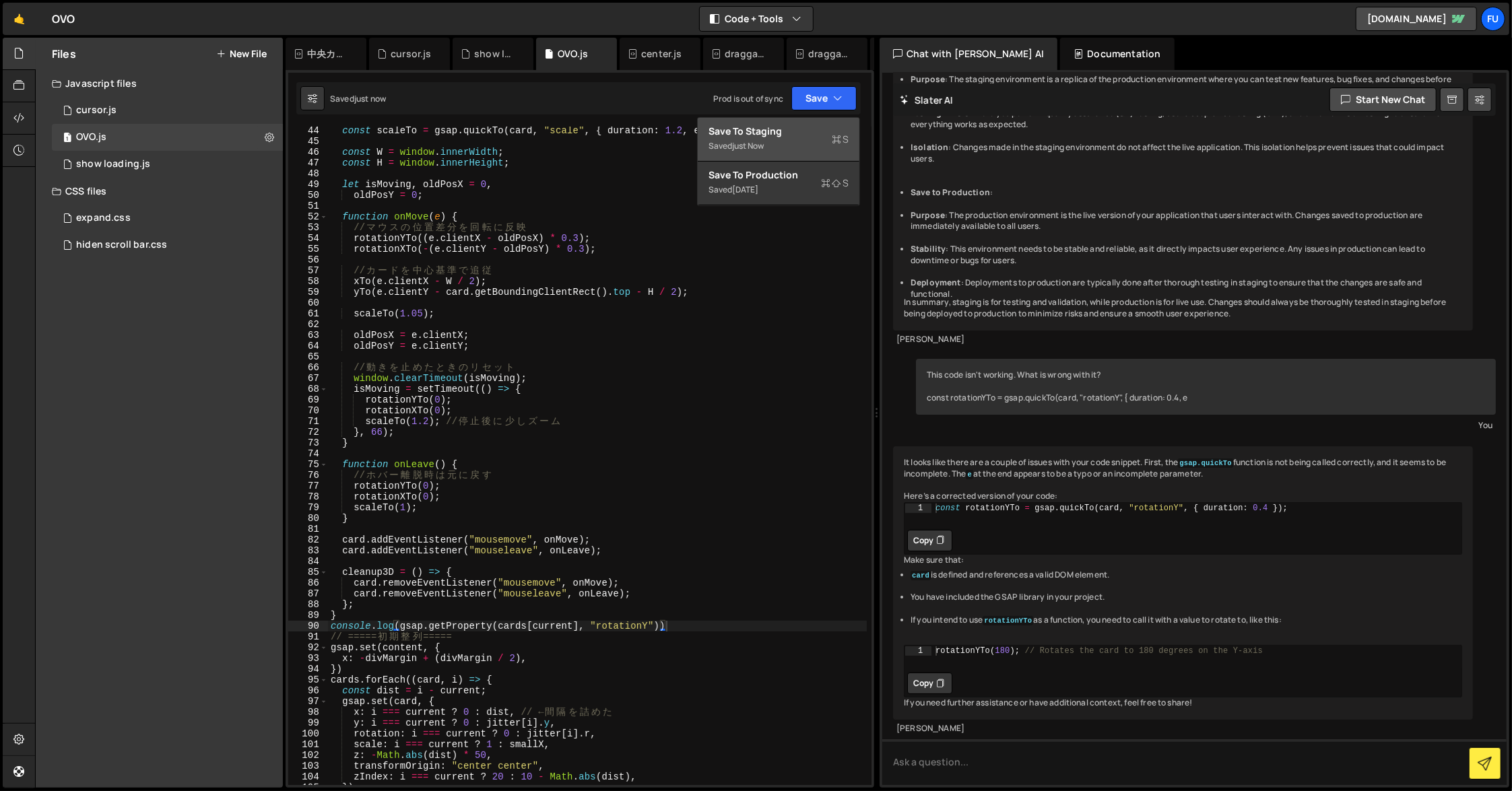
click at [832, 132] on icon at bounding box center [836, 139] width 9 height 13
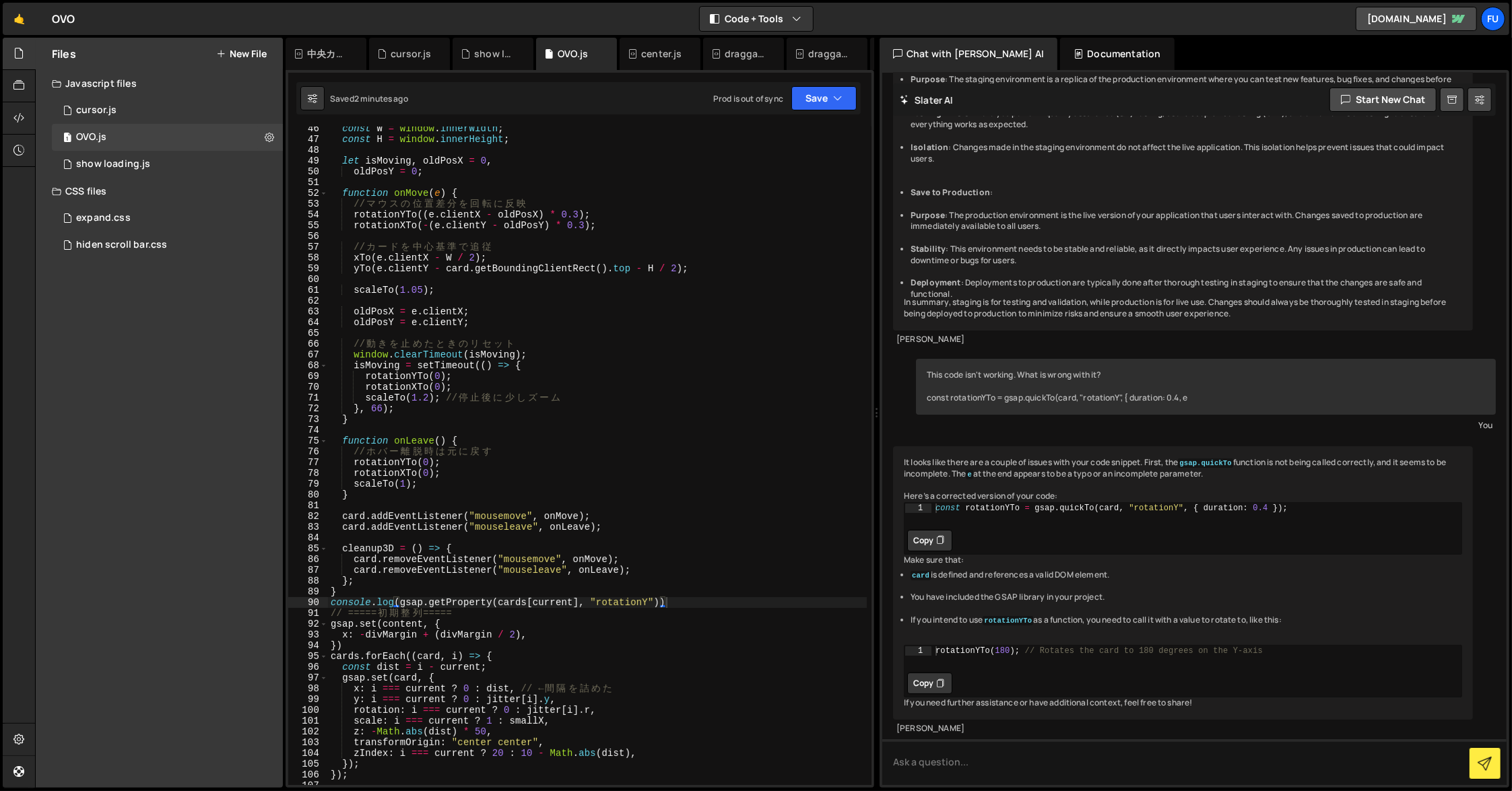
click at [773, 537] on div "const W = window . innerWidth ; const H = window . innerHeight ; let isMoving ,…" at bounding box center [597, 463] width 539 height 680
click at [771, 572] on div "const W = window . innerWidth ; const H = window . innerHeight ; let isMoving ,…" at bounding box center [597, 463] width 539 height 680
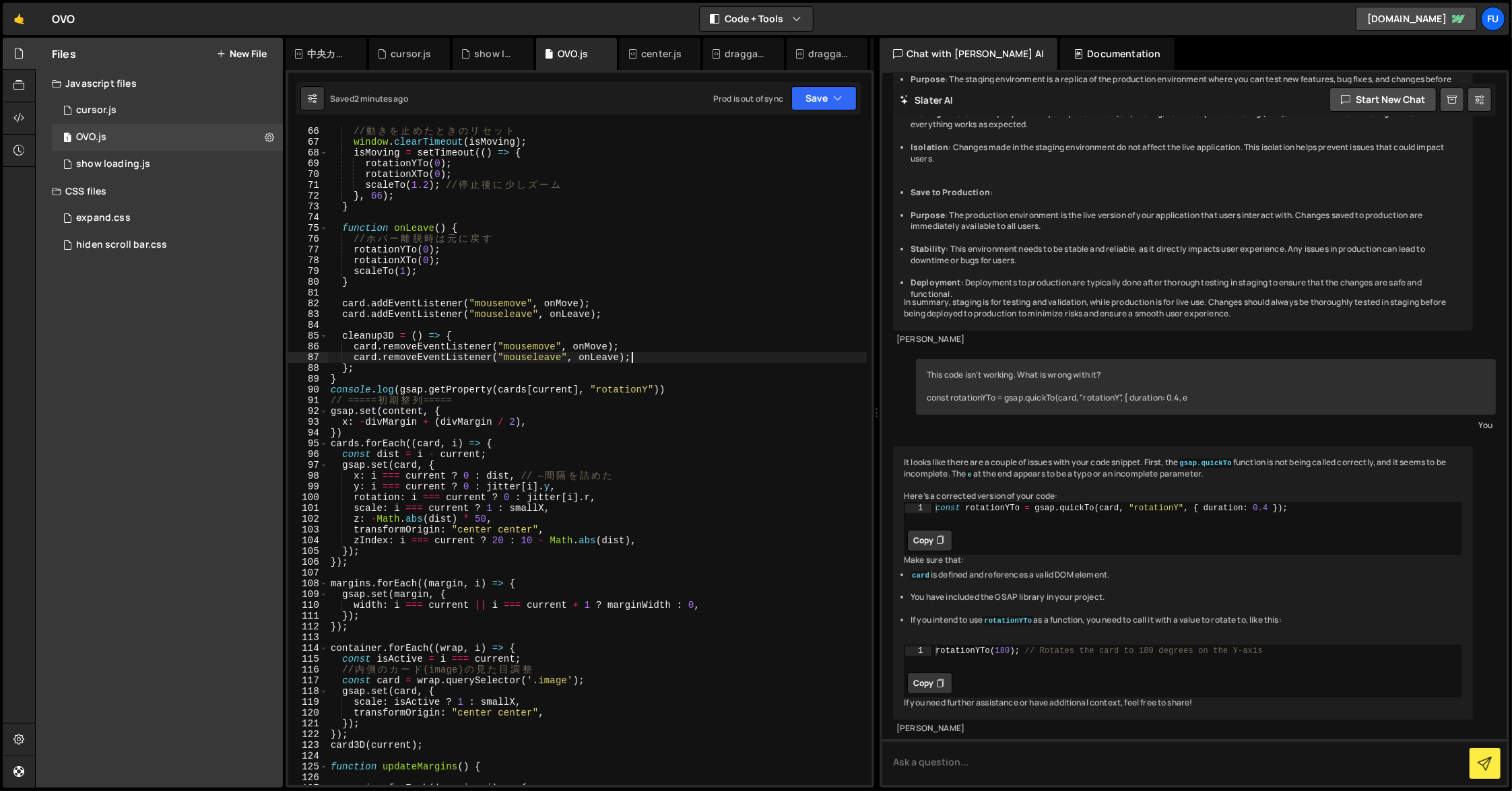
scroll to position [701, 0]
click at [684, 391] on div "// 動 き を 止 め た と き の リ セ ッ ト window . clearTimeout ( isMoving ) ; isMoving = se…" at bounding box center [597, 466] width 539 height 680
click at [660, 387] on div "// 動 き を 止 め た と き の リ セ ッ ト window . clearTimeout ( isMoving ) ; isMoving = se…" at bounding box center [597, 466] width 539 height 680
type textarea "}"
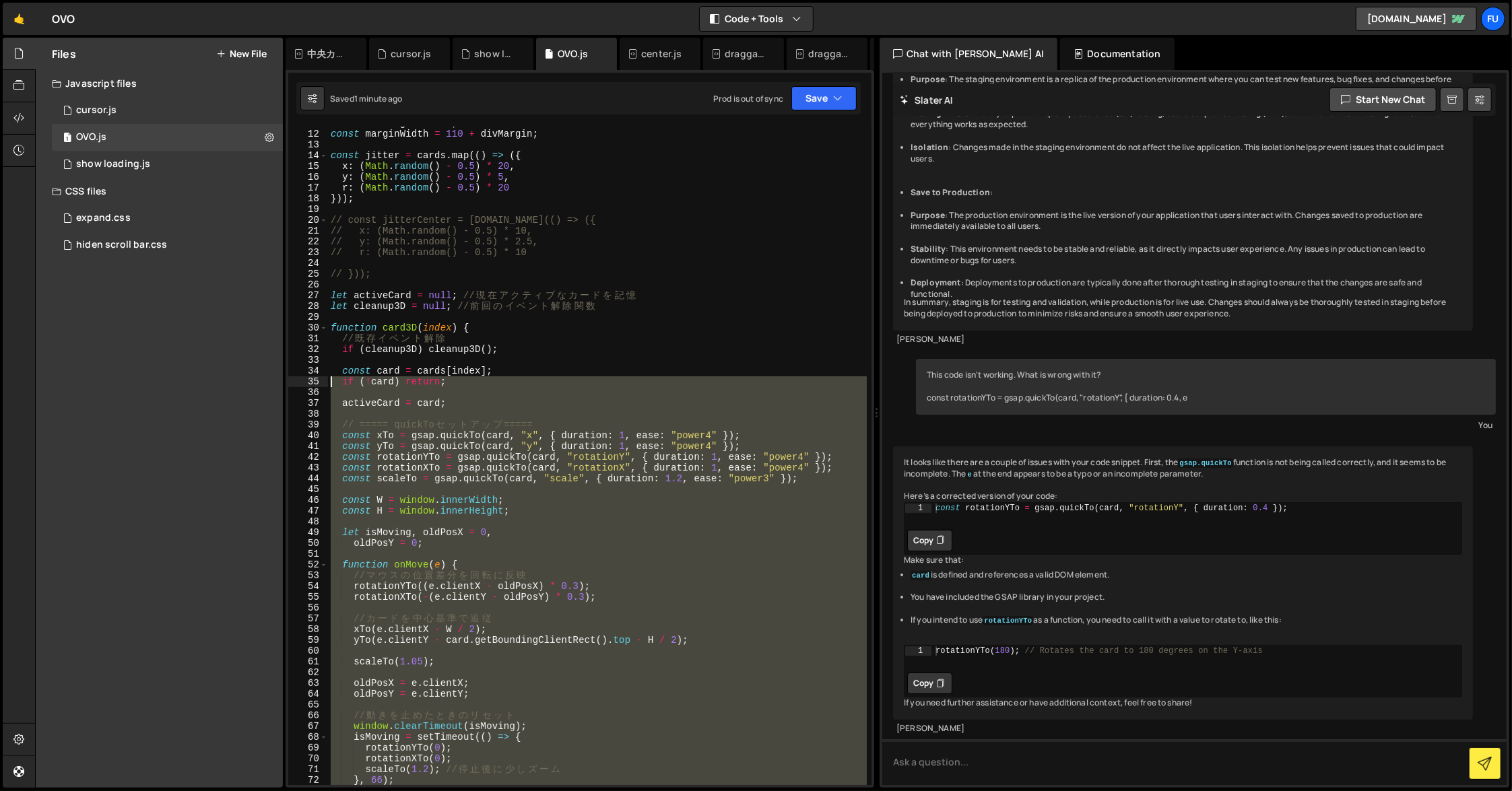
scroll to position [0, 0]
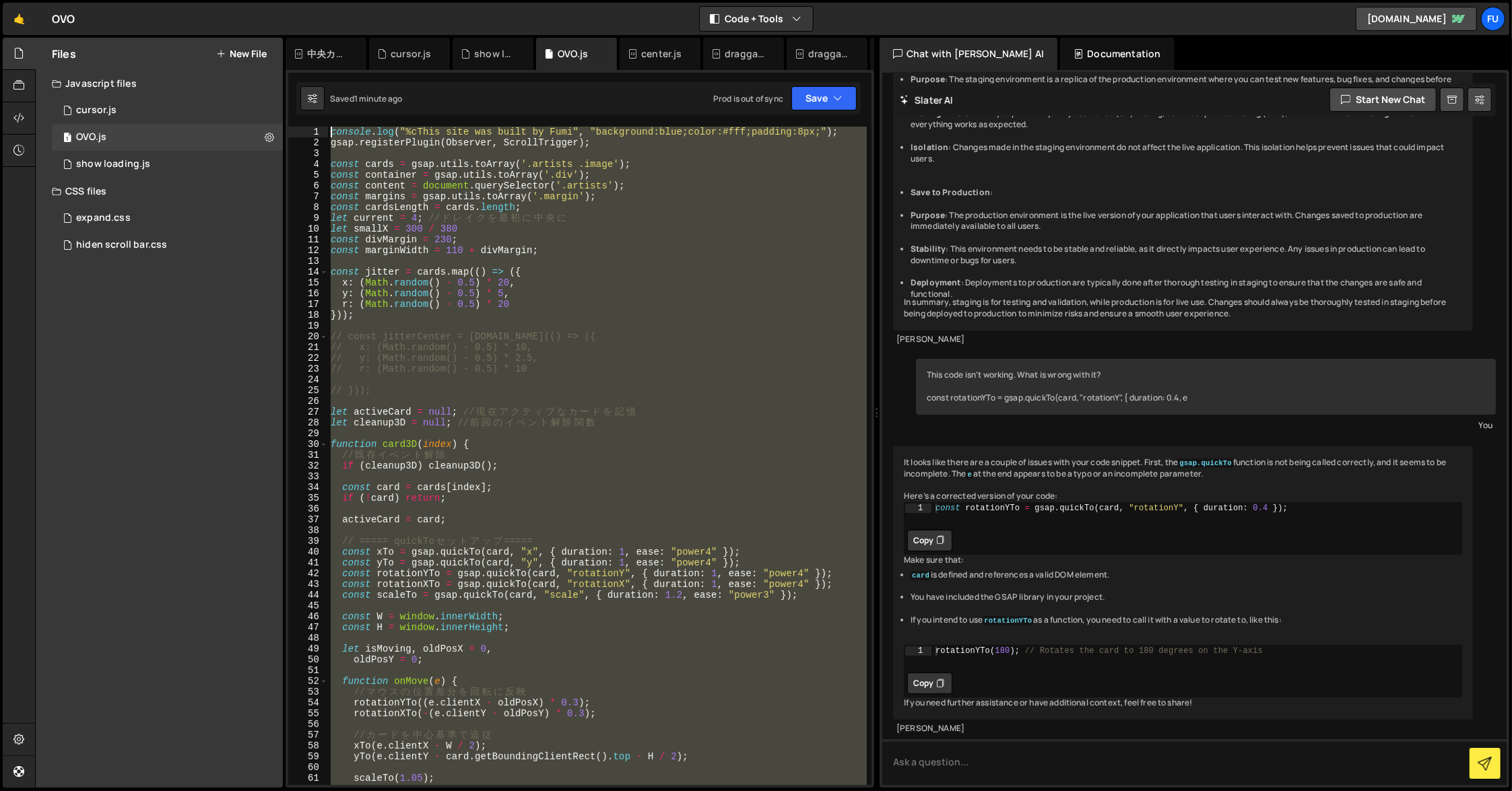
drag, startPoint x: 615, startPoint y: 457, endPoint x: 376, endPoint y: 223, distance: 334.5
click at [185, 67] on div "Files New File Javascript files 1 cursor.js 0 1 OVO.js 0 1 show loading.js 0" at bounding box center [774, 413] width 1477 height 751
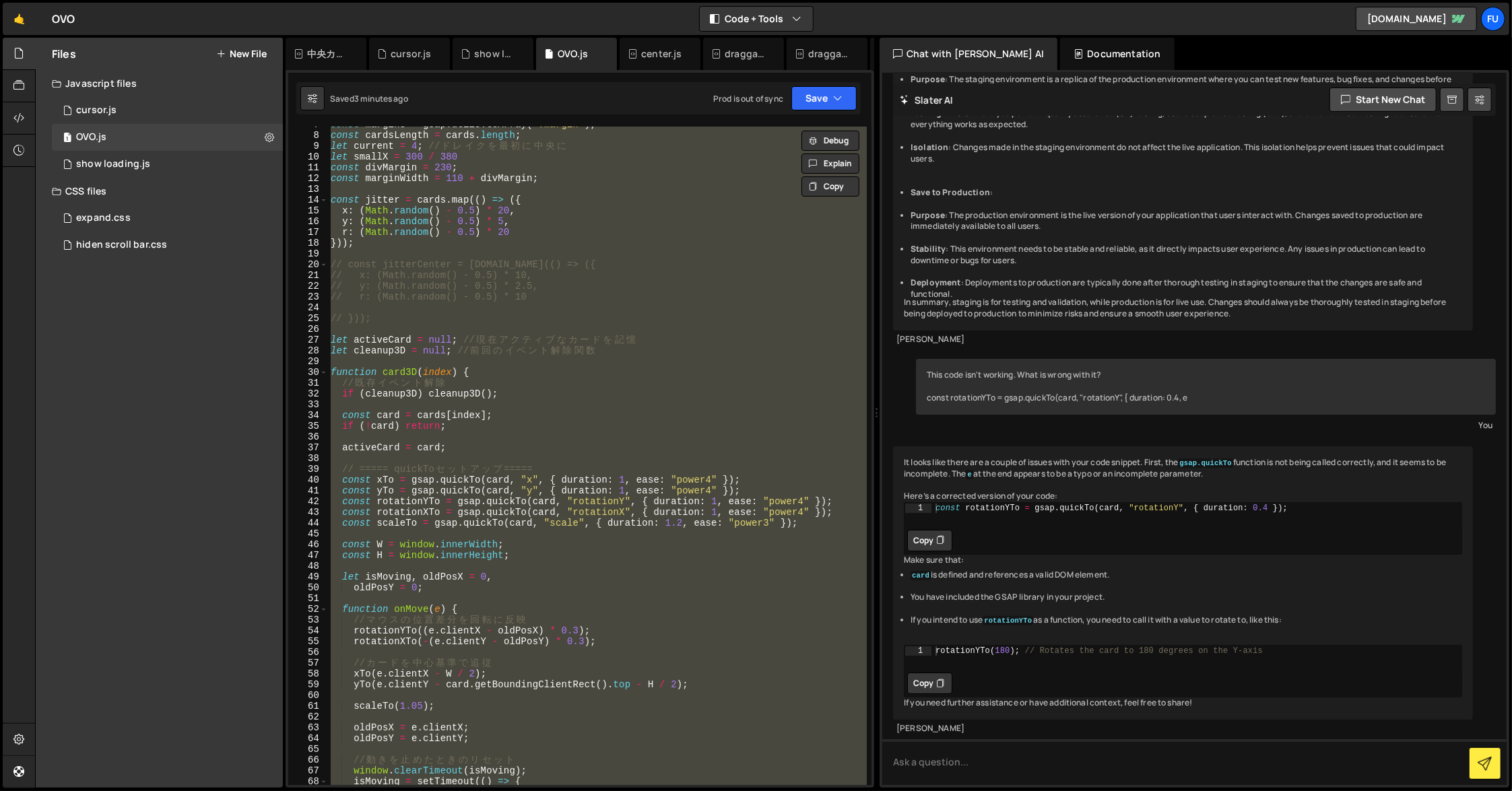
click at [592, 485] on div "const margins = gsap . utils . toArray ( '.margin' ) ; const cardsLength = card…" at bounding box center [597, 456] width 539 height 659
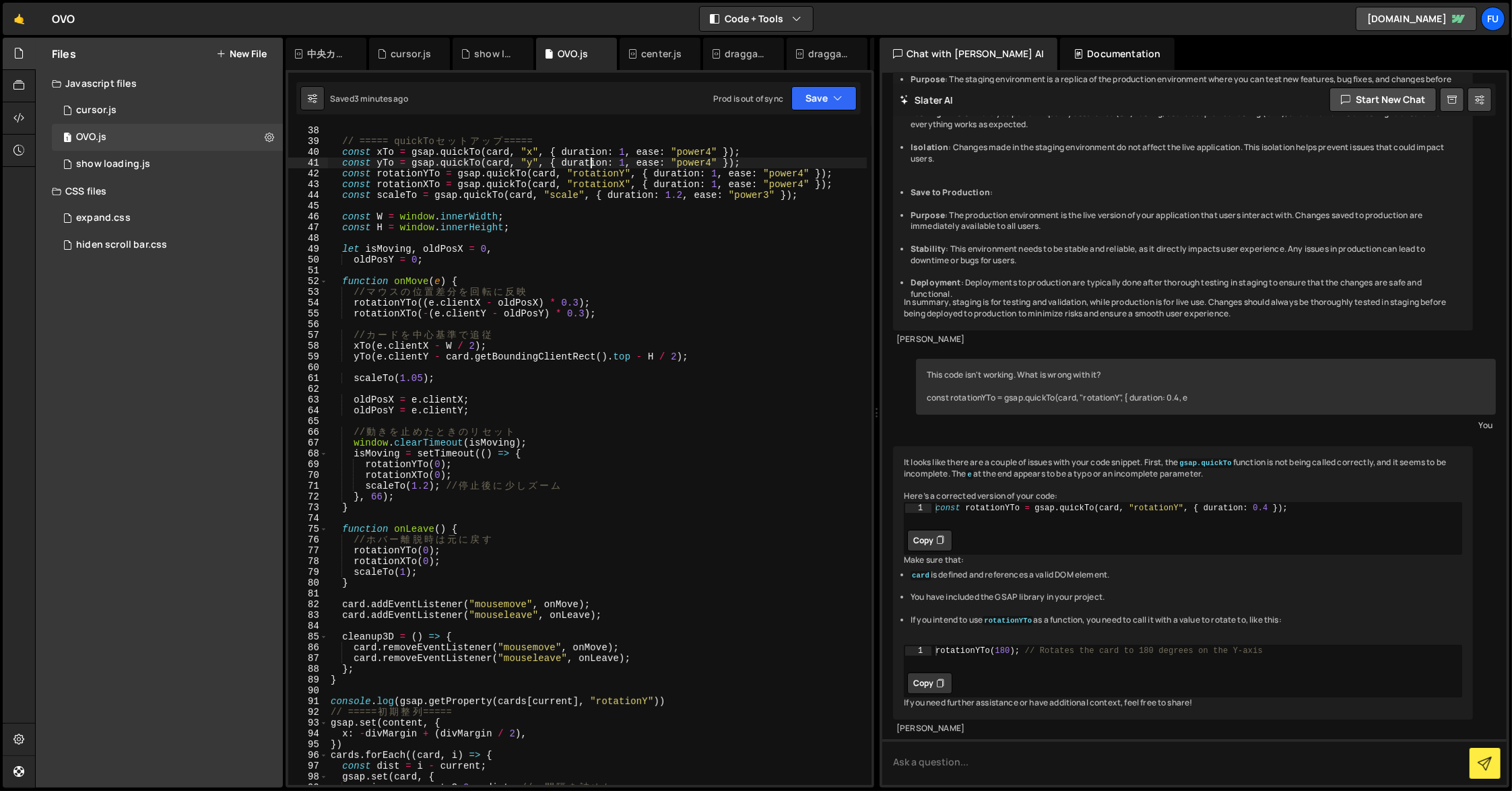
scroll to position [619, 0]
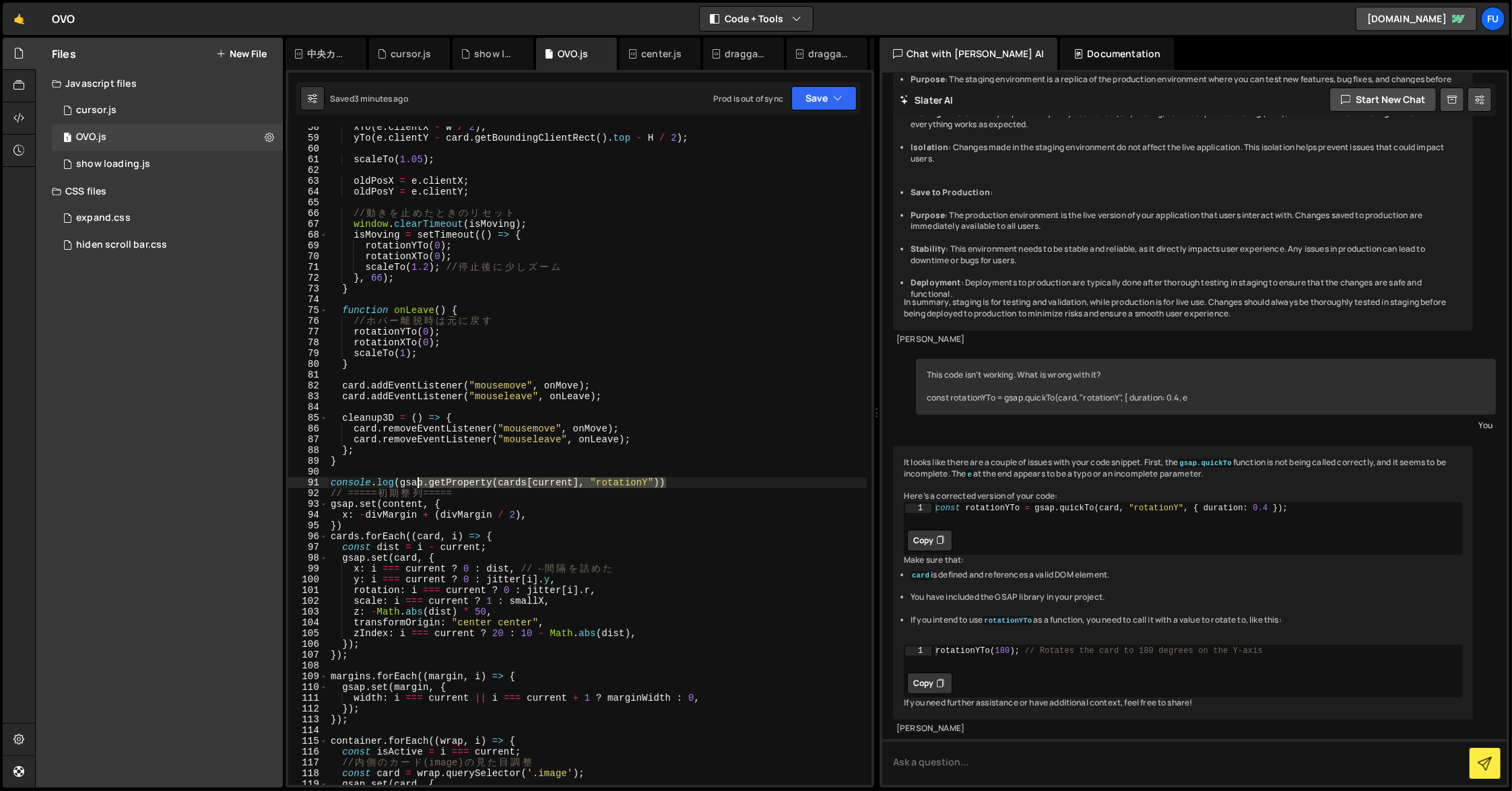
drag, startPoint x: 673, startPoint y: 484, endPoint x: 421, endPoint y: 478, distance: 252.1
click at [421, 478] on div "xTo ( e . clientX - W / 2 ) ; yTo ( e . clientY - card . getBoundingClientRect …" at bounding box center [597, 462] width 539 height 680
click at [681, 480] on div "xTo ( e . clientX - W / 2 ) ; yTo ( e . clientY - card . getBoundingClientRect …" at bounding box center [597, 462] width 539 height 680
drag, startPoint x: 697, startPoint y: 480, endPoint x: 491, endPoint y: 467, distance: 206.4
click at [491, 467] on div "xTo ( e . clientX - W / 2 ) ; yTo ( e . clientY - card . getBoundingClientRect …" at bounding box center [597, 462] width 539 height 680
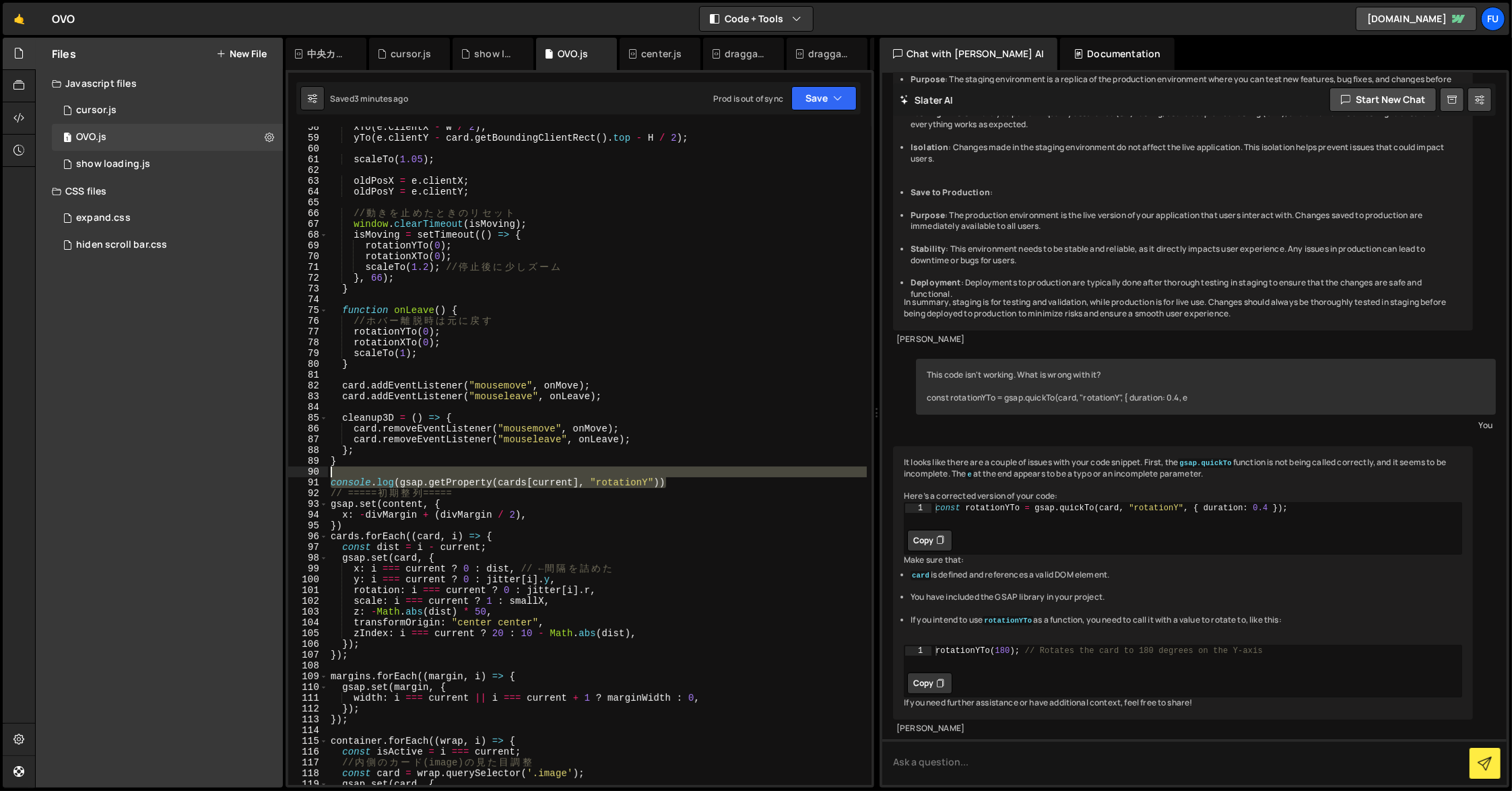
type textarea "console.log(gsap.getProperty(cards[current], "rotationY"))"
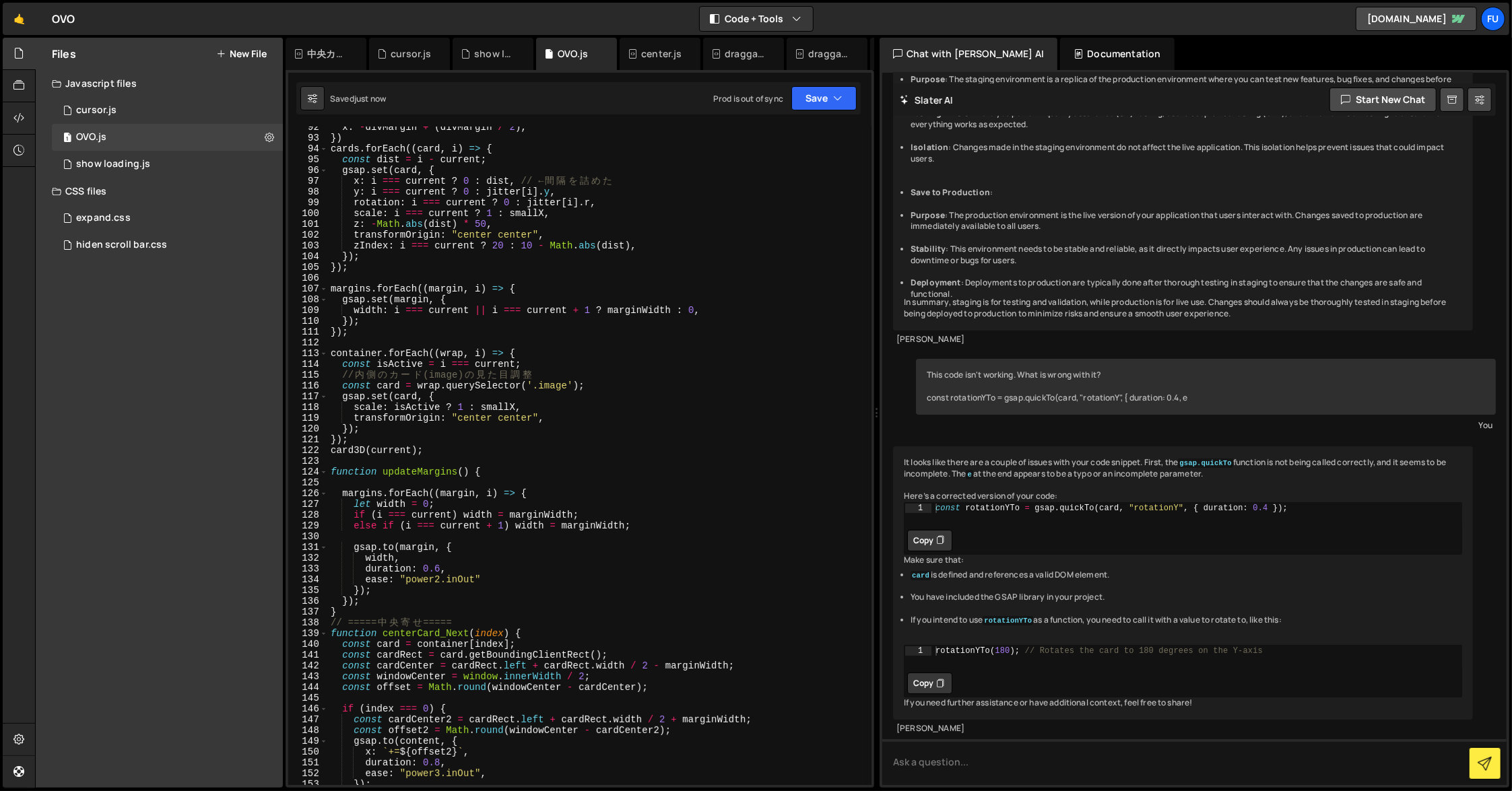
scroll to position [1000, 0]
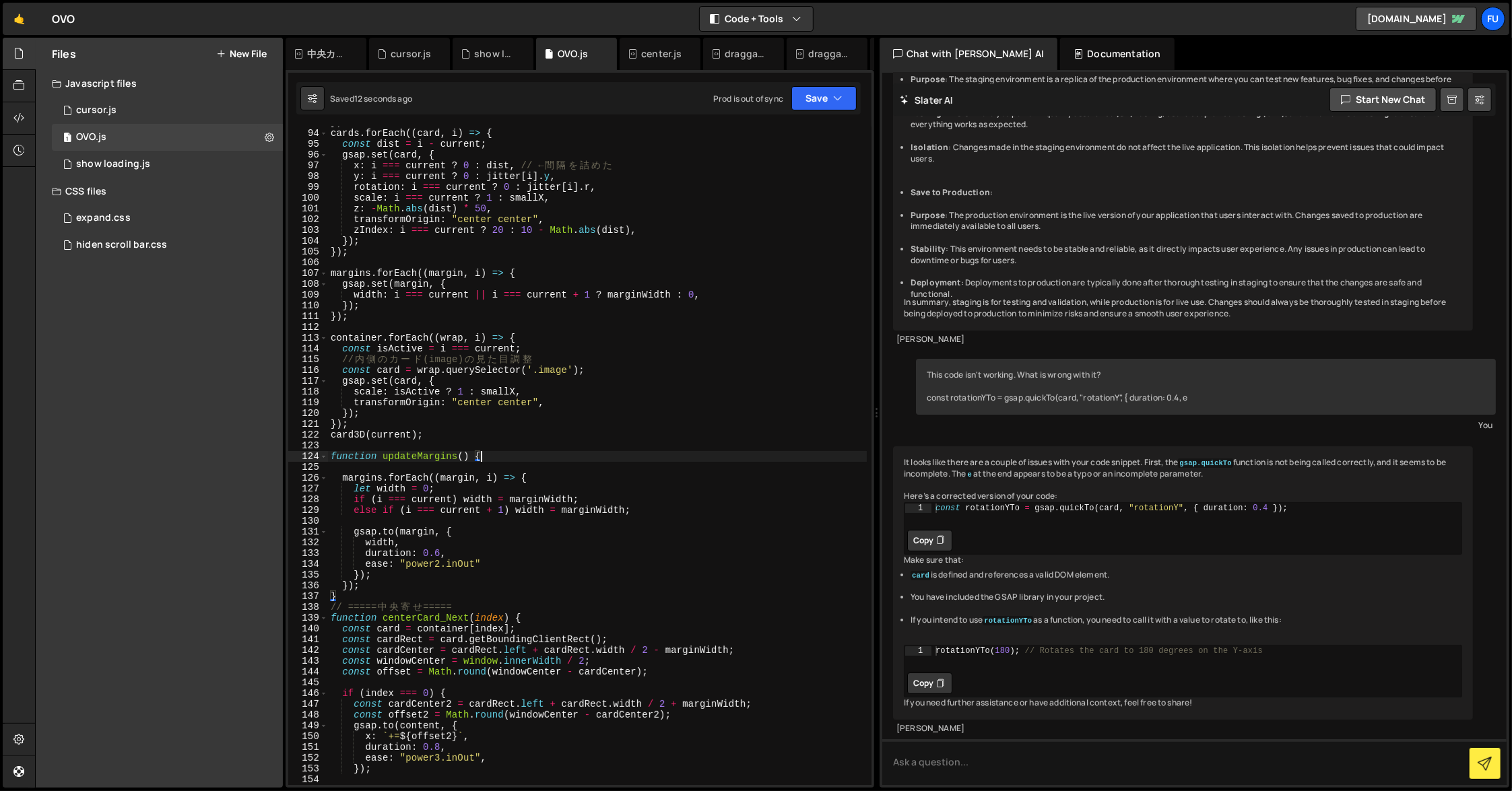
click at [545, 459] on div "}) cards . forEach (( card , i ) => { const dist = i - current ; gsap . set ( c…" at bounding box center [597, 458] width 539 height 680
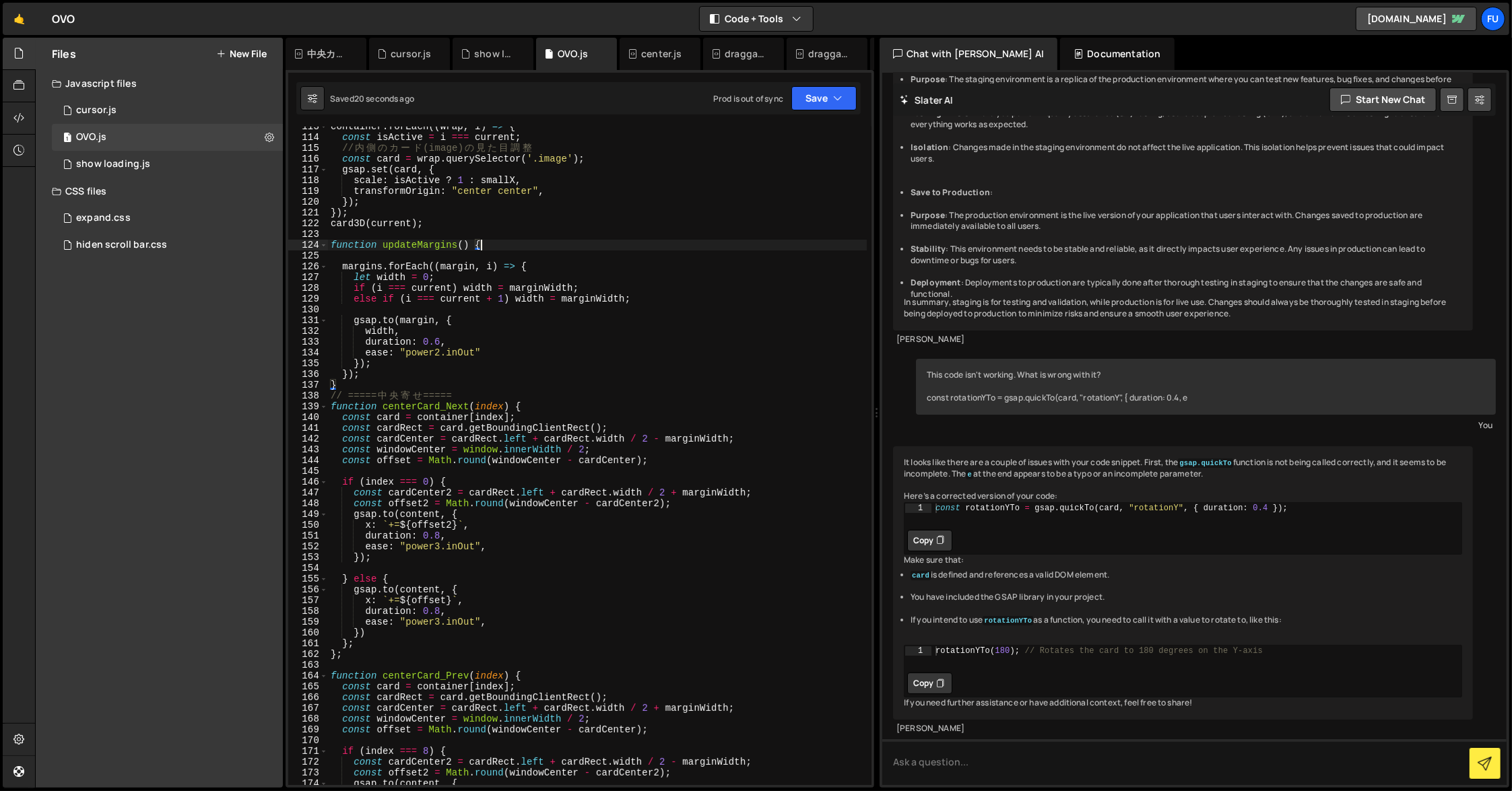
scroll to position [1230, 0]
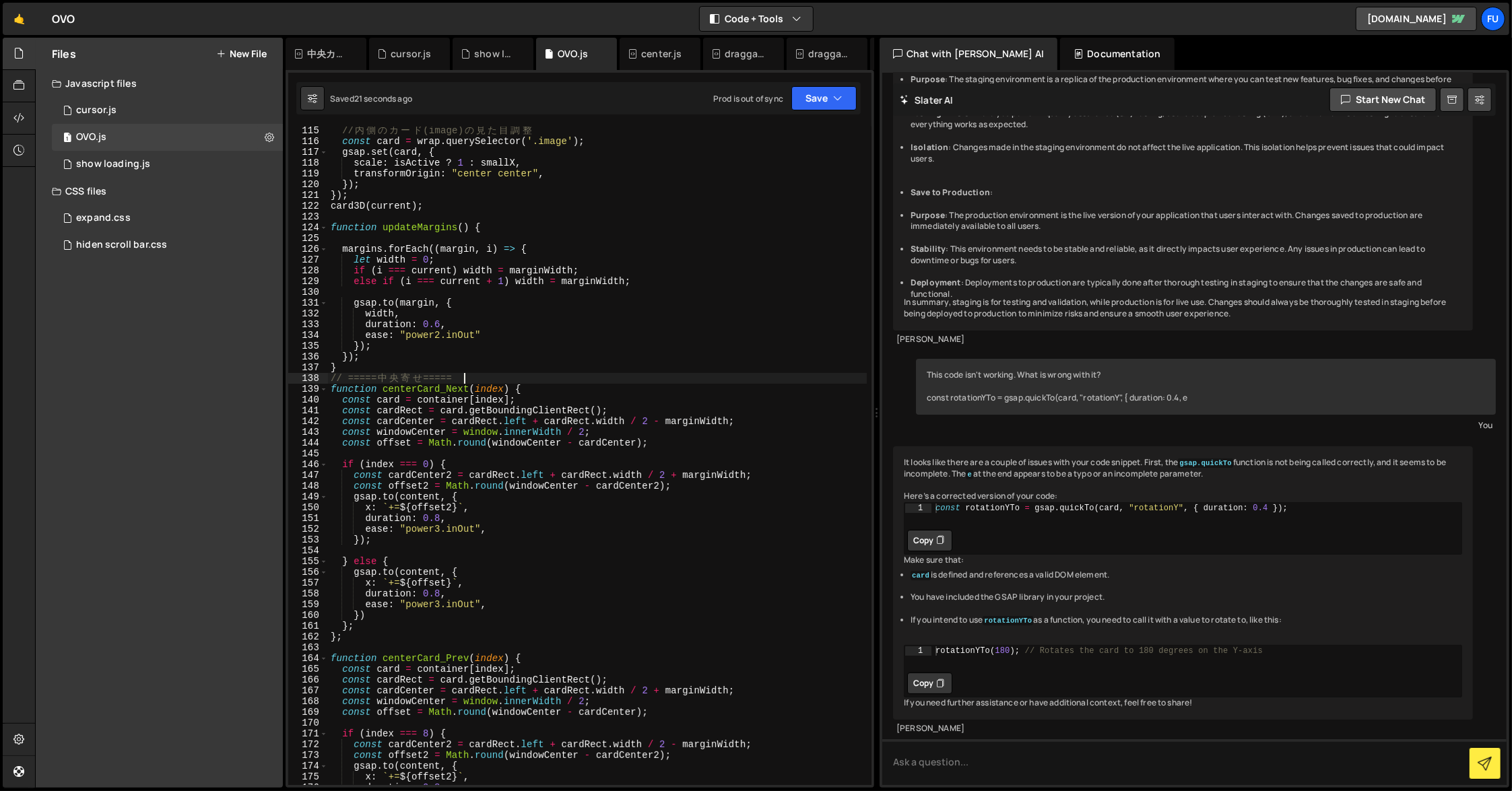
click at [512, 375] on div "// 内 側 の カ ー ド (image) の 見 た 目 [PERSON_NAME] const card = wrap . querySelector …" at bounding box center [597, 465] width 539 height 680
click at [501, 358] on div "// 内 側 の カ ー ド (image) の 見 た 目 [PERSON_NAME] const card = wrap . querySelector …" at bounding box center [597, 465] width 539 height 680
click at [500, 368] on div "// 内 側 の カ ー ド (image) の 見 た 目 [PERSON_NAME] const card = wrap . querySelector …" at bounding box center [597, 465] width 539 height 680
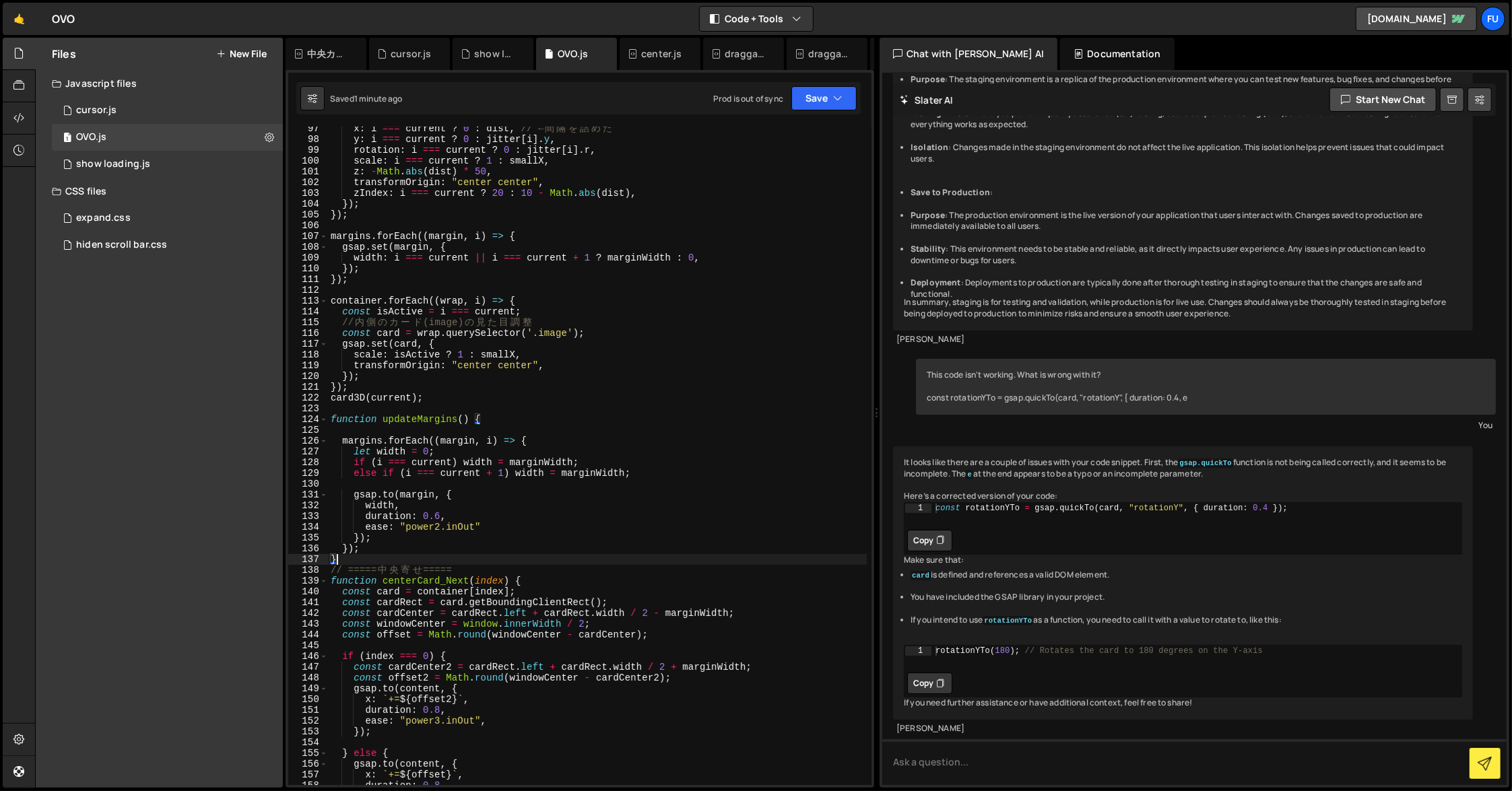
scroll to position [1037, 0]
click at [451, 414] on div "x : i === current ? 0 : dist , // ← 間 隔 を 詰 め た y : i === current ? 0 : jitter …" at bounding box center [597, 463] width 539 height 680
type textarea "function updateMargins() {"
click at [451, 409] on div "x : i === current ? 0 : dist , // ← 間 隔 を 詰 め た y : i === current ? 0 : jitter …" at bounding box center [597, 463] width 539 height 680
paste textarea "console.log("scale:", gsap.getProperty(cards[current], "scale"));"
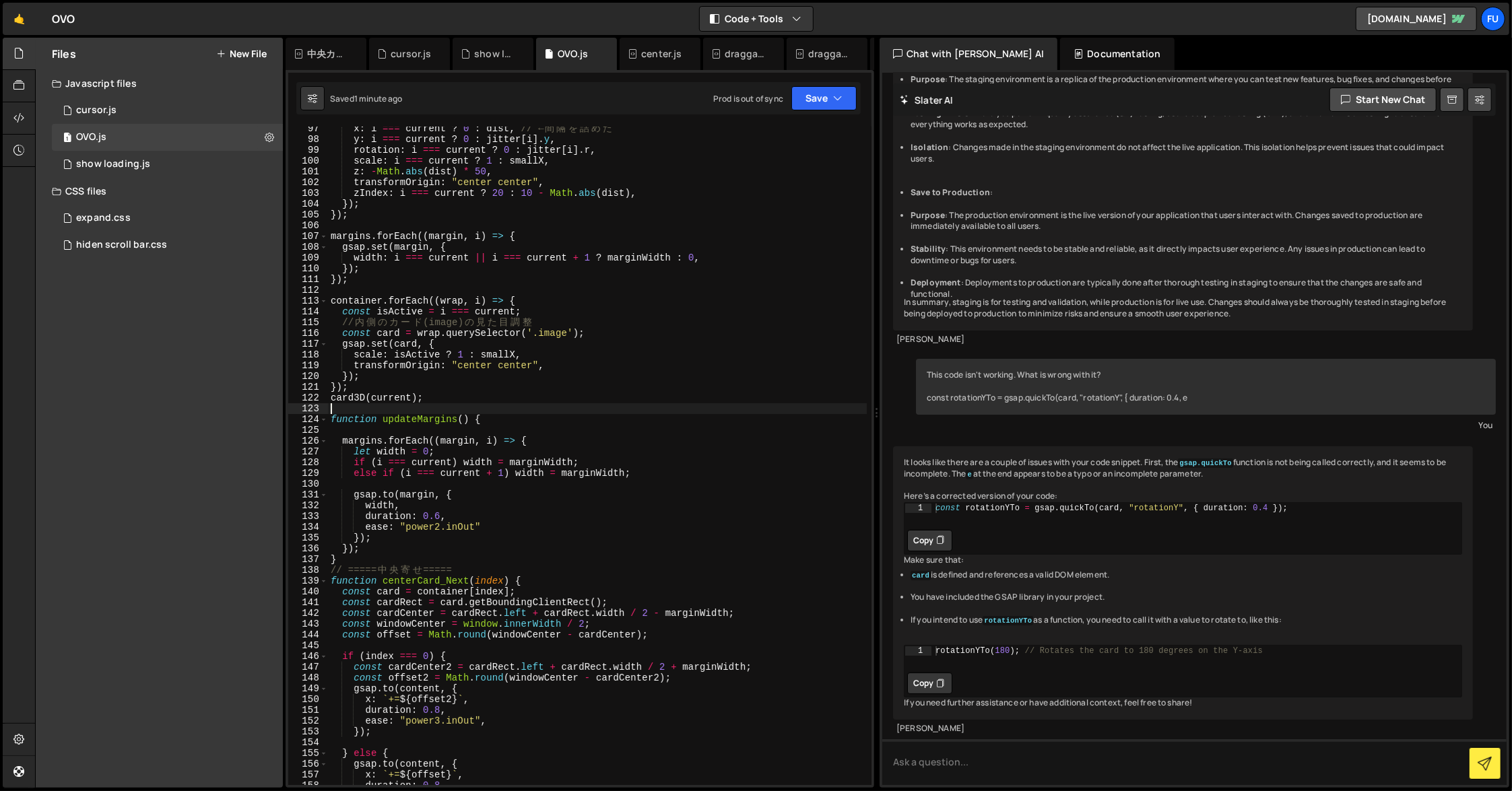
type textarea "console.log("scale:", gsap.getProperty(cards[current], "scale"));"
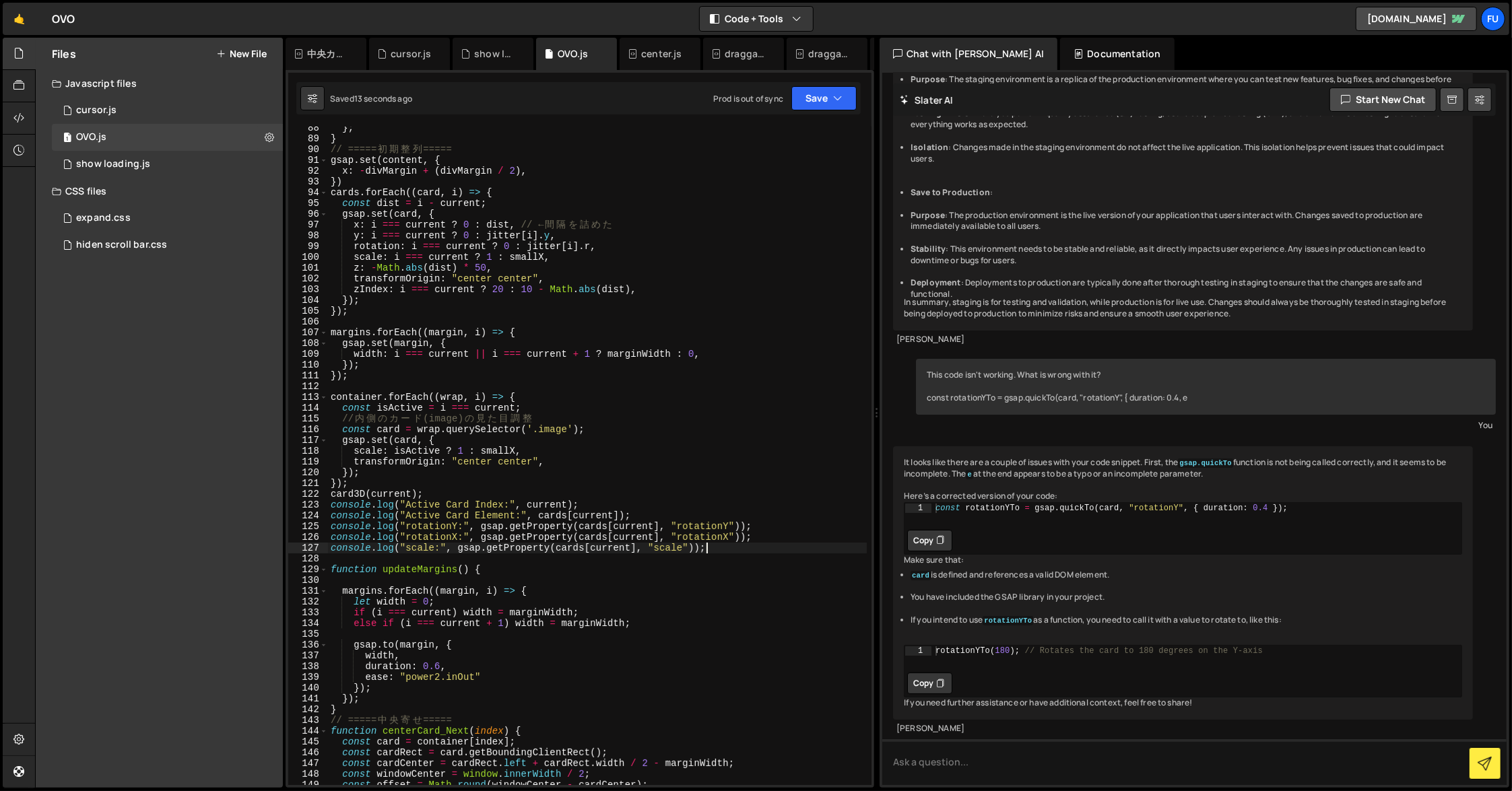
scroll to position [1033, 0]
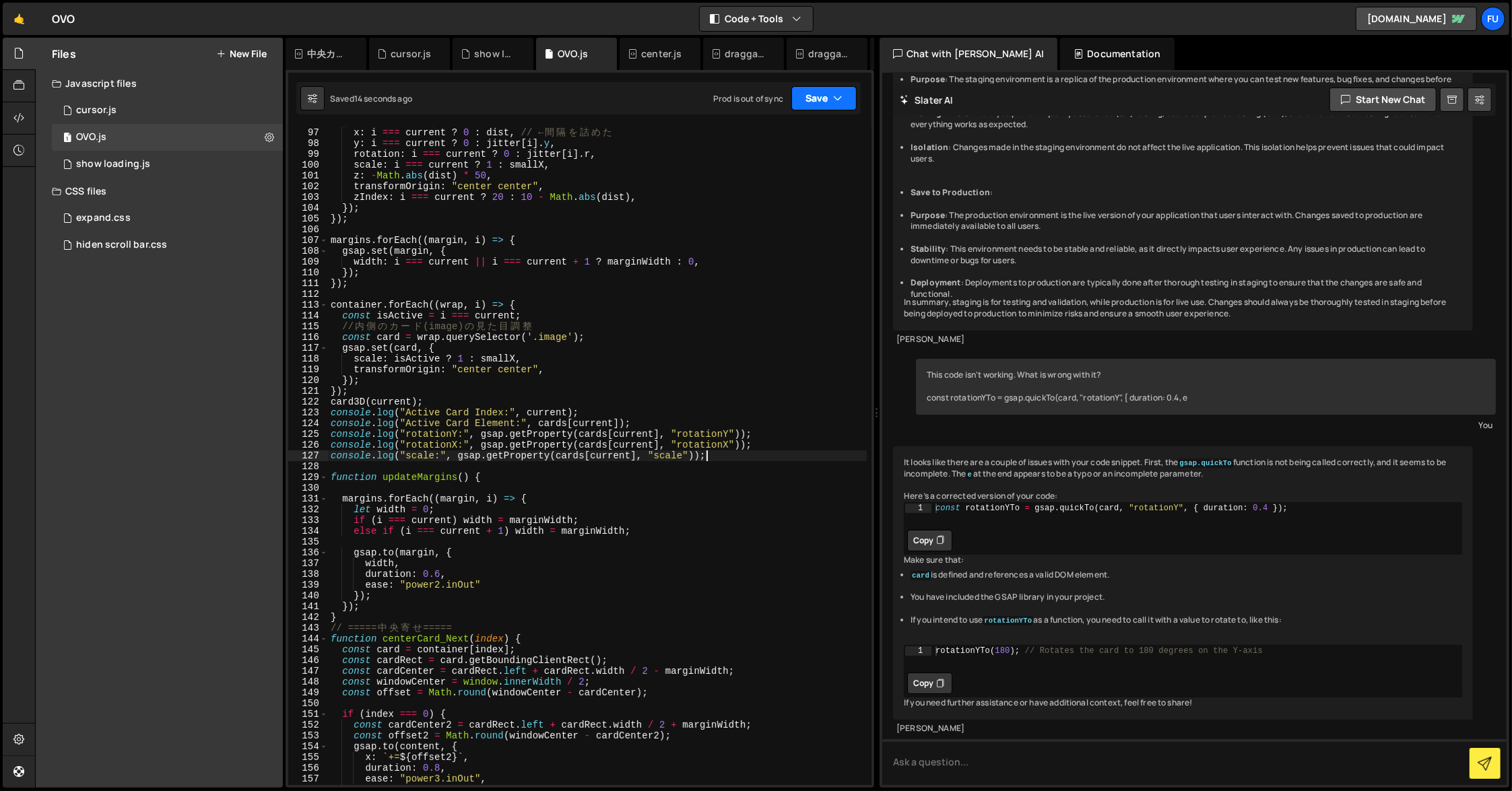
click at [809, 103] on button "Save" at bounding box center [824, 99] width 66 height 25
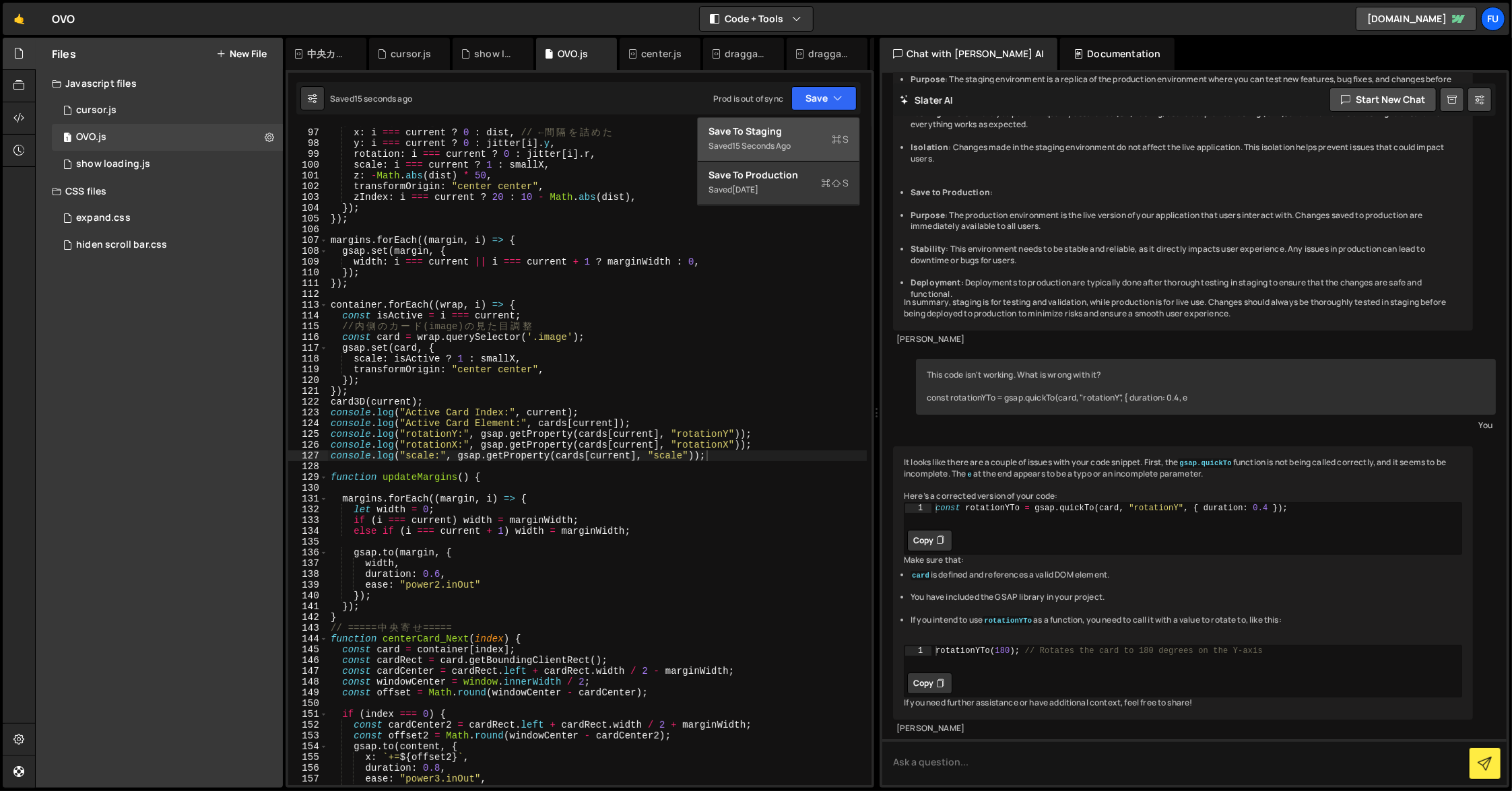
click at [797, 122] on button "Save to Staging S Saved 15 seconds ago" at bounding box center [778, 139] width 162 height 44
click at [171, 222] on div "expand.css 0" at bounding box center [167, 218] width 231 height 27
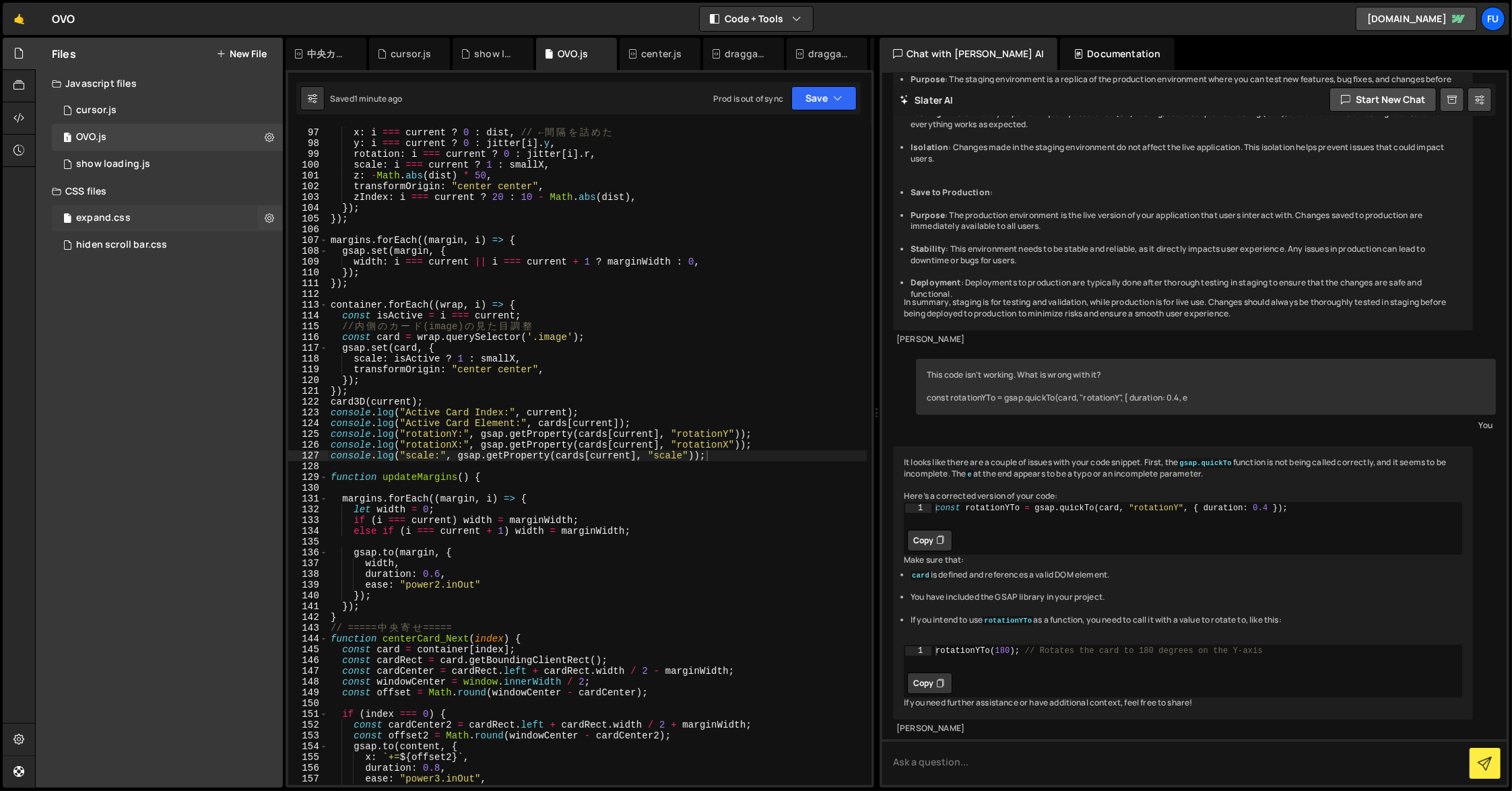
scroll to position [0, 0]
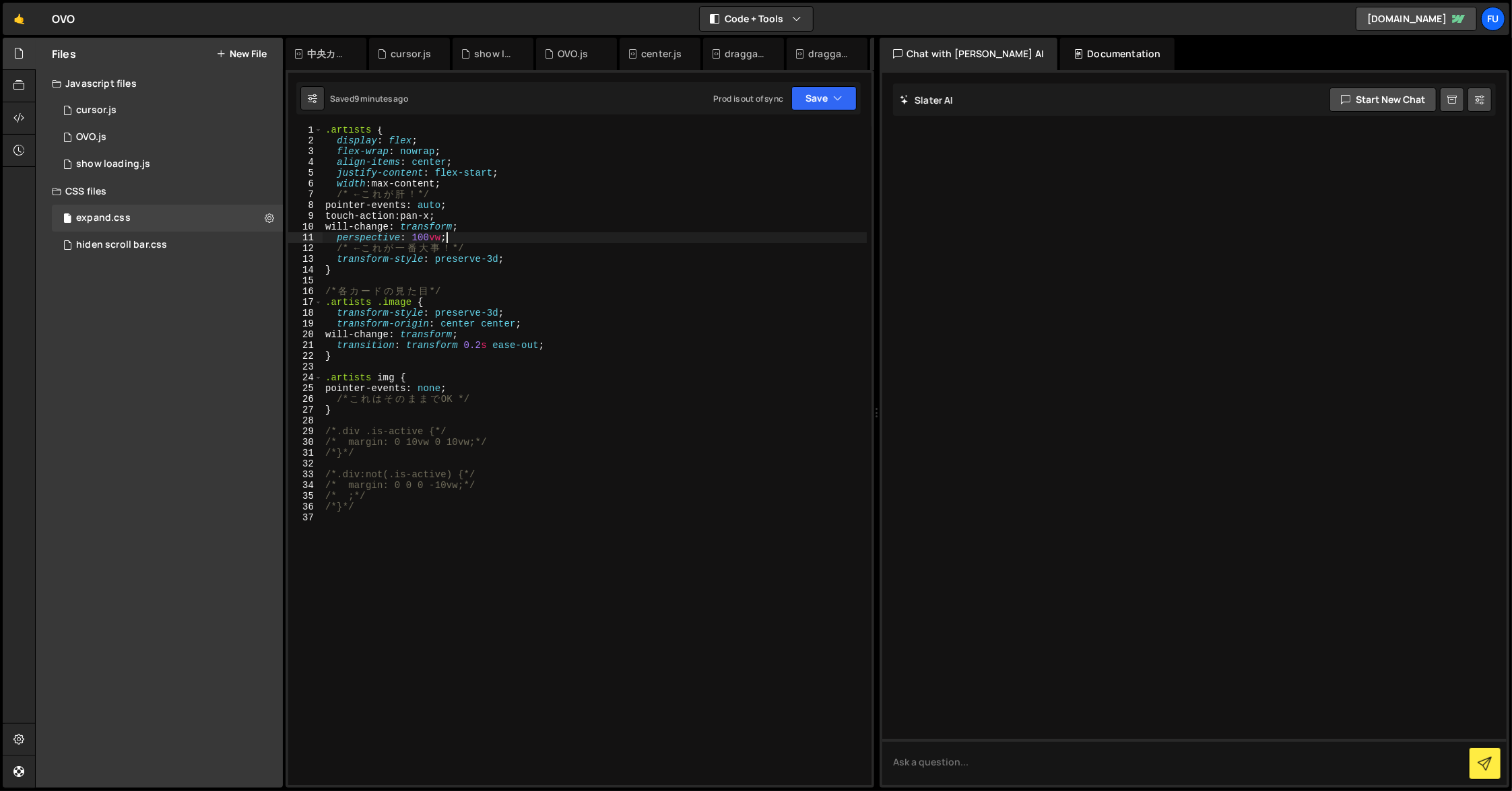
click at [480, 237] on div ".artists { display : flex ; flex-wrap : nowrap ; align-items : center ; justify…" at bounding box center [595, 465] width 544 height 680
click at [505, 247] on div ".artists { display : flex ; flex-wrap : nowrap ; align-items : center ; justify…" at bounding box center [595, 465] width 544 height 680
click at [530, 249] on div ".artists { display : flex ; flex-wrap : nowrap ; align-items : center ; justify…" at bounding box center [595, 465] width 544 height 680
click at [540, 251] on div ".artists { display : flex ; flex-wrap : nowrap ; align-items : center ; justify…" at bounding box center [595, 465] width 544 height 680
click at [540, 255] on div ".artists { display : flex ; flex-wrap : nowrap ; align-items : center ; justify…" at bounding box center [595, 465] width 544 height 680
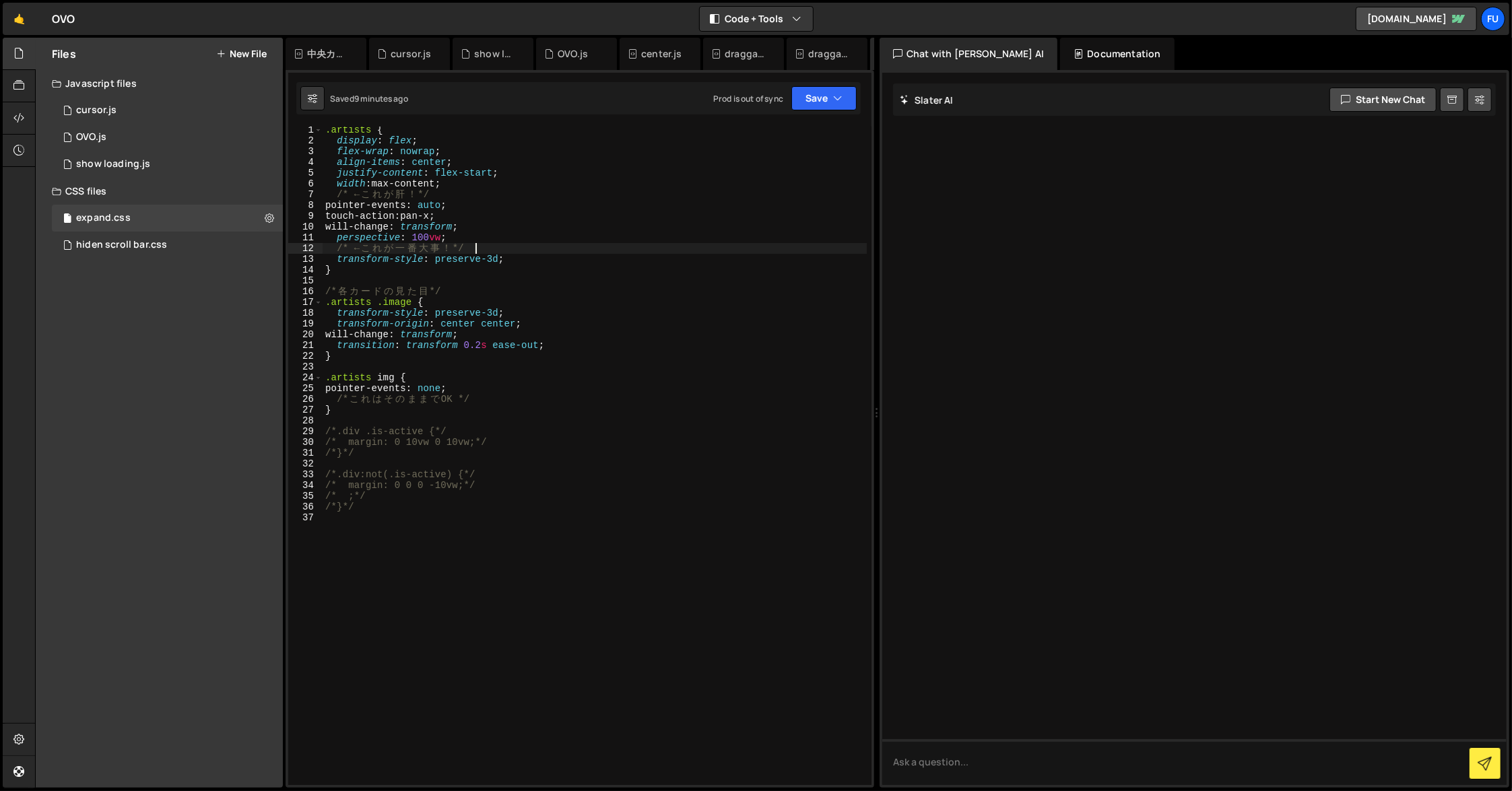
type textarea "transform-style: preserve-3d;"
paste textarea "transform-style: preserve-3d;"
type textarea "/*}*/"
click at [157, 139] on div "1 OVO.js 0" at bounding box center [167, 137] width 231 height 27
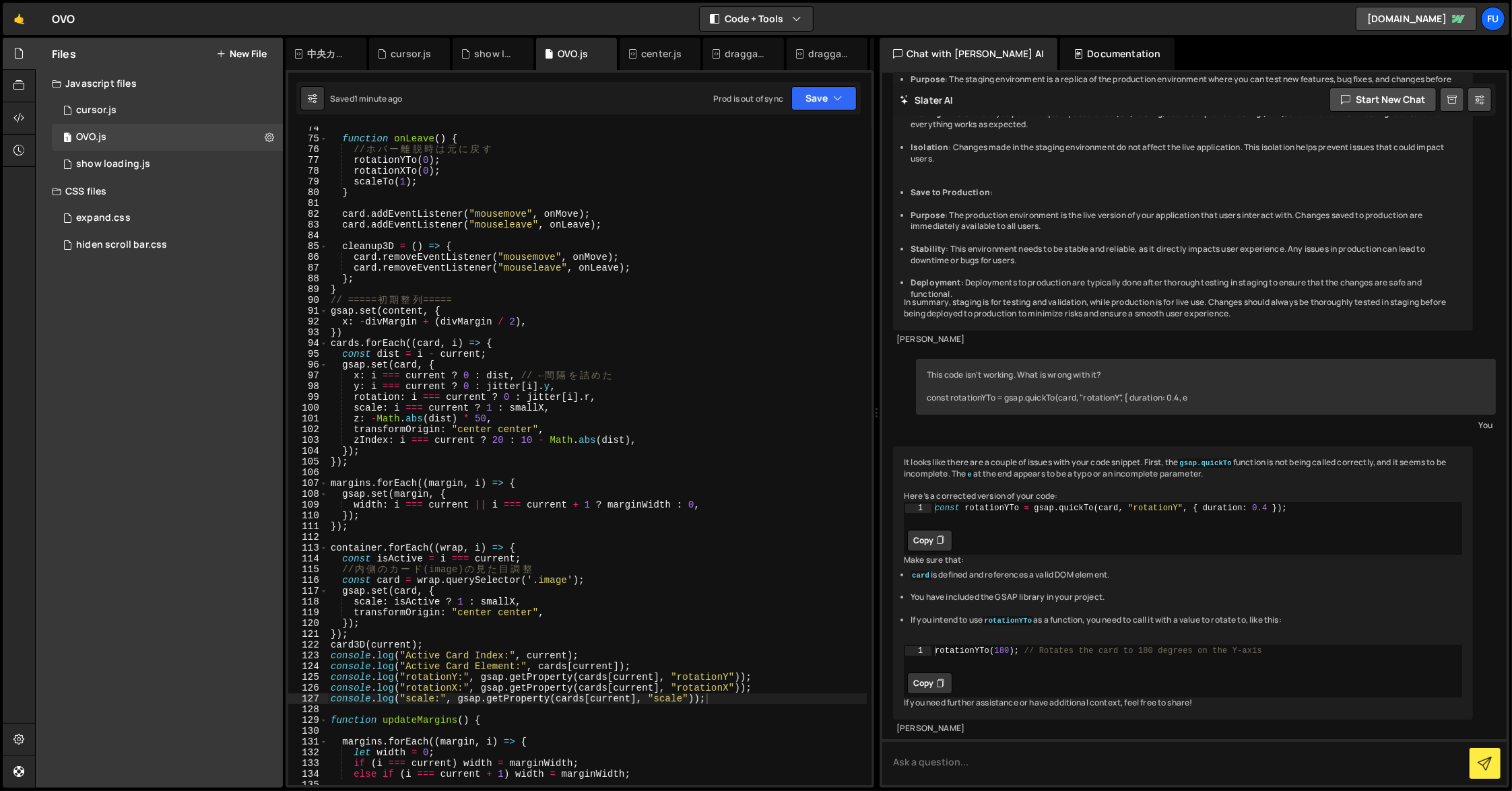
scroll to position [402, 0]
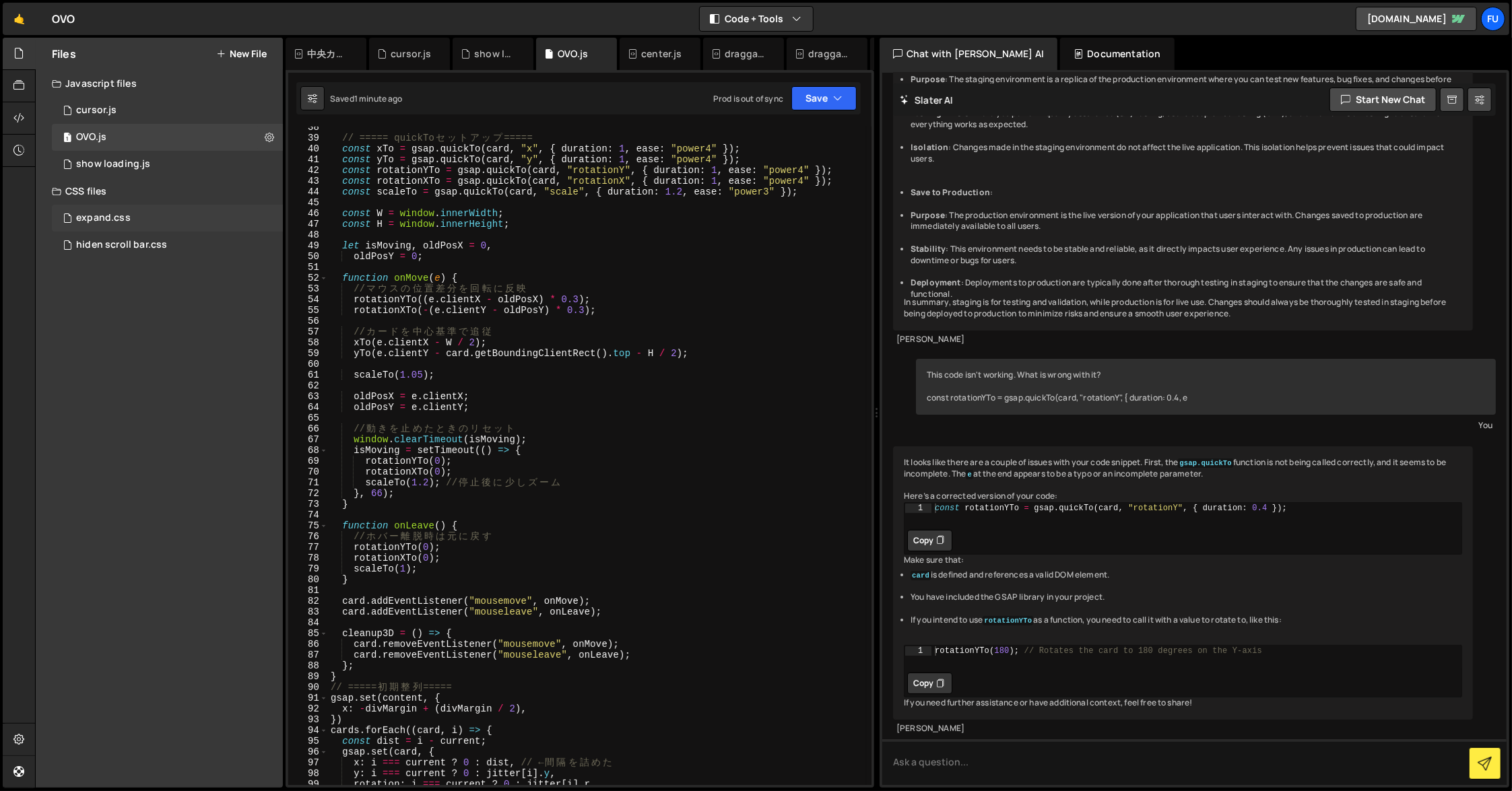
click at [210, 207] on div "expand.css 0" at bounding box center [167, 218] width 231 height 27
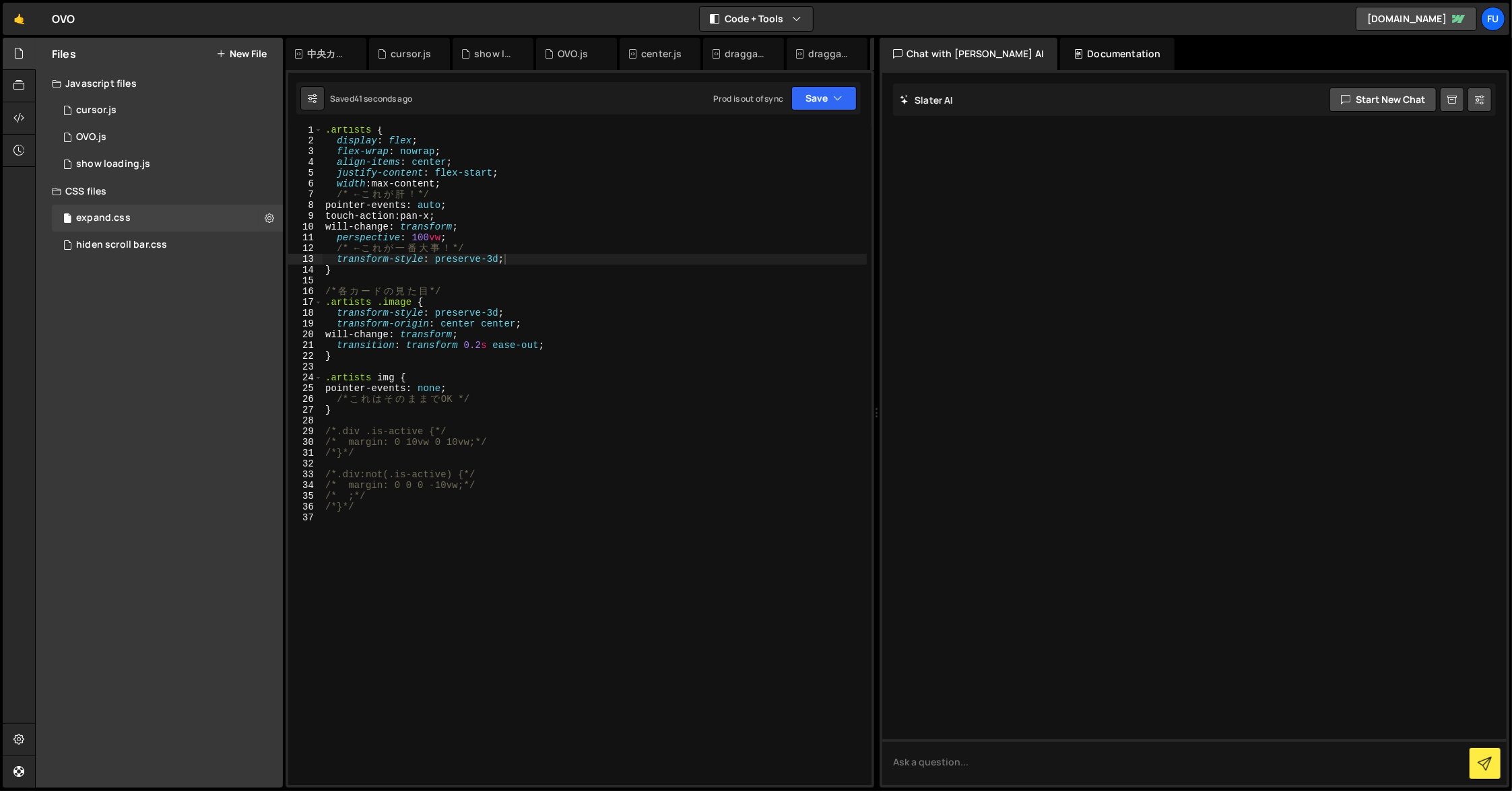
click at [442, 237] on div ".artists { display : flex ; flex-wrap : nowrap ; align-items : center ; justify…" at bounding box center [595, 465] width 544 height 680
type textarea "perspective: 600px;"
click at [140, 145] on div "1 OVO.js 0" at bounding box center [167, 137] width 231 height 27
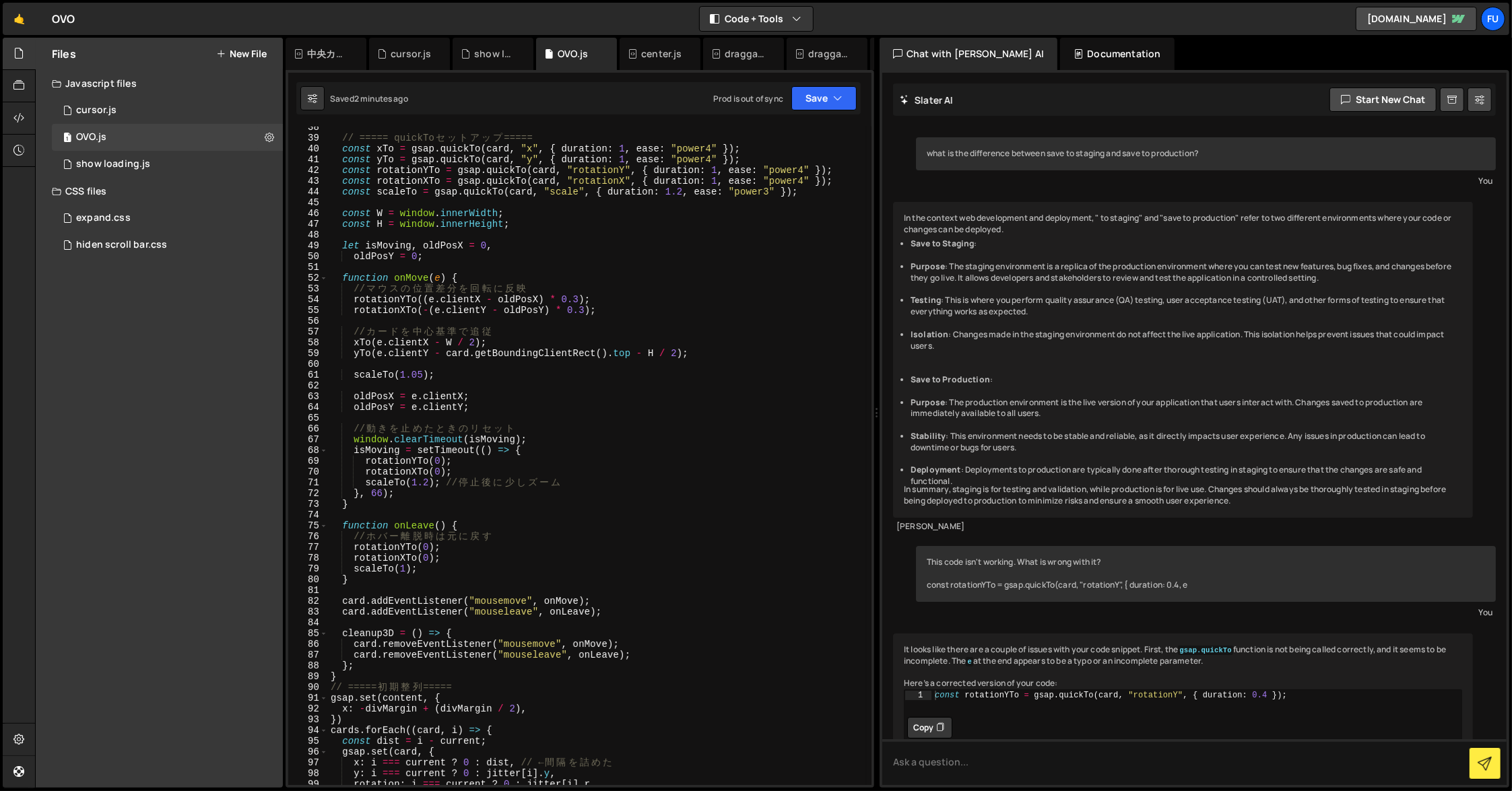
scroll to position [287, 0]
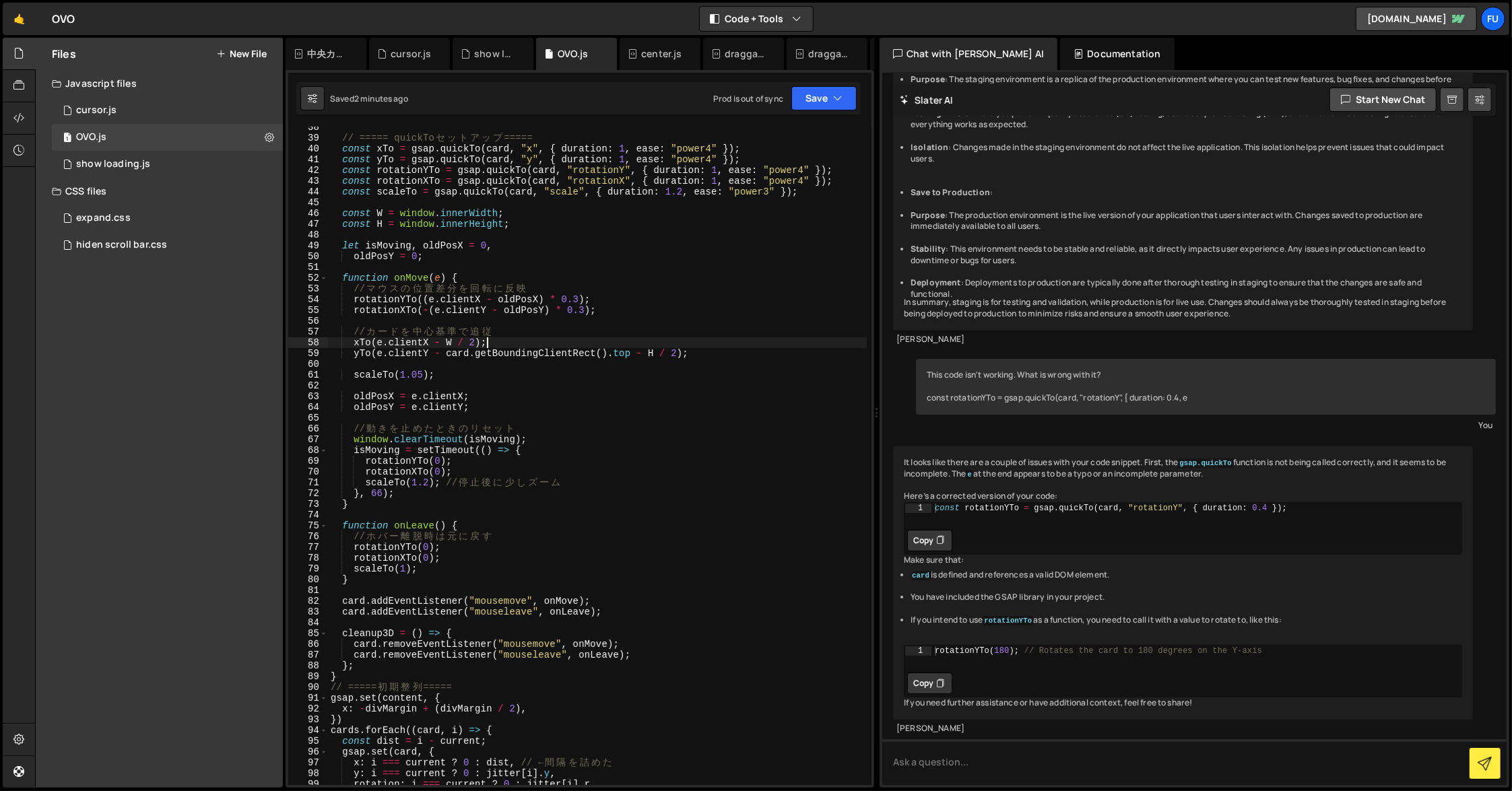
click at [746, 344] on div "// ===== quickTo セ ッ ト ア ッ プ ===== const xTo = gsap . quickTo ( card , "x" , { …" at bounding box center [597, 462] width 539 height 680
click at [417, 504] on div "// ===== quickTo セ ッ ト ア ッ プ ===== const xTo = gsap . quickTo ( card , "x" , { …" at bounding box center [597, 460] width 539 height 680
type textarea "}"
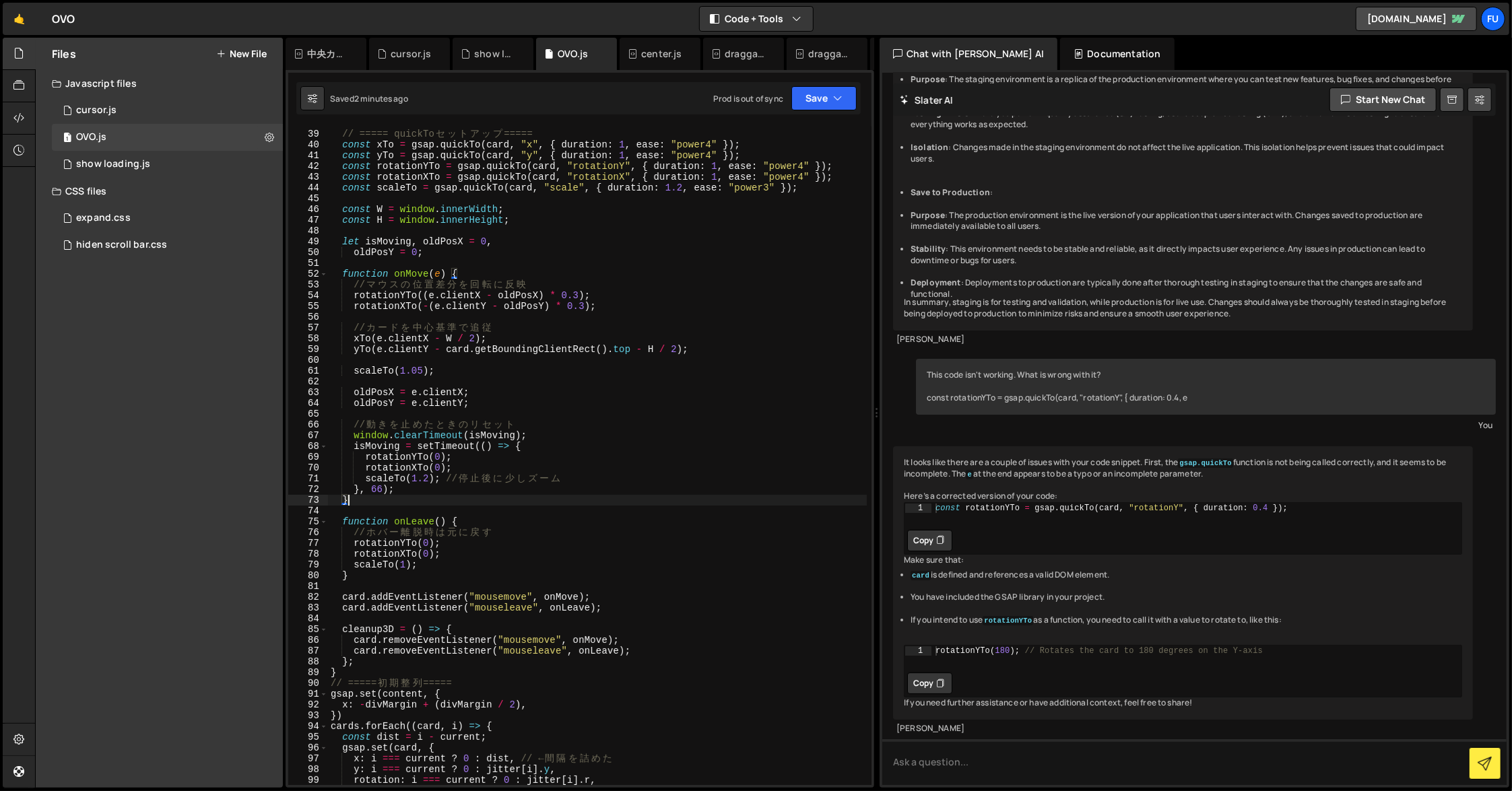
scroll to position [409, 0]
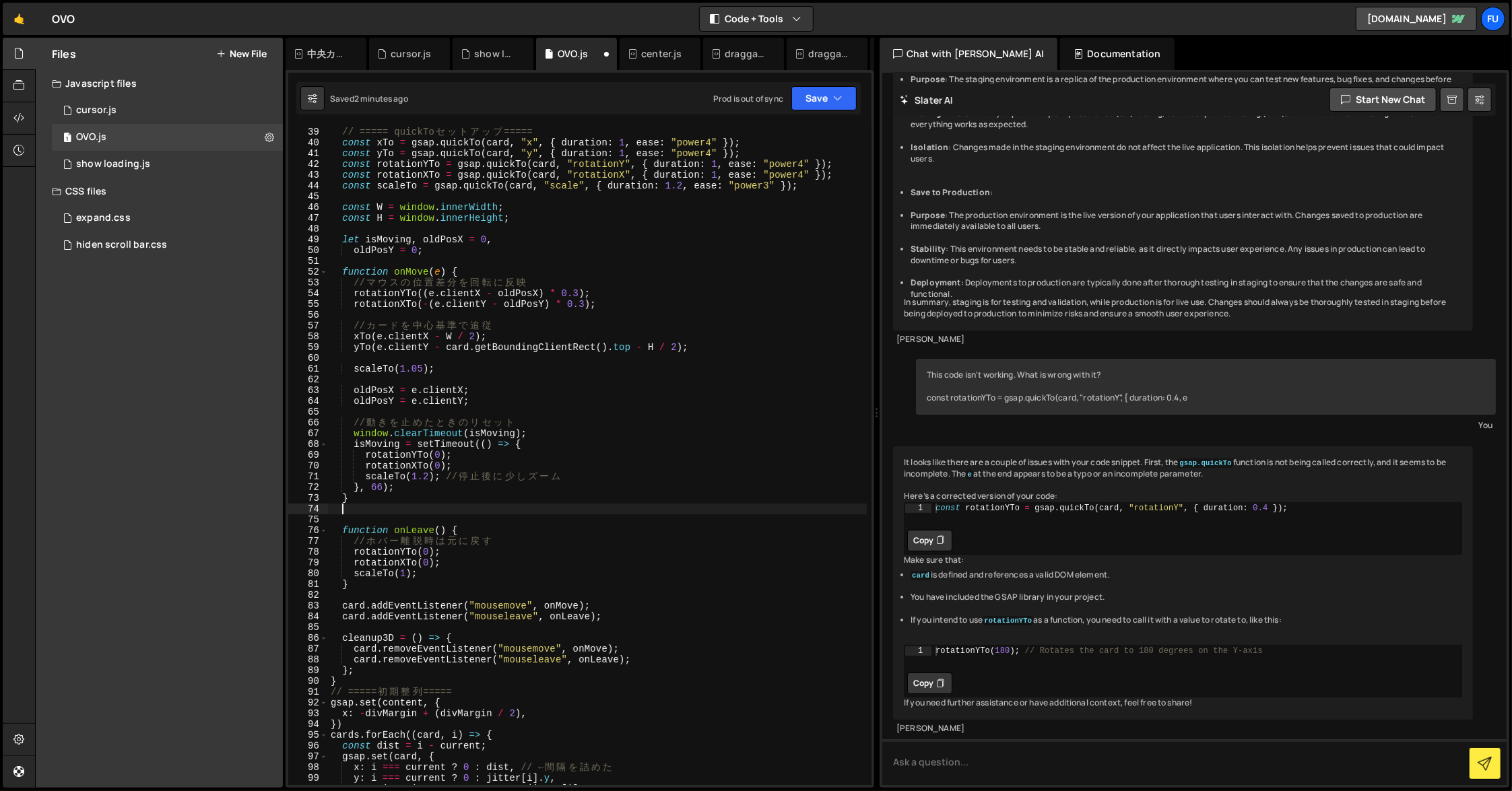
paste textarea "console.log("rotationY:", gsap.getProperty(card, "rotationY"));"
type textarea "console.log("rotationY:", gsap.getProperty(card, "rotationY"));"
click at [812, 99] on button "Save" at bounding box center [824, 99] width 66 height 25
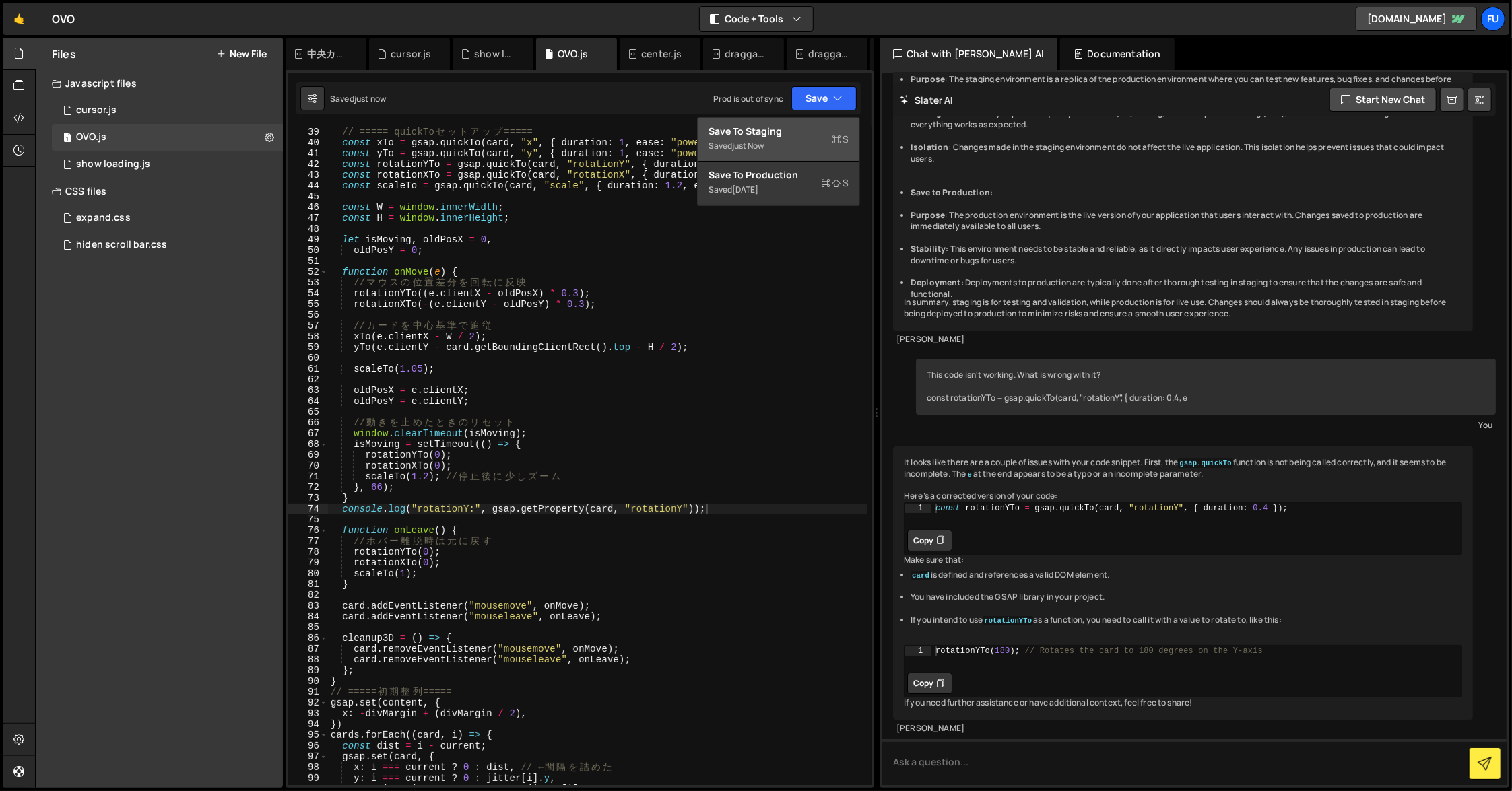
click at [810, 129] on div "Save to Staging S" at bounding box center [778, 131] width 141 height 13
click at [163, 228] on div "expand.css 0" at bounding box center [167, 218] width 231 height 27
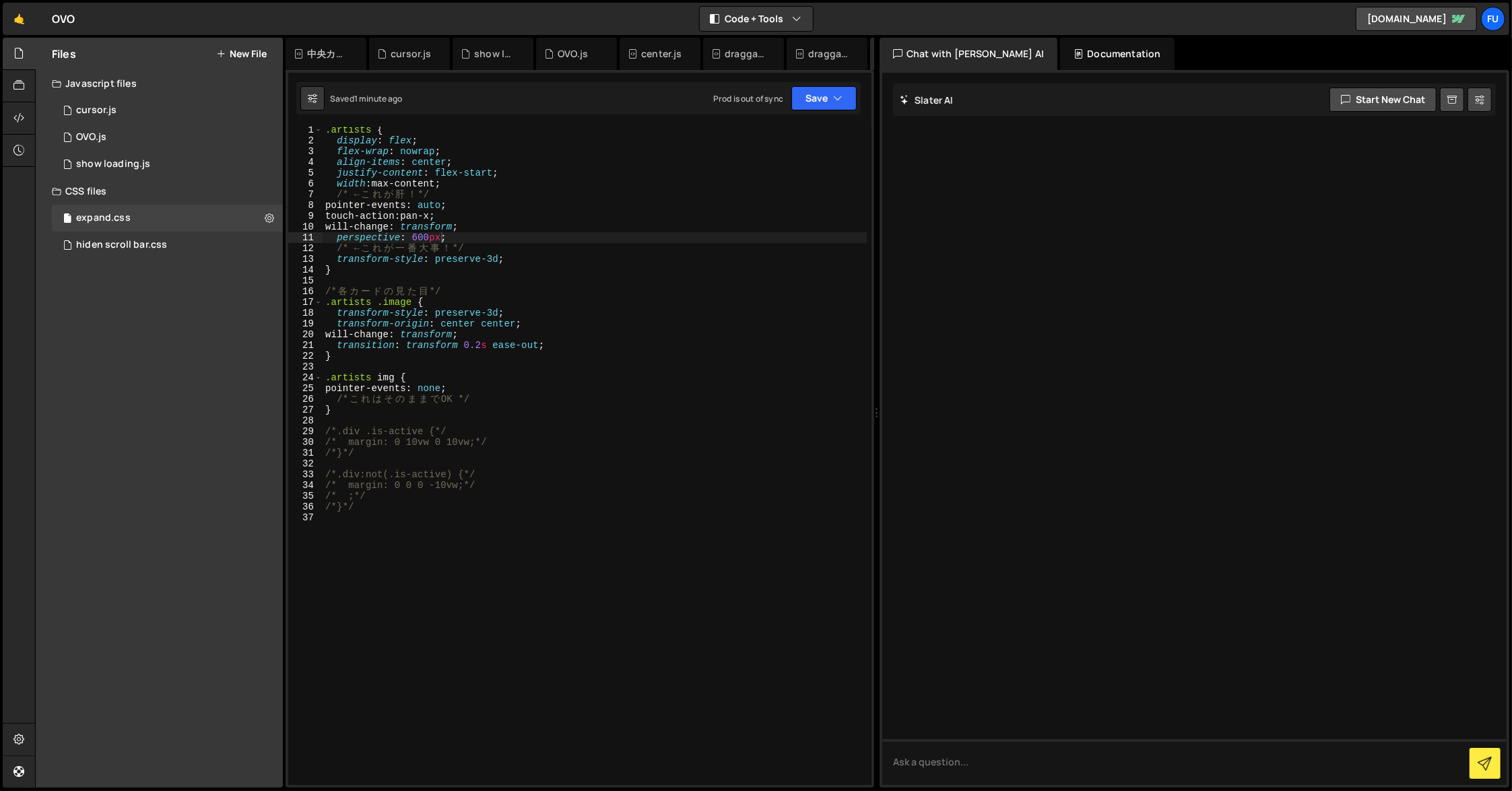
scroll to position [0, 0]
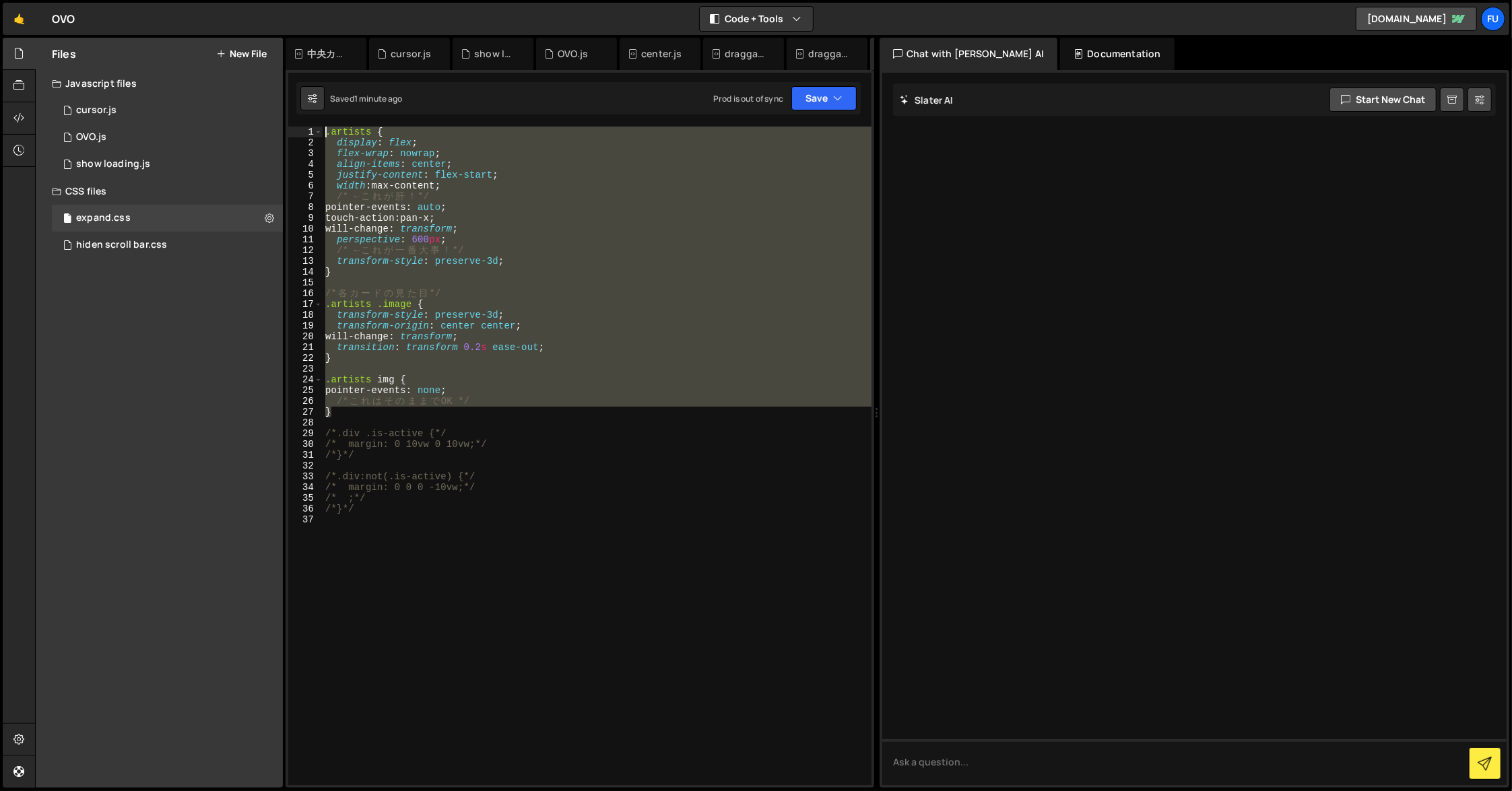
drag, startPoint x: 509, startPoint y: 411, endPoint x: 282, endPoint y: 48, distance: 428.1
click at [282, 48] on div "Files New File Javascript files 1 cursor.js 0 1 OVO.js 0 1 show loading.js 0" at bounding box center [774, 413] width 1477 height 751
click at [680, 401] on div ".artists { display : flex ; flex-wrap : nowrap ; align-items : center ; justify…" at bounding box center [597, 456] width 549 height 659
type textarea "/* これはそのままでOK */"
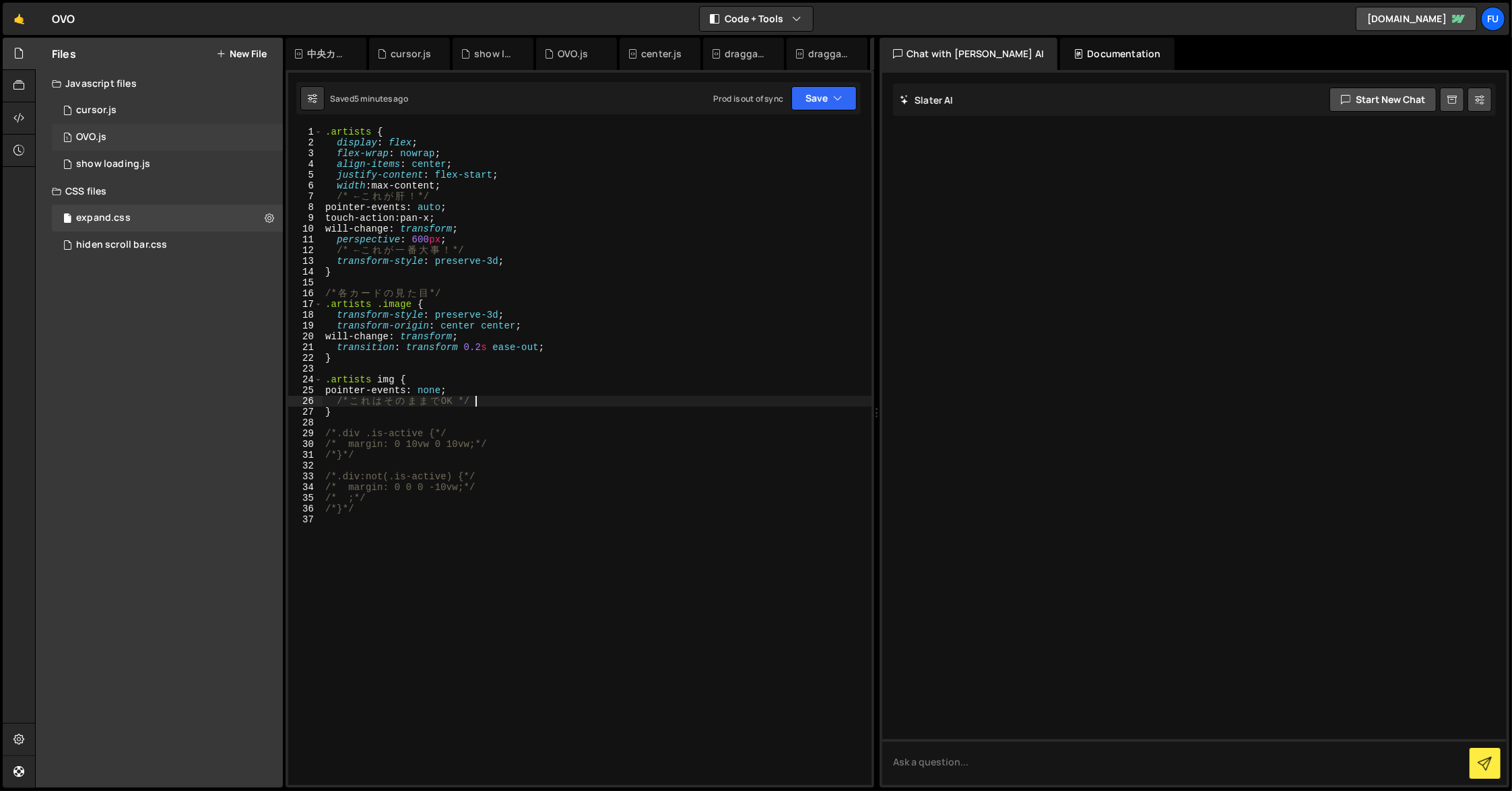
click at [185, 132] on div "1 OVO.js 0" at bounding box center [167, 137] width 231 height 27
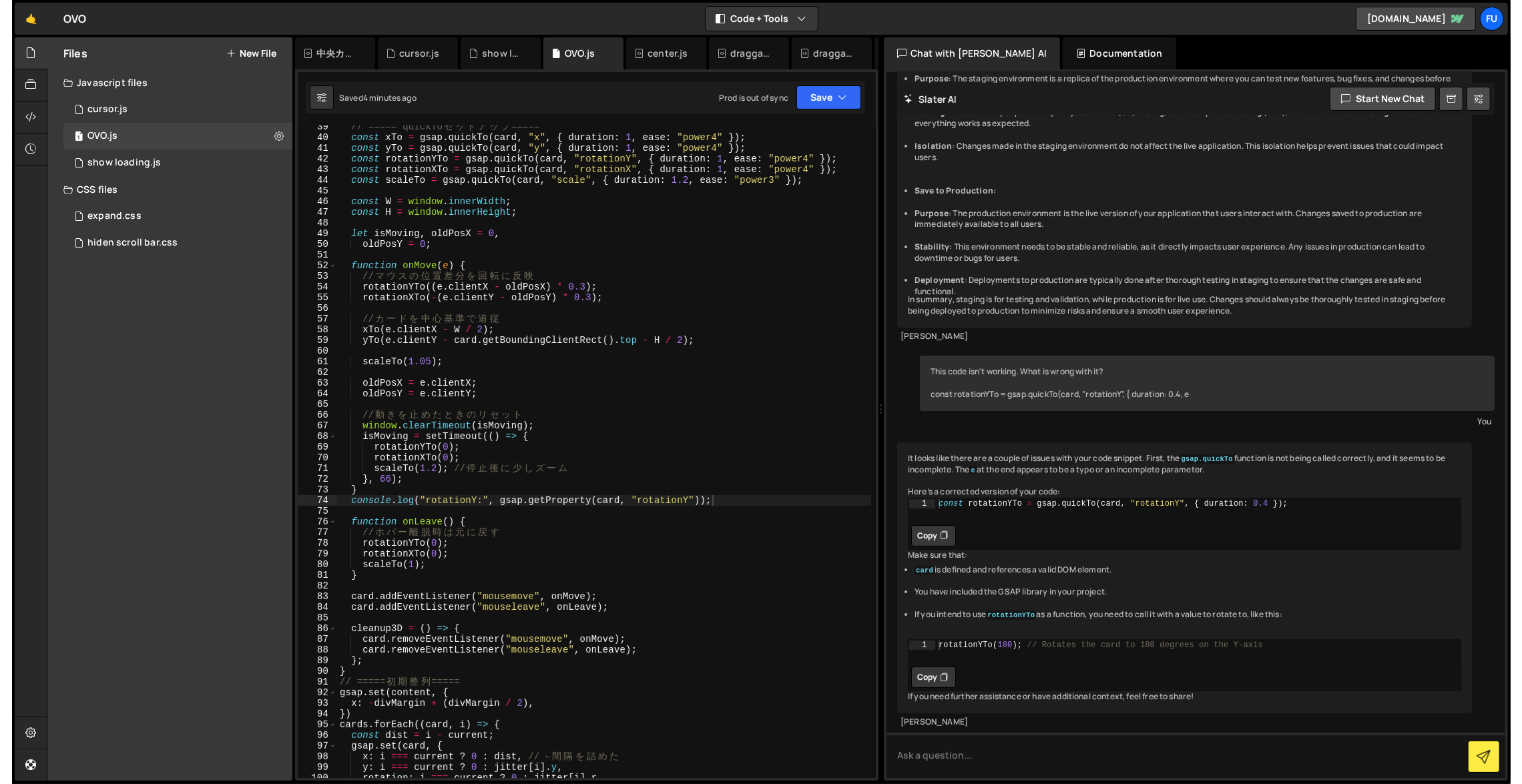
scroll to position [405, 0]
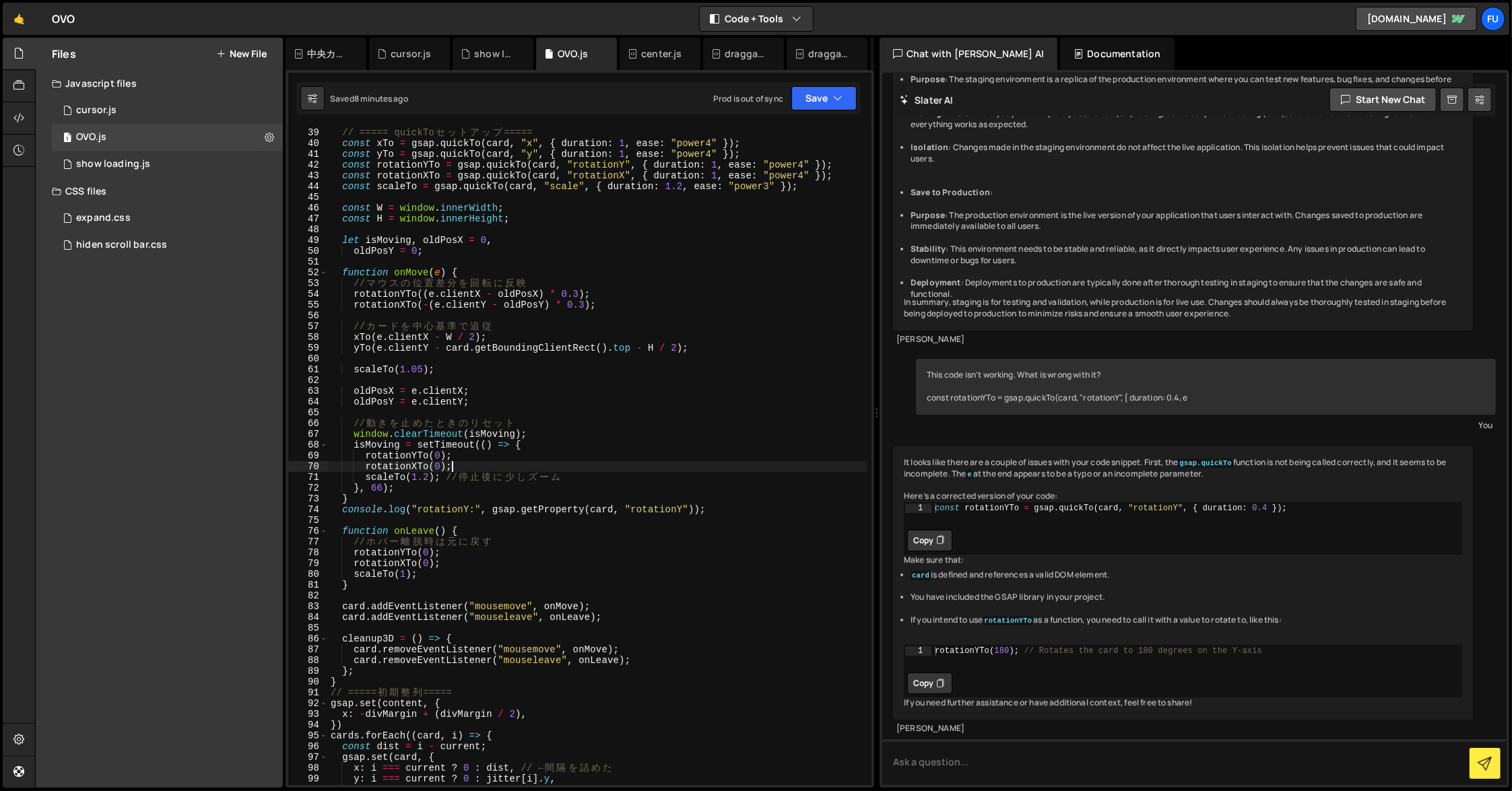
click at [570, 464] on div "// ===== quickTo セ ッ ト ア ッ プ ===== const xTo = gsap . quickTo ( card , "x" , { …" at bounding box center [597, 457] width 539 height 680
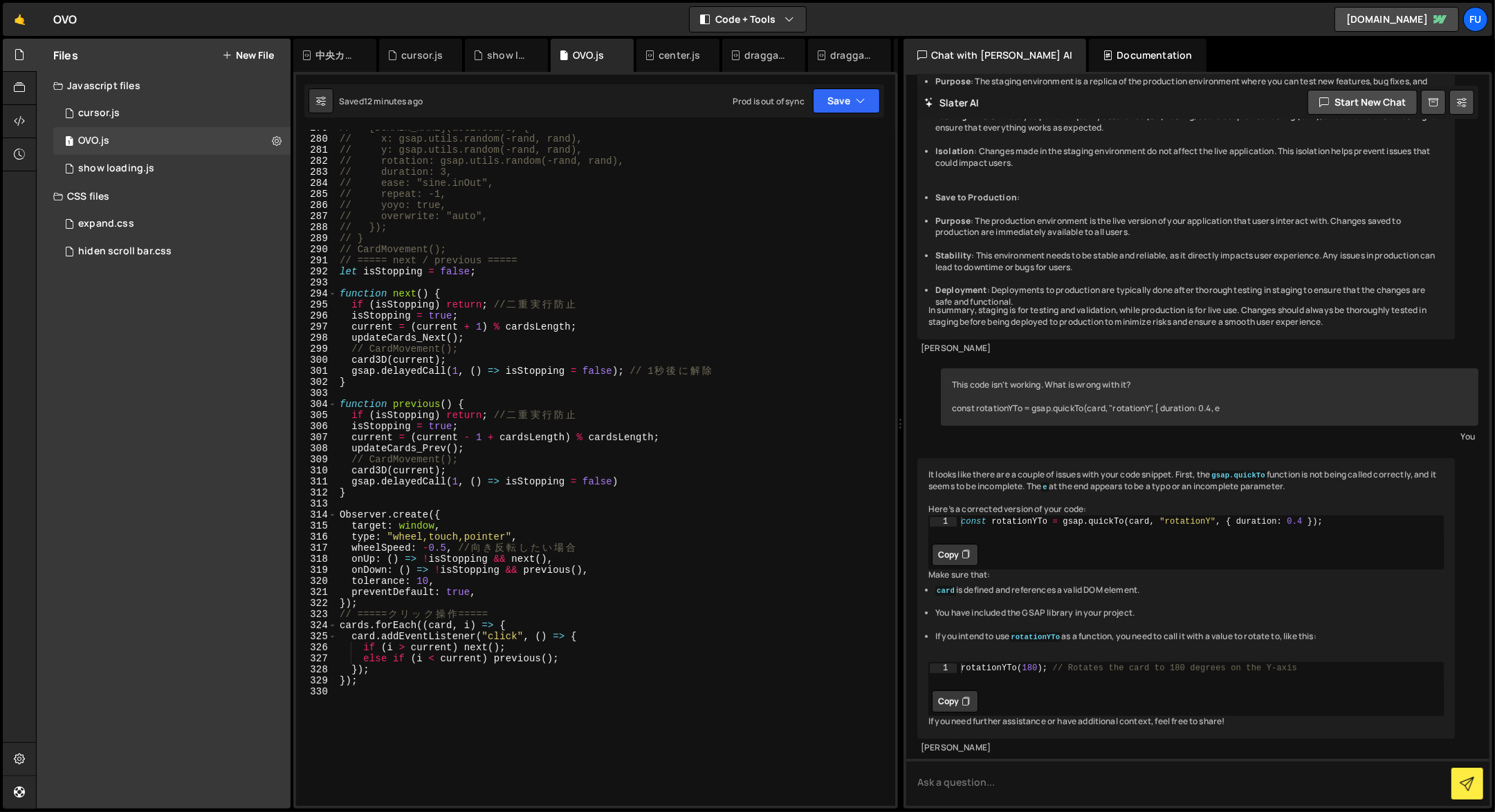
scroll to position [3079, 0]
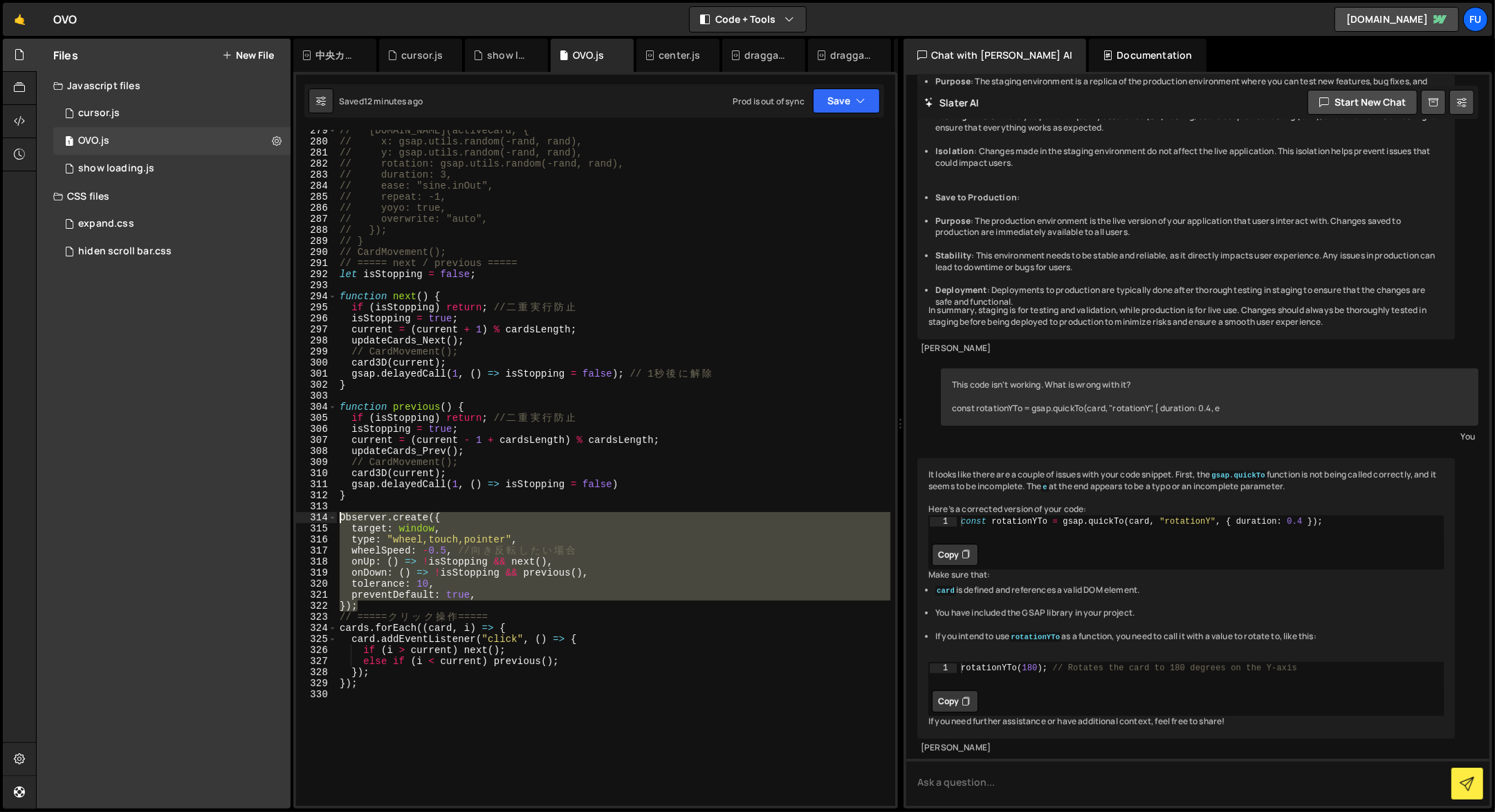
drag, startPoint x: 408, startPoint y: 610, endPoint x: 298, endPoint y: 518, distance: 143.4
click at [298, 518] on div "rotationXTo(0); 279 280 281 282 283 284 285 286 287 288 289 290 291 292 293 294…" at bounding box center [596, 468] width 599 height 676
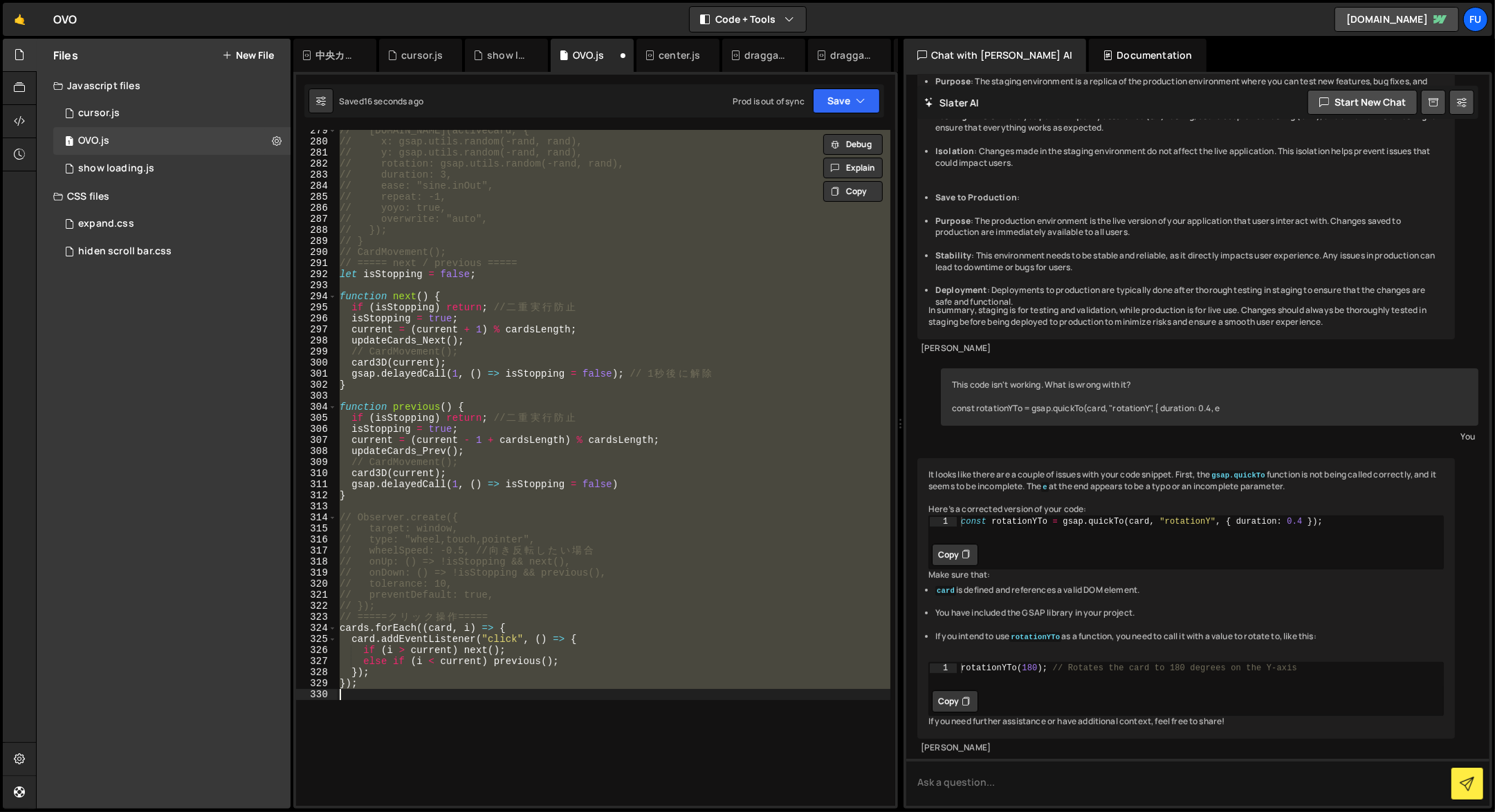
type textarea "Observer.create({"
